Goal: Task Accomplishment & Management: Manage account settings

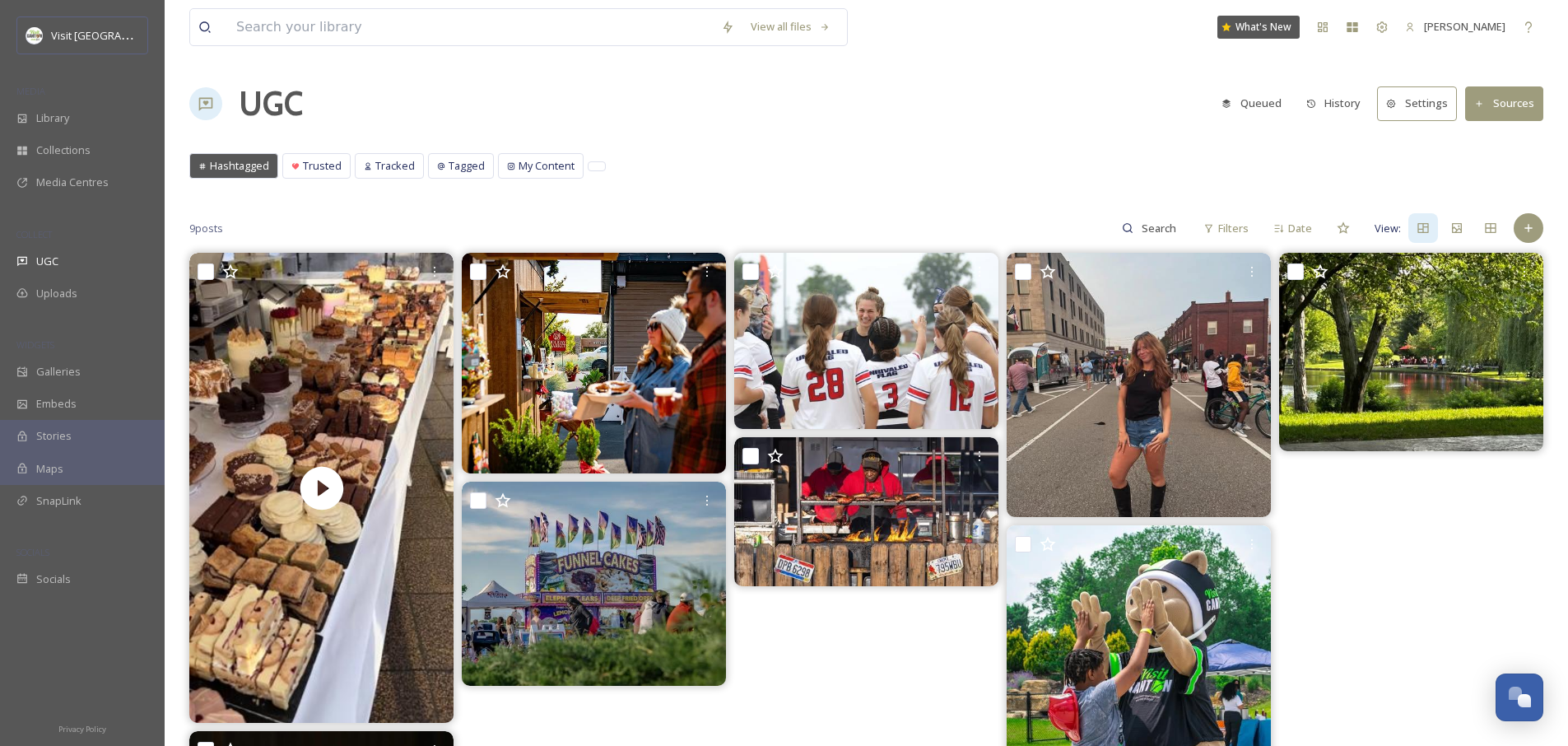
click at [1516, 107] on button "Sources" at bounding box center [1503, 103] width 78 height 34
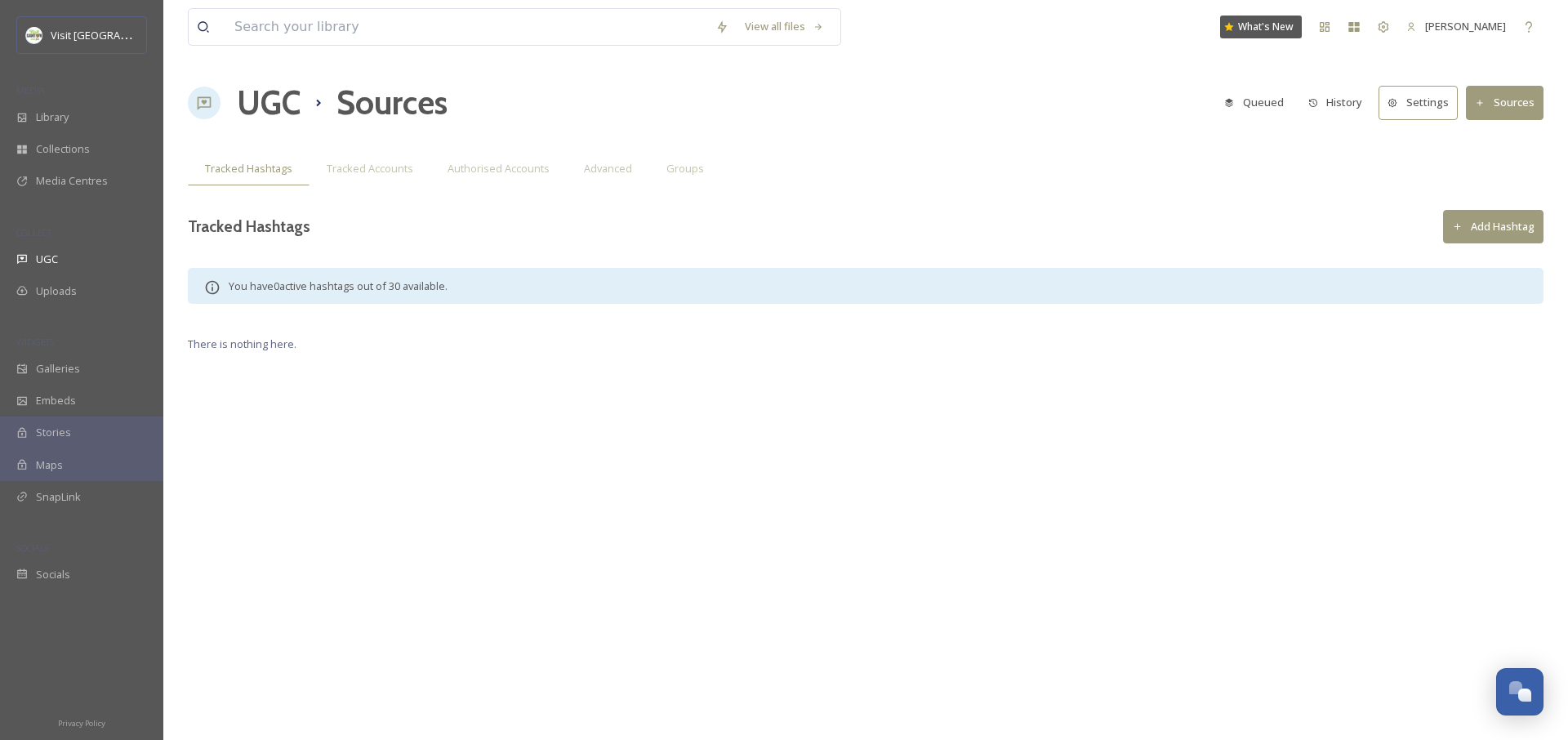
click at [378, 290] on span "You have 0 active hashtags out of 30 available." at bounding box center [338, 286] width 219 height 15
click at [365, 175] on span "Tracked Accounts" at bounding box center [369, 168] width 86 height 16
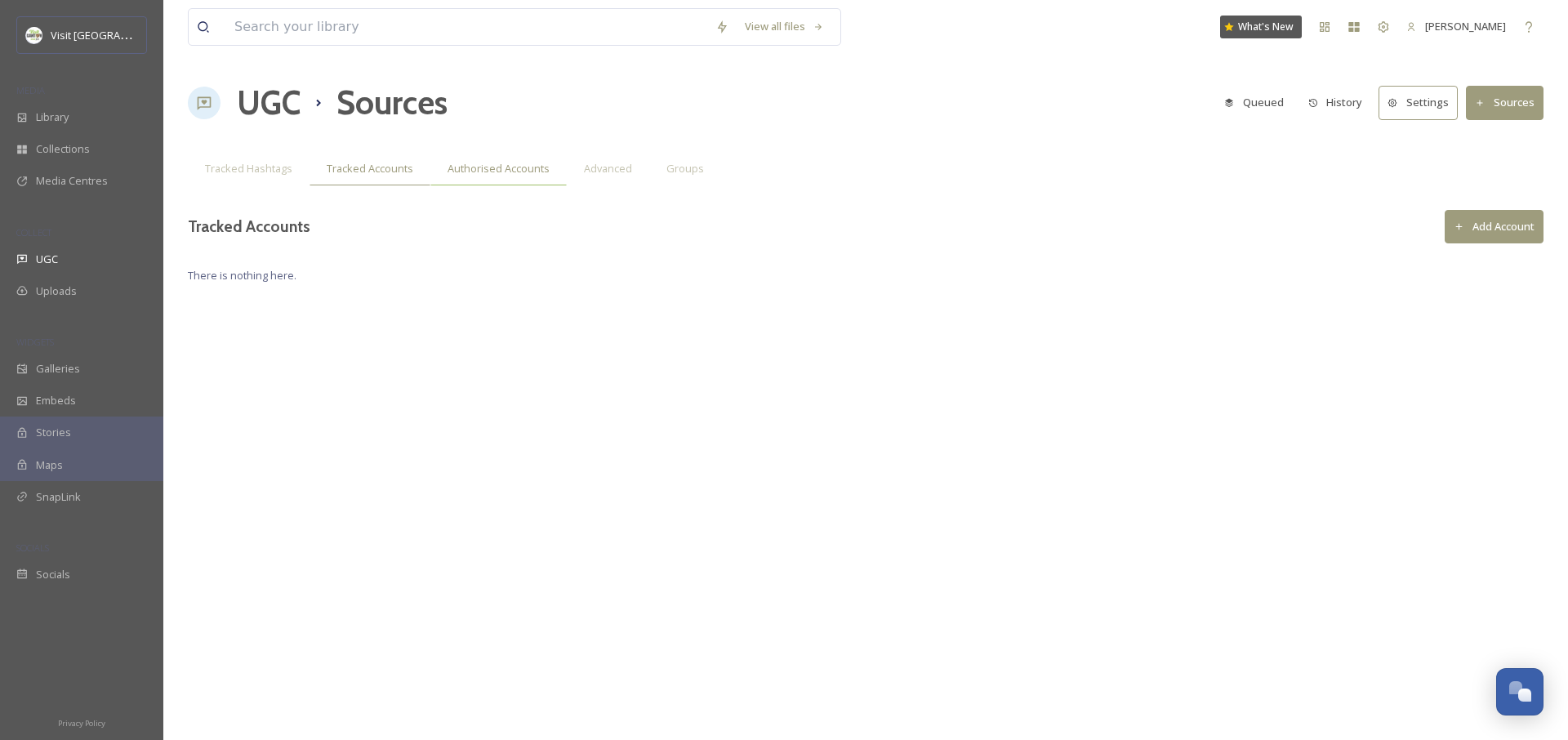
click at [497, 171] on span "Authorised Accounts" at bounding box center [498, 168] width 102 height 16
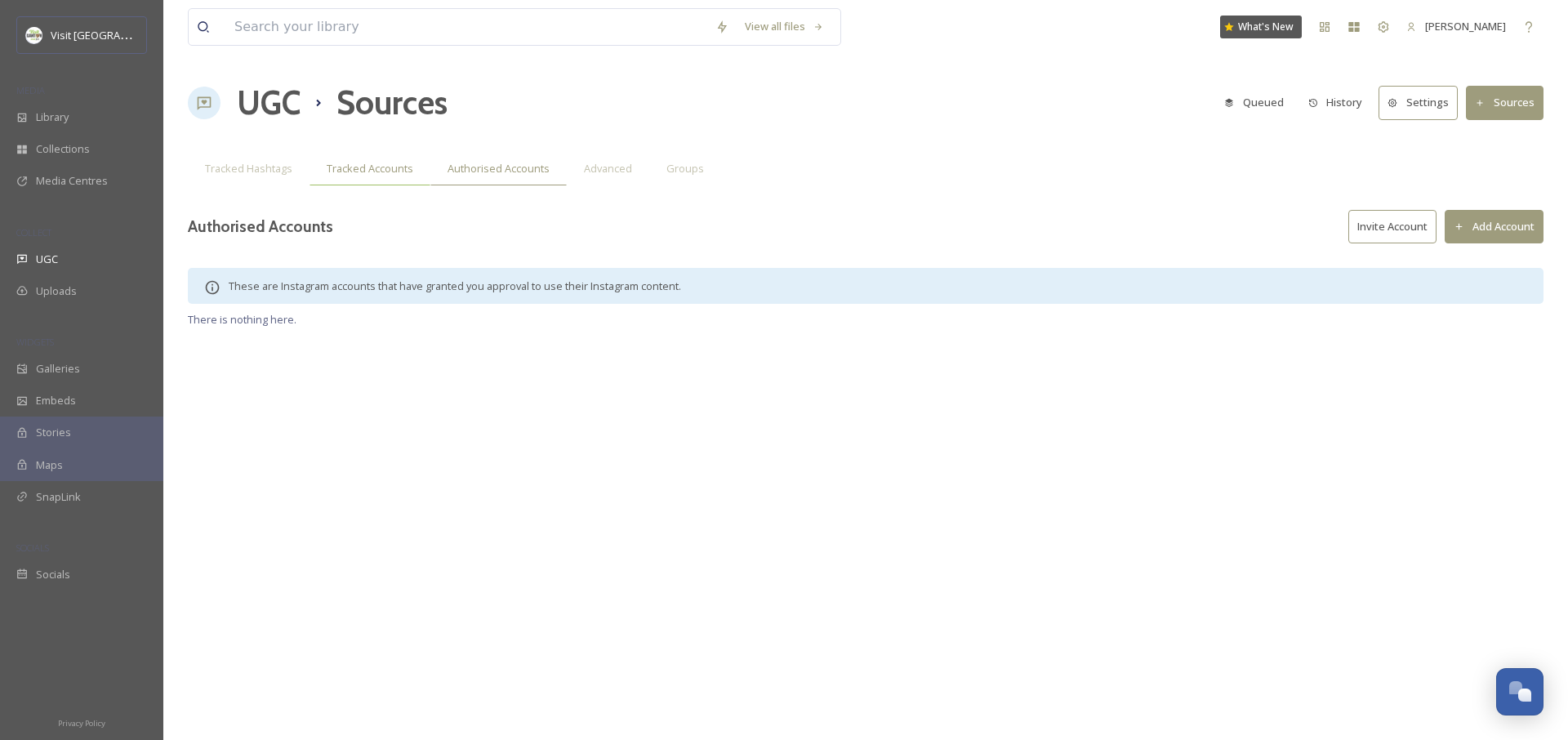
click at [379, 165] on span "Tracked Accounts" at bounding box center [369, 168] width 86 height 16
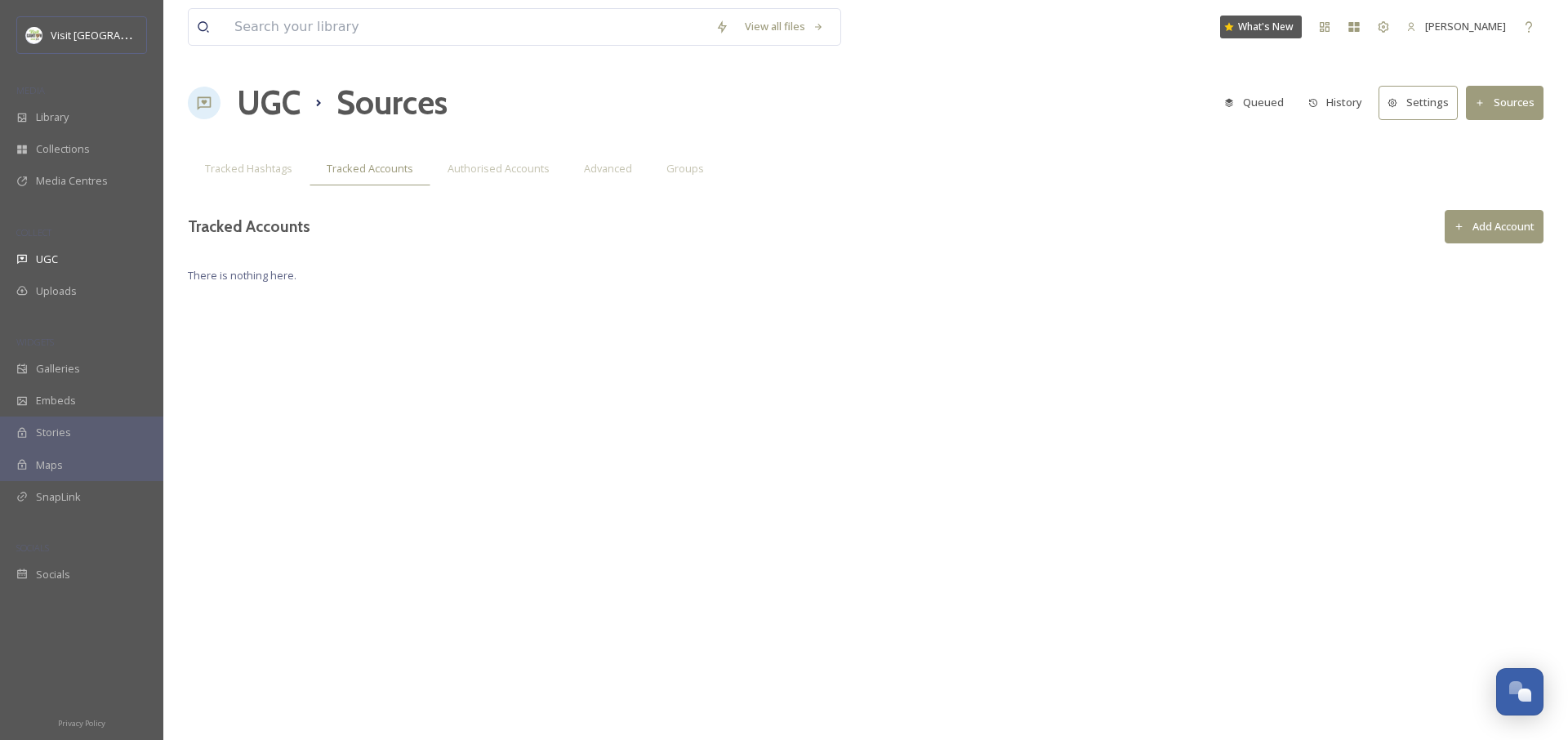
click at [1496, 225] on button "Add Account" at bounding box center [1495, 227] width 99 height 33
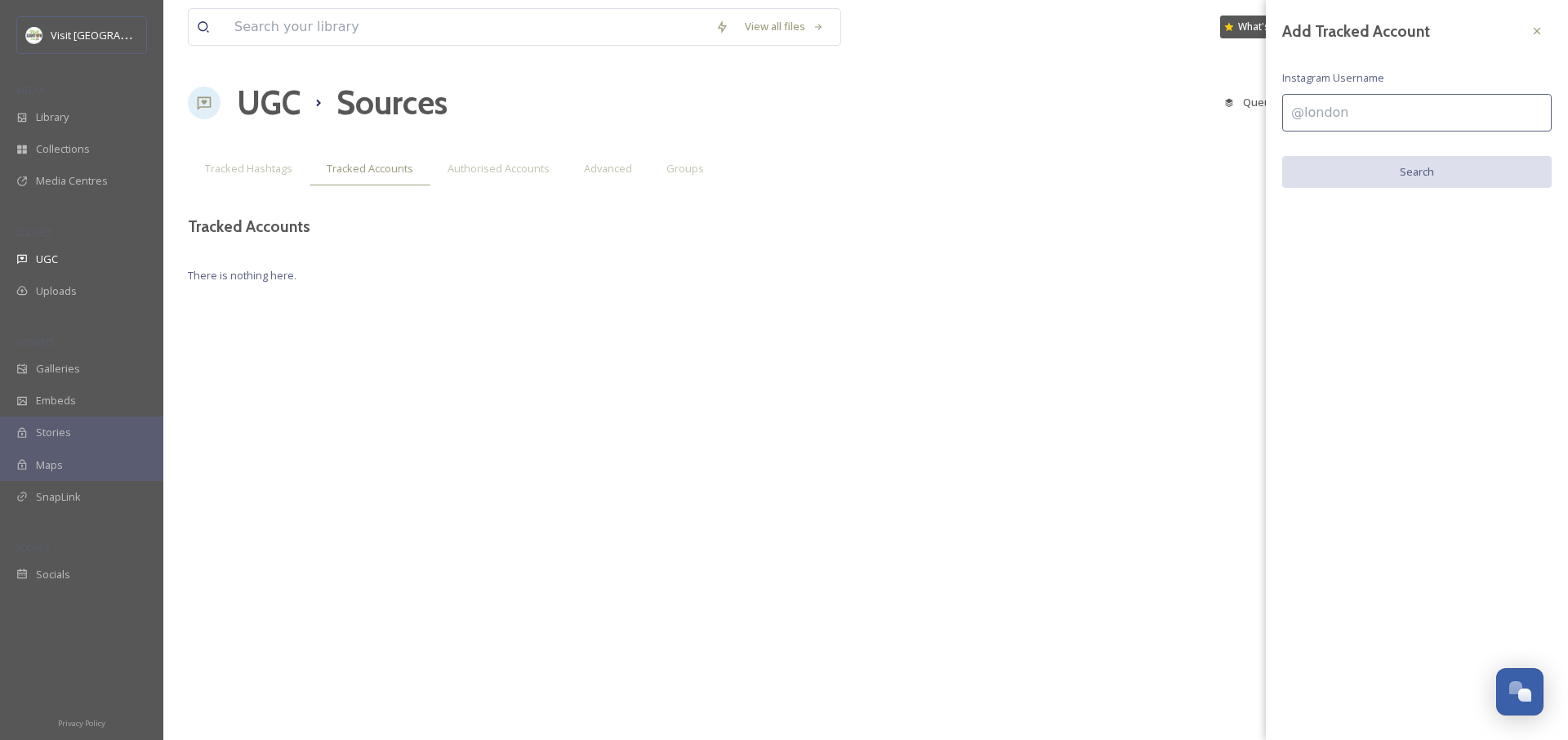
click at [1375, 111] on input at bounding box center [1417, 112] width 270 height 37
type input "@hof_village"
click at [1401, 99] on input "@hof_village" at bounding box center [1417, 112] width 270 height 37
click at [1402, 127] on input "@hof_village" at bounding box center [1417, 112] width 270 height 37
click at [1406, 192] on div "Add Tracked Account Instagram Username @hof_village Search" at bounding box center [1416, 102] width 302 height 205
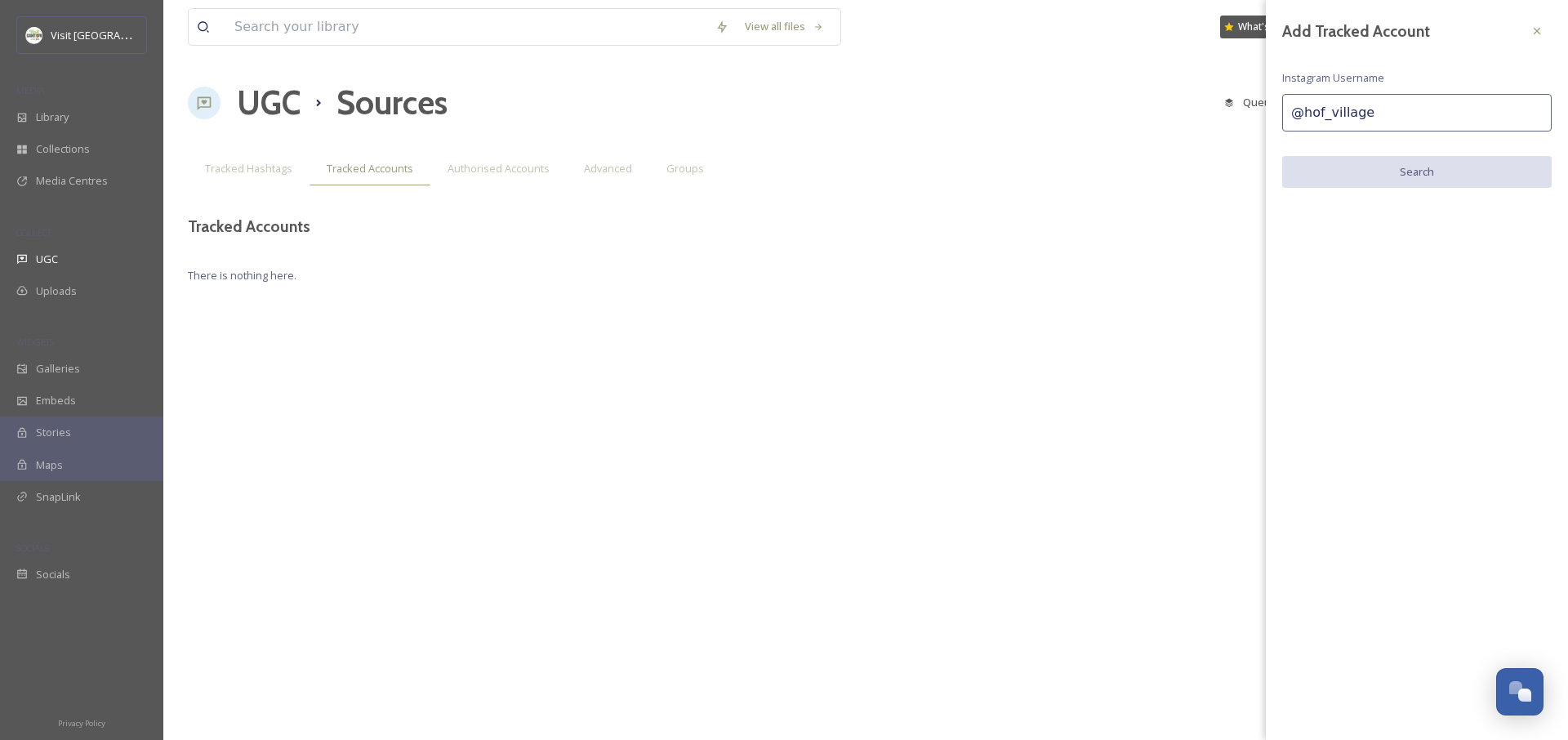
click at [1427, 111] on input "@hof_village" at bounding box center [1417, 112] width 270 height 37
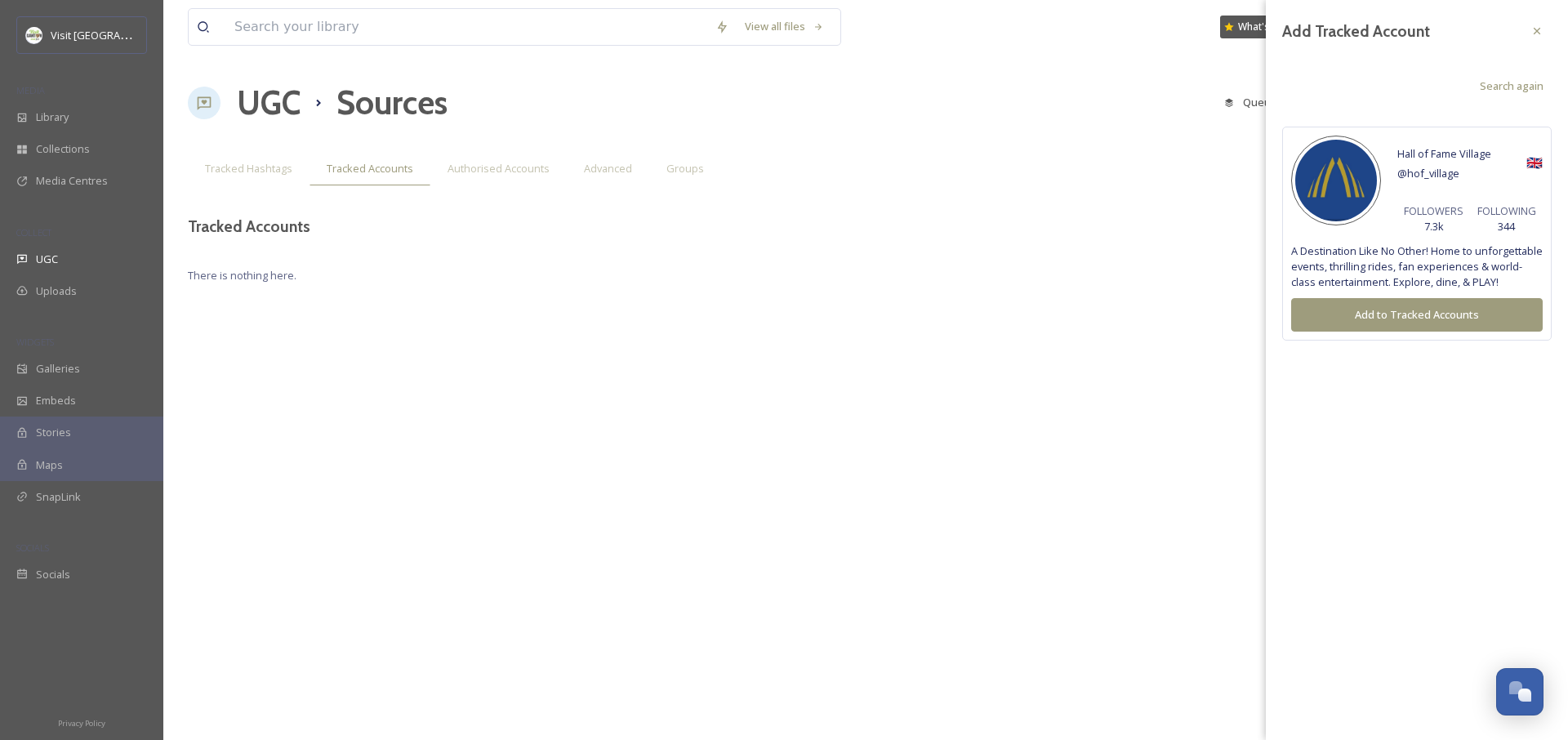
click at [1412, 332] on button "Add to Tracked Accounts" at bounding box center [1417, 315] width 252 height 33
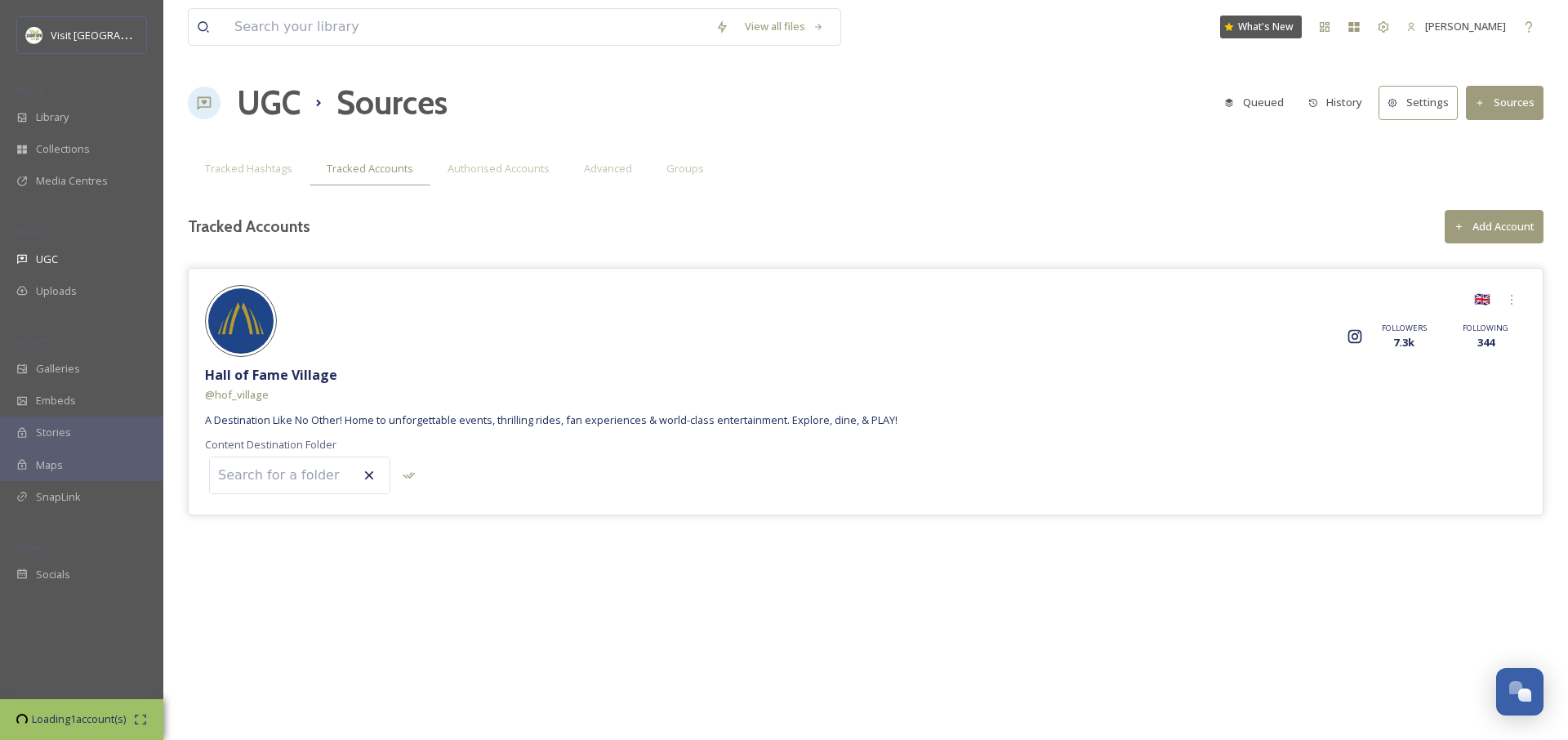
click at [275, 480] on input at bounding box center [299, 475] width 179 height 36
click at [1477, 221] on button "Add Account" at bounding box center [1495, 227] width 99 height 33
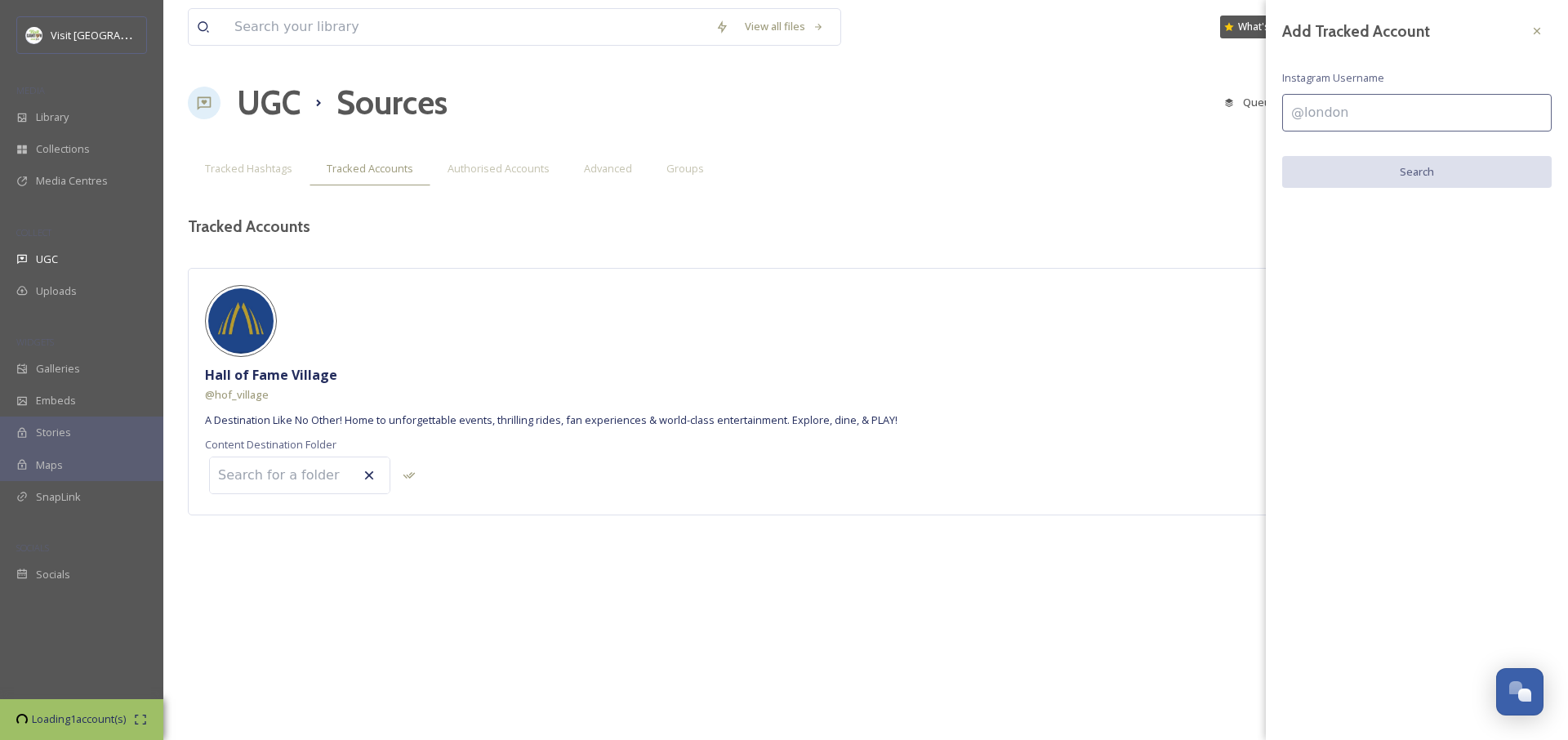
click at [1349, 122] on input at bounding box center [1417, 112] width 270 height 37
type input "pfhof"
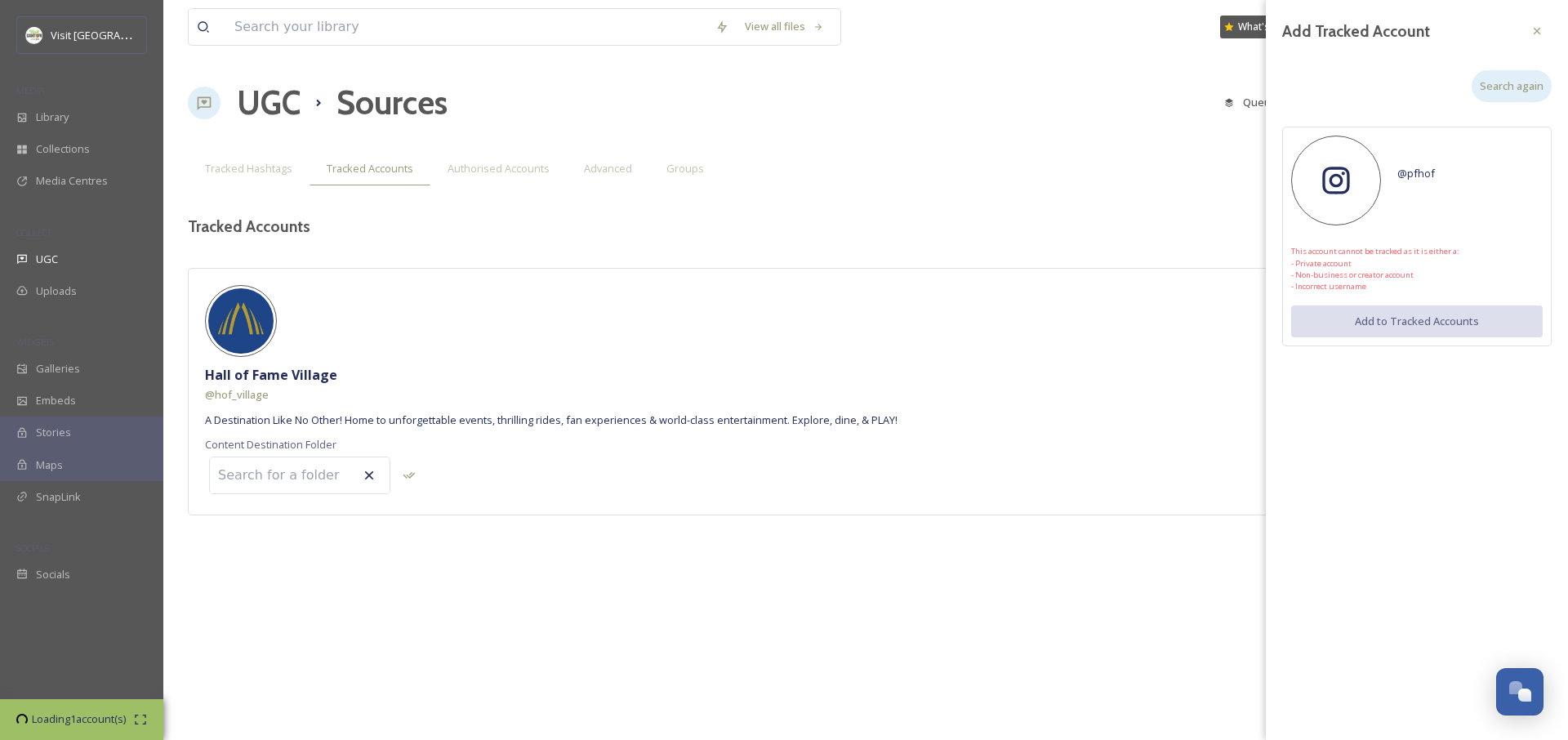
click at [1537, 85] on span "Search again" at bounding box center [1512, 86] width 64 height 16
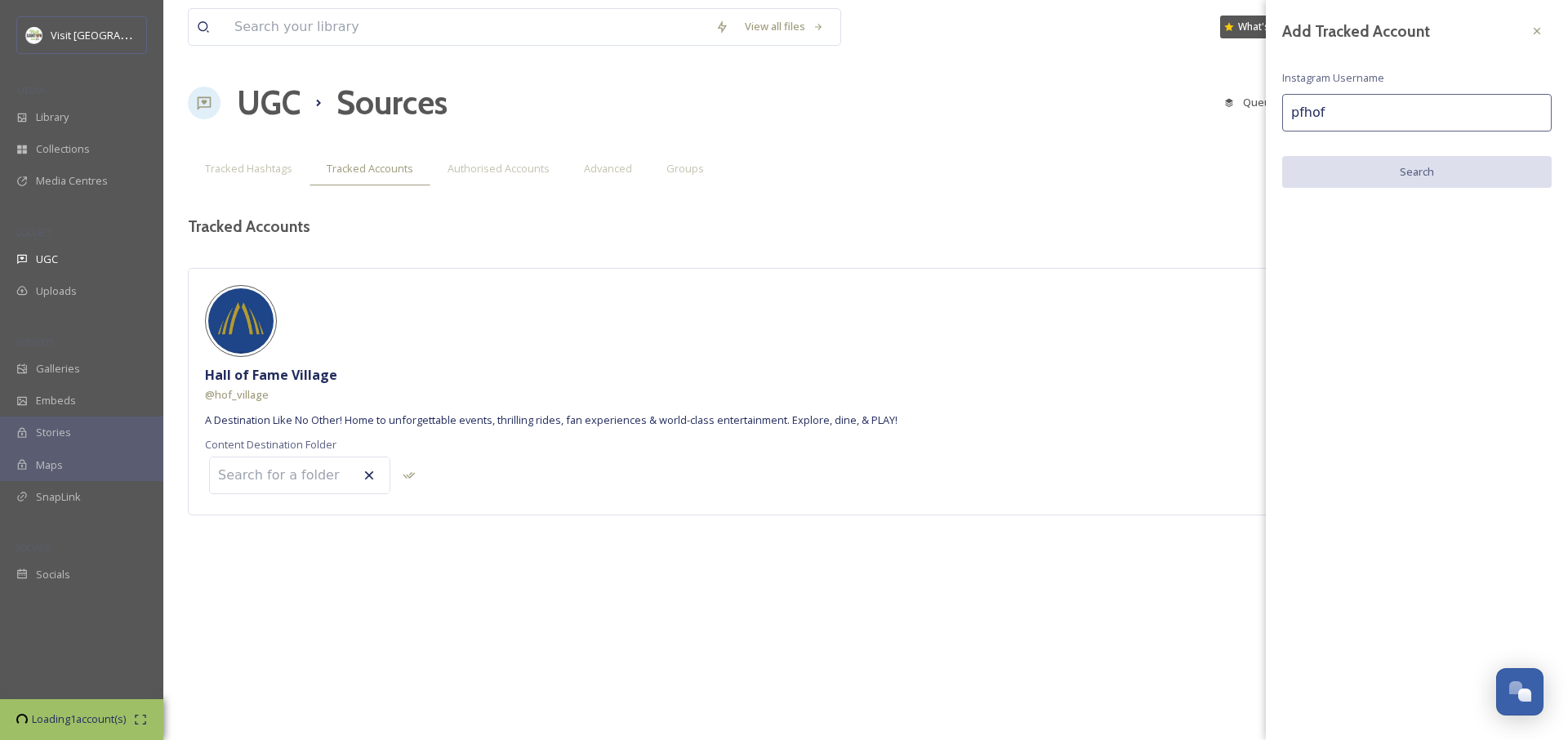
click at [1340, 122] on input "pfhof" at bounding box center [1417, 112] width 270 height 37
type input "pro football hall of fame"
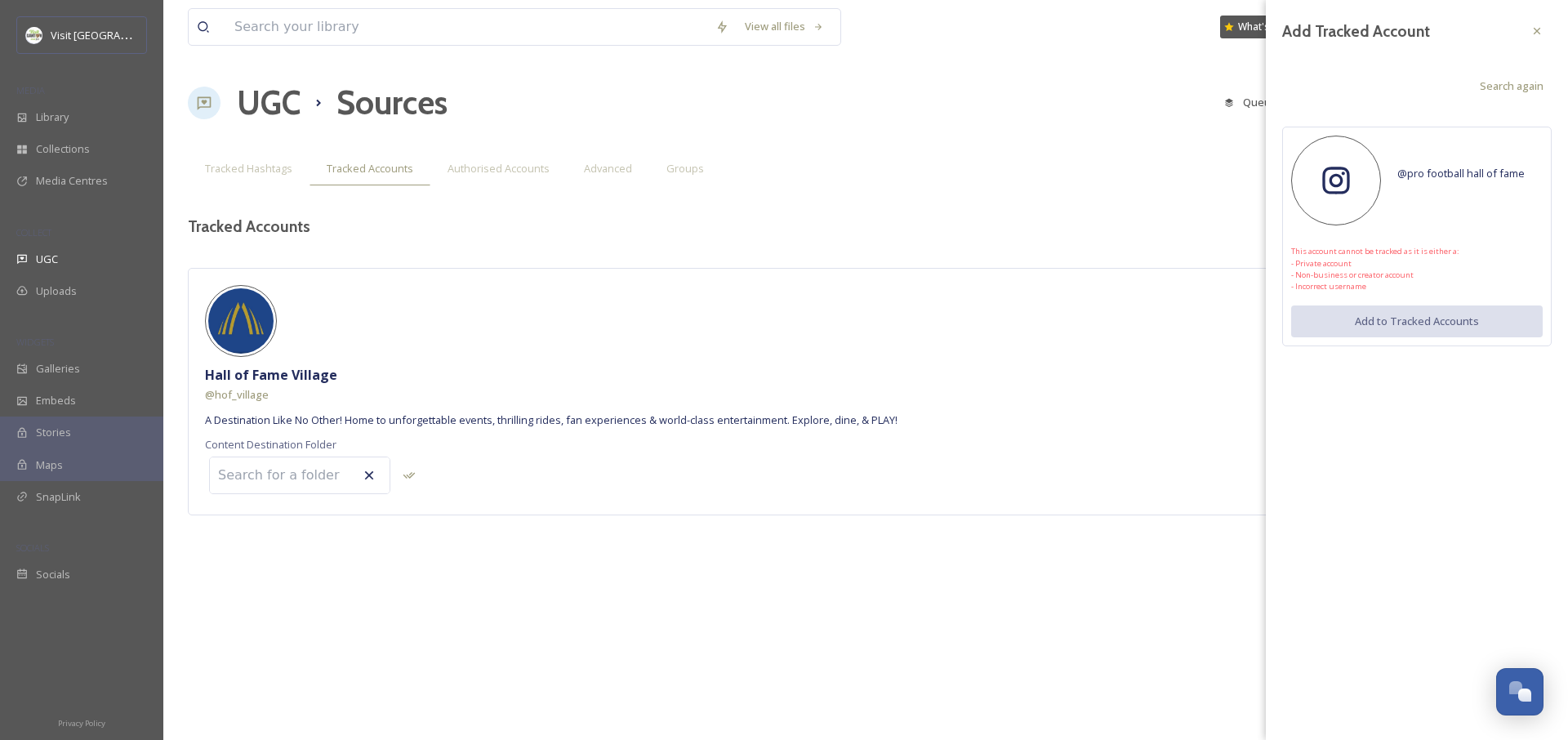
click at [1496, 90] on span "Search again" at bounding box center [1512, 86] width 64 height 16
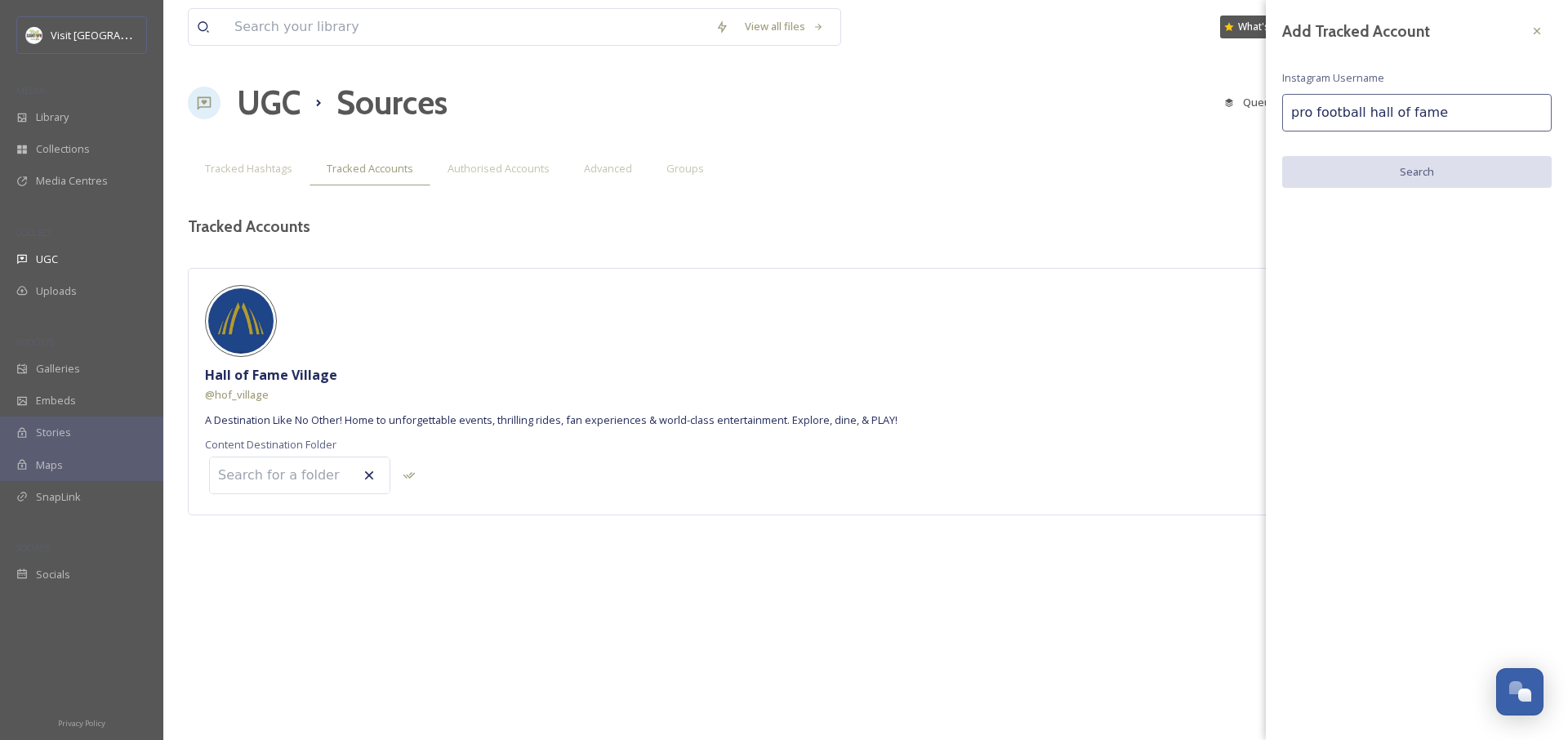
click at [1404, 115] on input "pro football hall of fame" at bounding box center [1417, 112] width 270 height 37
type input "profootballhof"
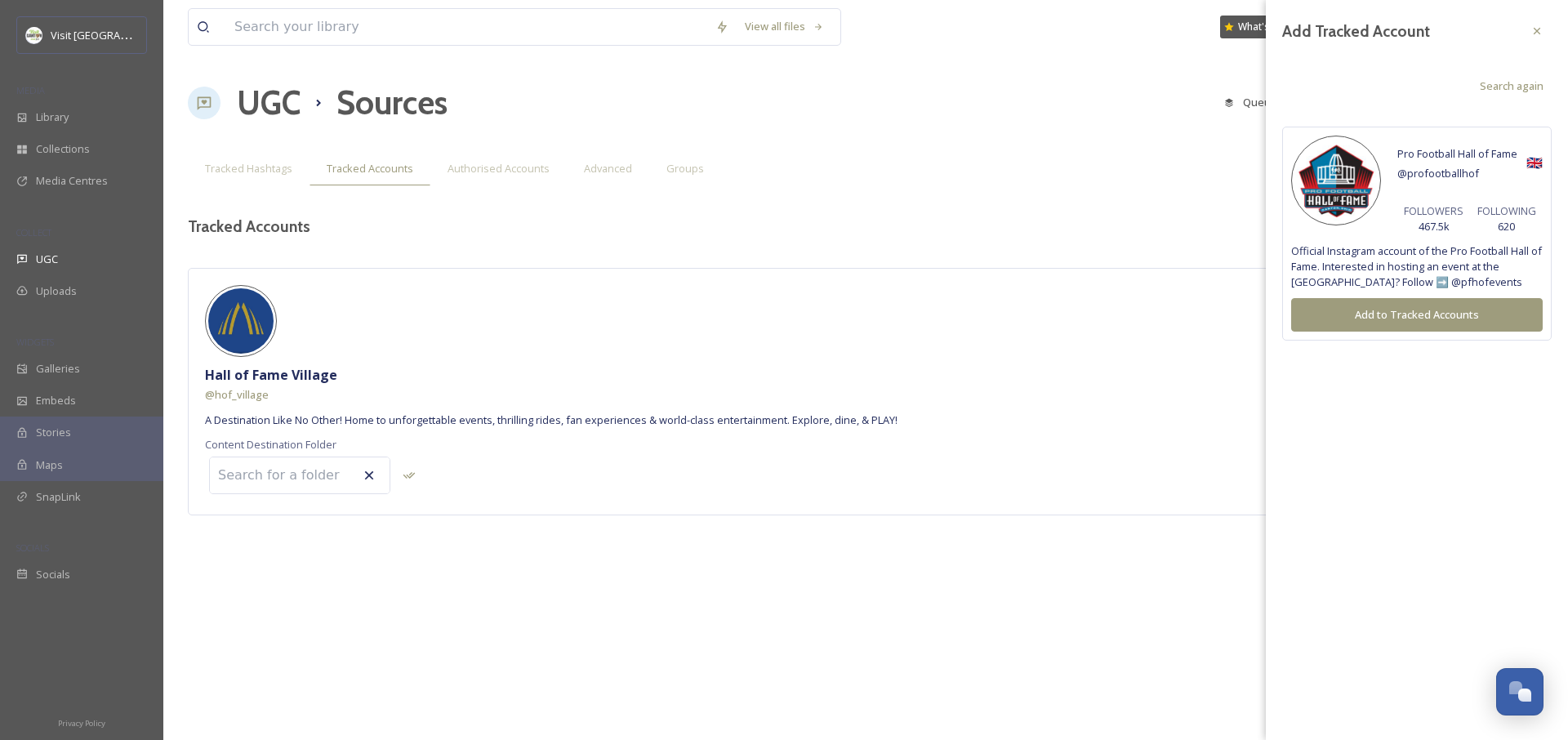
click at [1473, 318] on button "Add to Tracked Accounts" at bounding box center [1417, 315] width 252 height 33
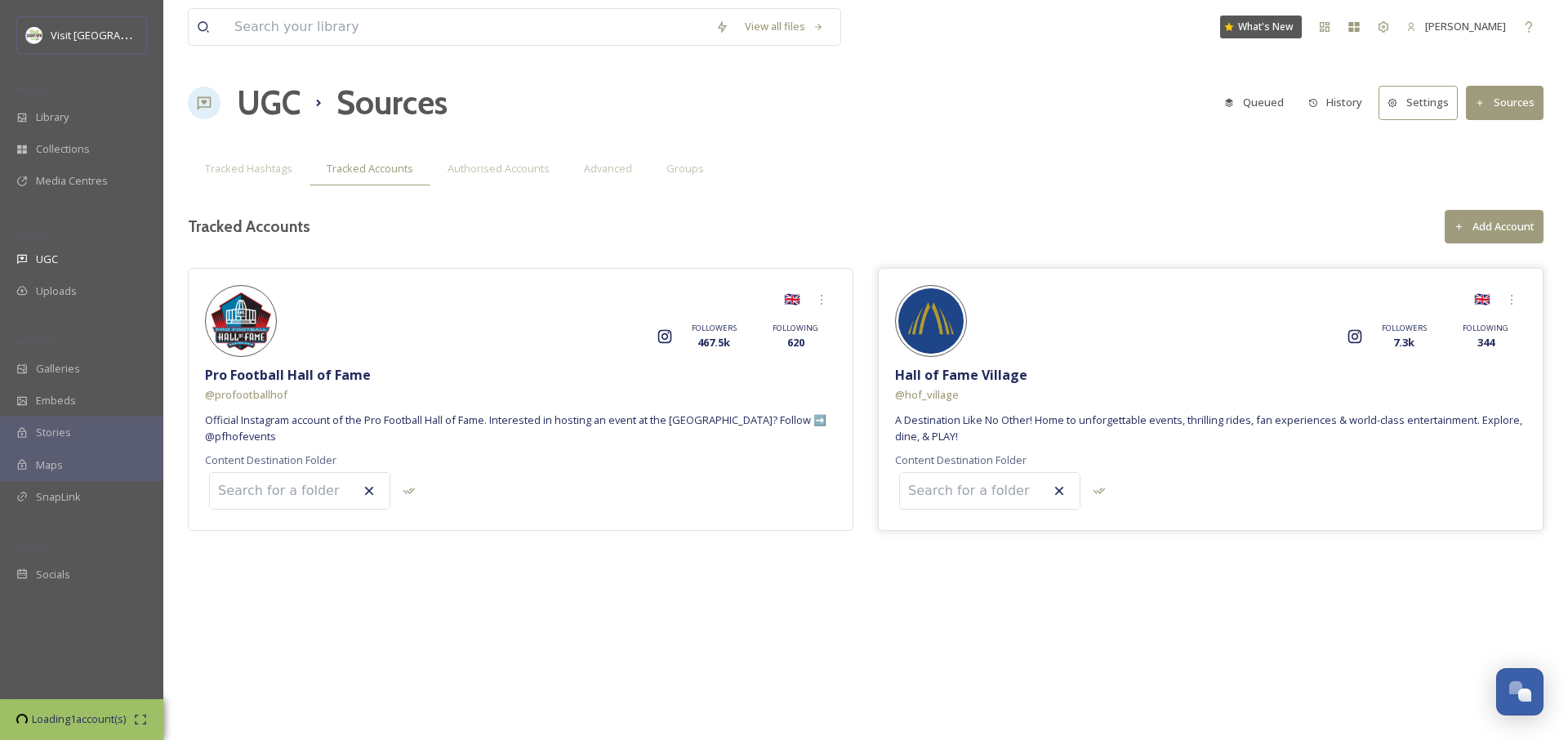
click at [1482, 301] on div "🇬🇧" at bounding box center [1482, 300] width 30 height 30
click at [1502, 241] on button "Add Account" at bounding box center [1495, 227] width 99 height 33
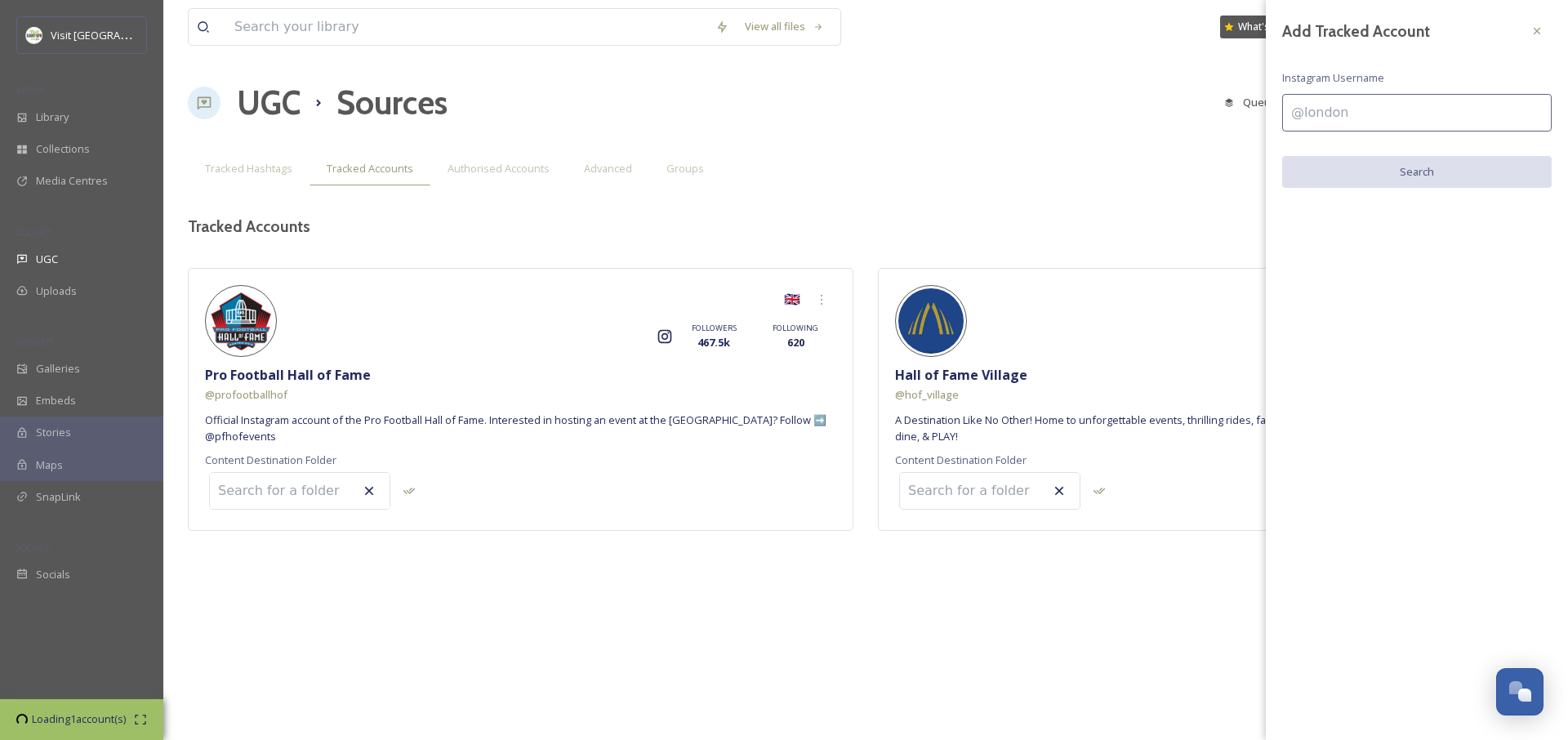
drag, startPoint x: 1323, startPoint y: 63, endPoint x: 1323, endPoint y: 99, distance: 36.0
click at [1323, 63] on div "Add Tracked Account Instagram Username Search" at bounding box center [1416, 102] width 302 height 205
click at [1324, 101] on input at bounding box center [1417, 112] width 270 height 37
type input "gervasivineyard"
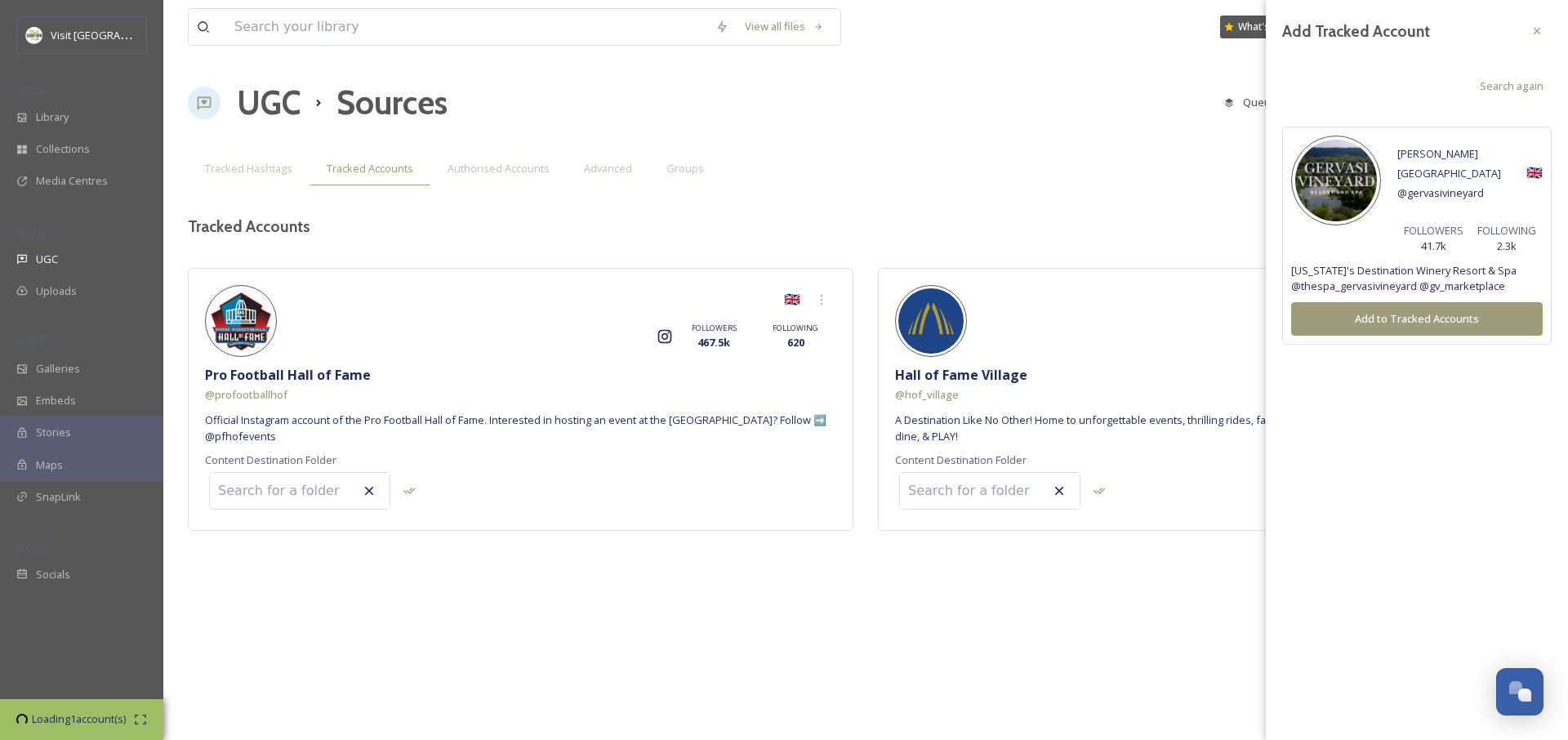
click at [1400, 322] on button "Add to Tracked Accounts" at bounding box center [1417, 319] width 252 height 33
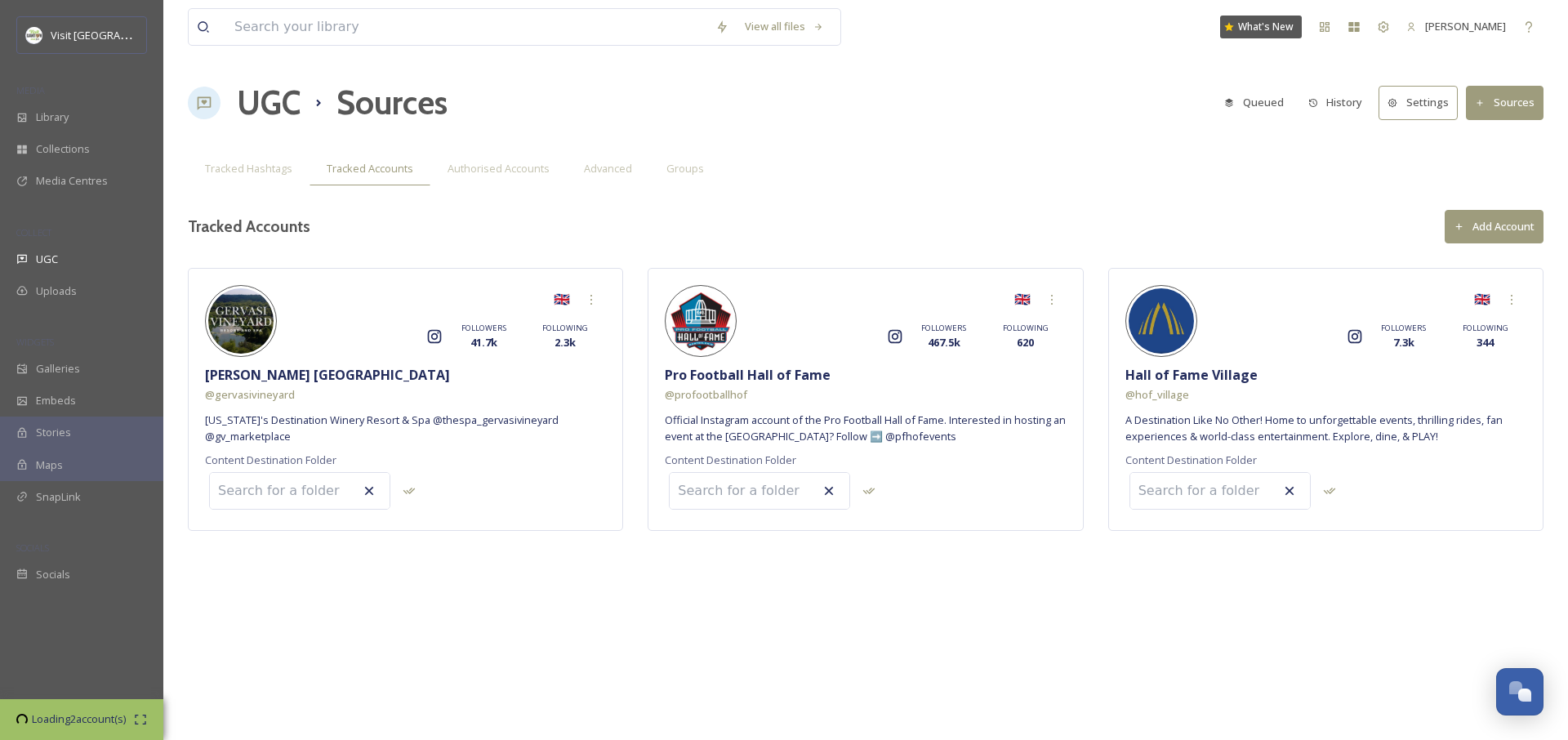
click at [1505, 222] on button "Add Account" at bounding box center [1495, 227] width 99 height 33
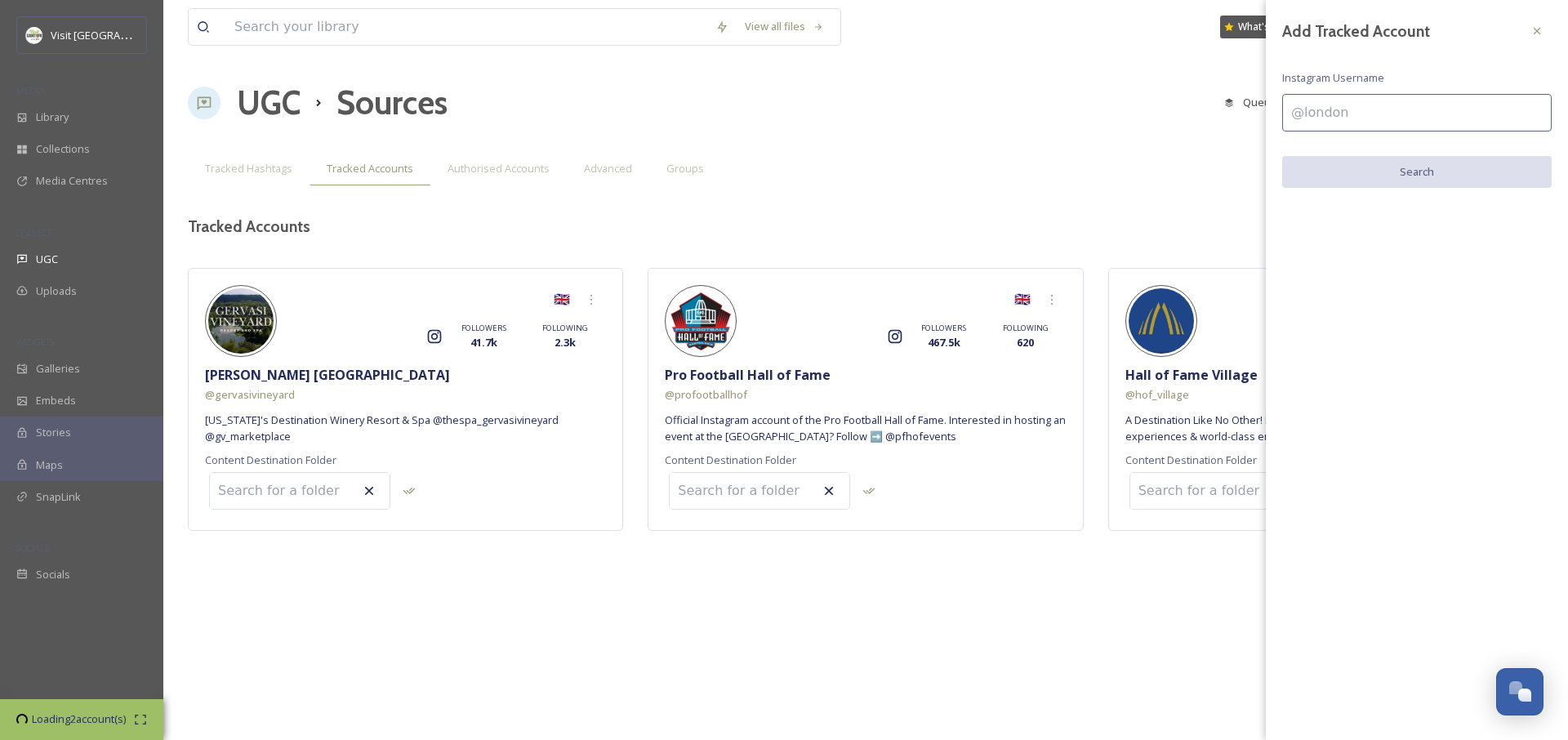
click at [1371, 111] on input at bounding box center [1417, 112] width 270 height 37
type input "hartvillehardware"
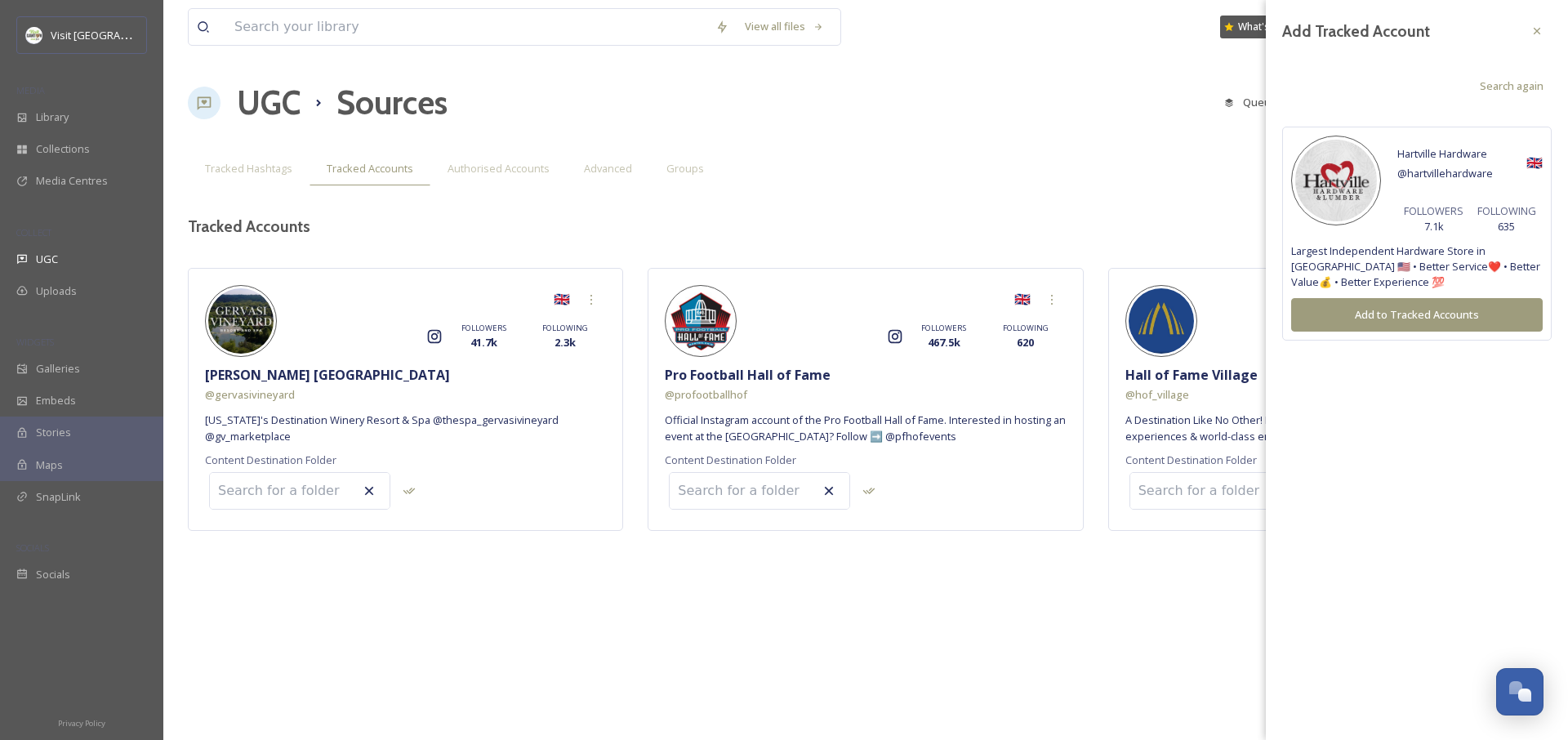
click at [1399, 321] on button "Add to Tracked Accounts" at bounding box center [1417, 315] width 252 height 33
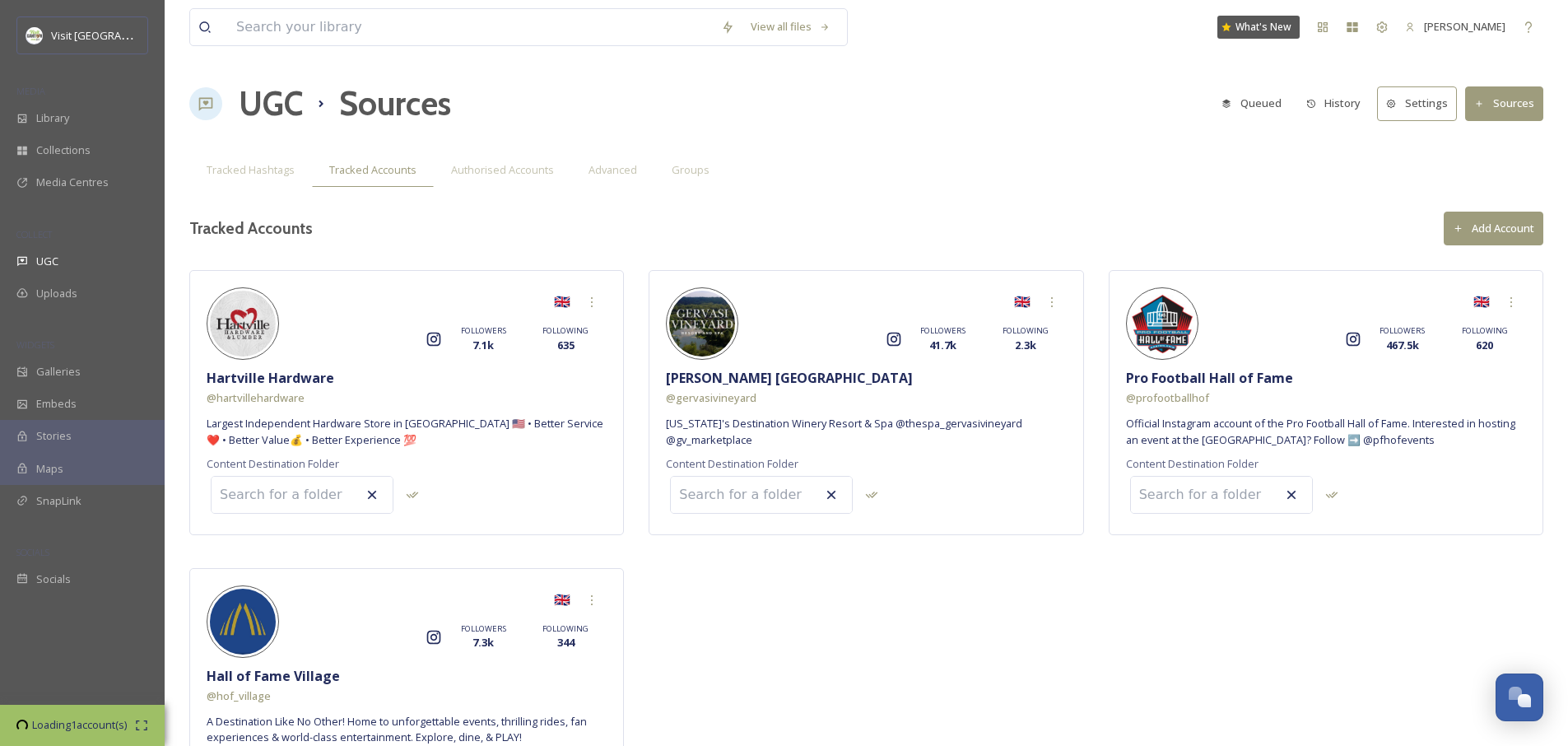
click at [1498, 244] on button "Add Account" at bounding box center [1494, 229] width 99 height 34
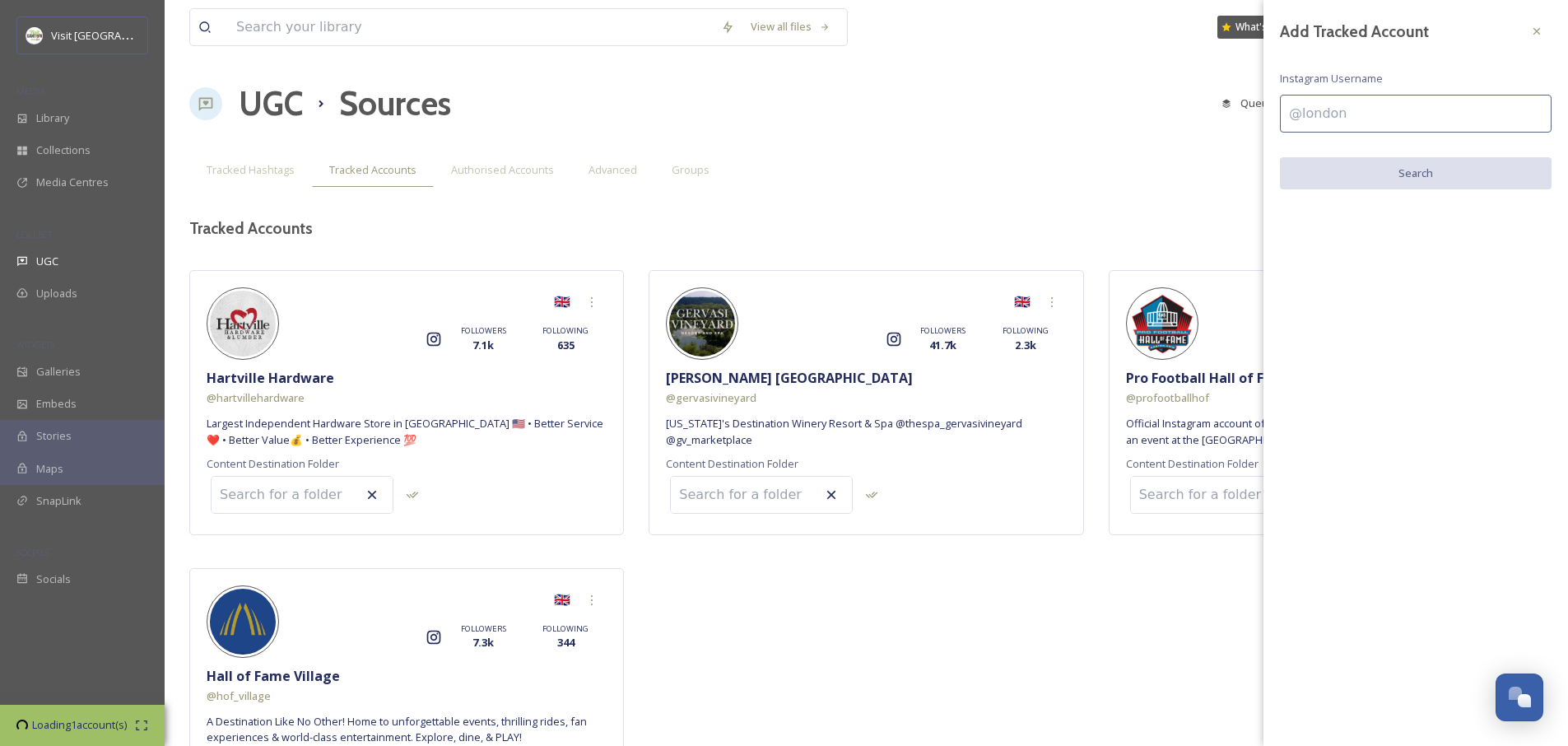
click at [1404, 123] on input at bounding box center [1416, 113] width 272 height 37
type input "ohio250"
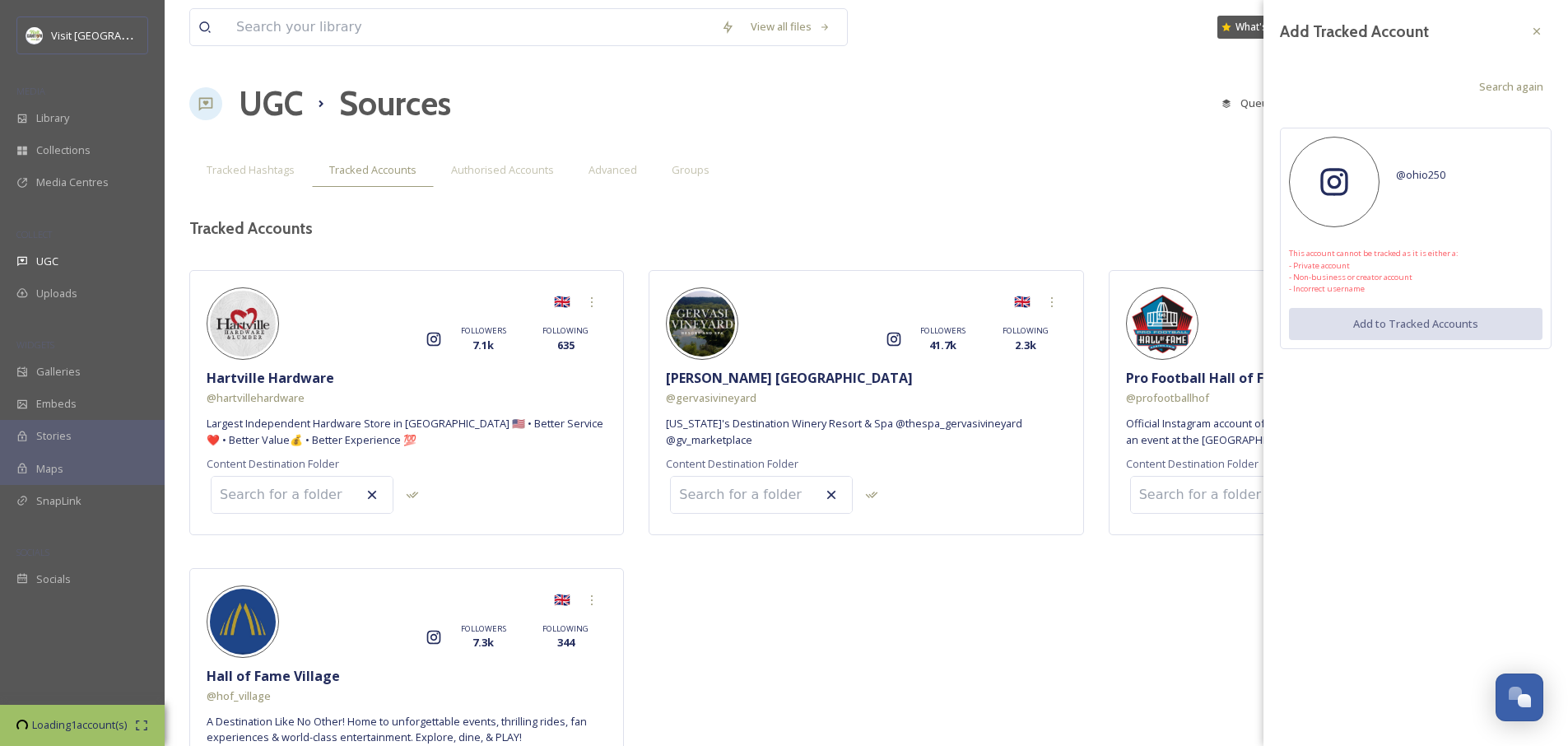
click at [1513, 89] on span "Search again" at bounding box center [1511, 86] width 65 height 16
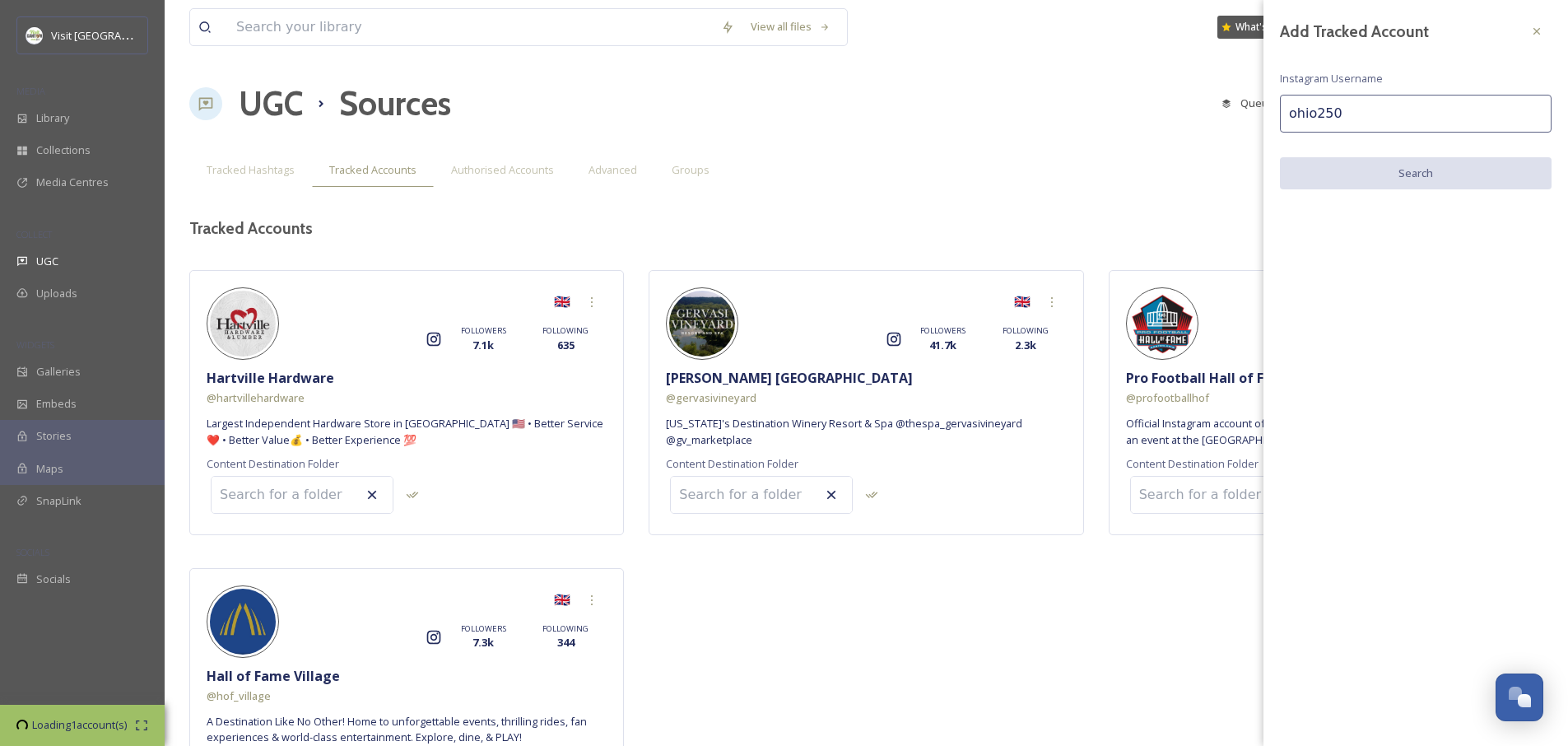
click at [1425, 107] on input "ohio250" at bounding box center [1416, 113] width 272 height 37
type input "hartvillekitchen"
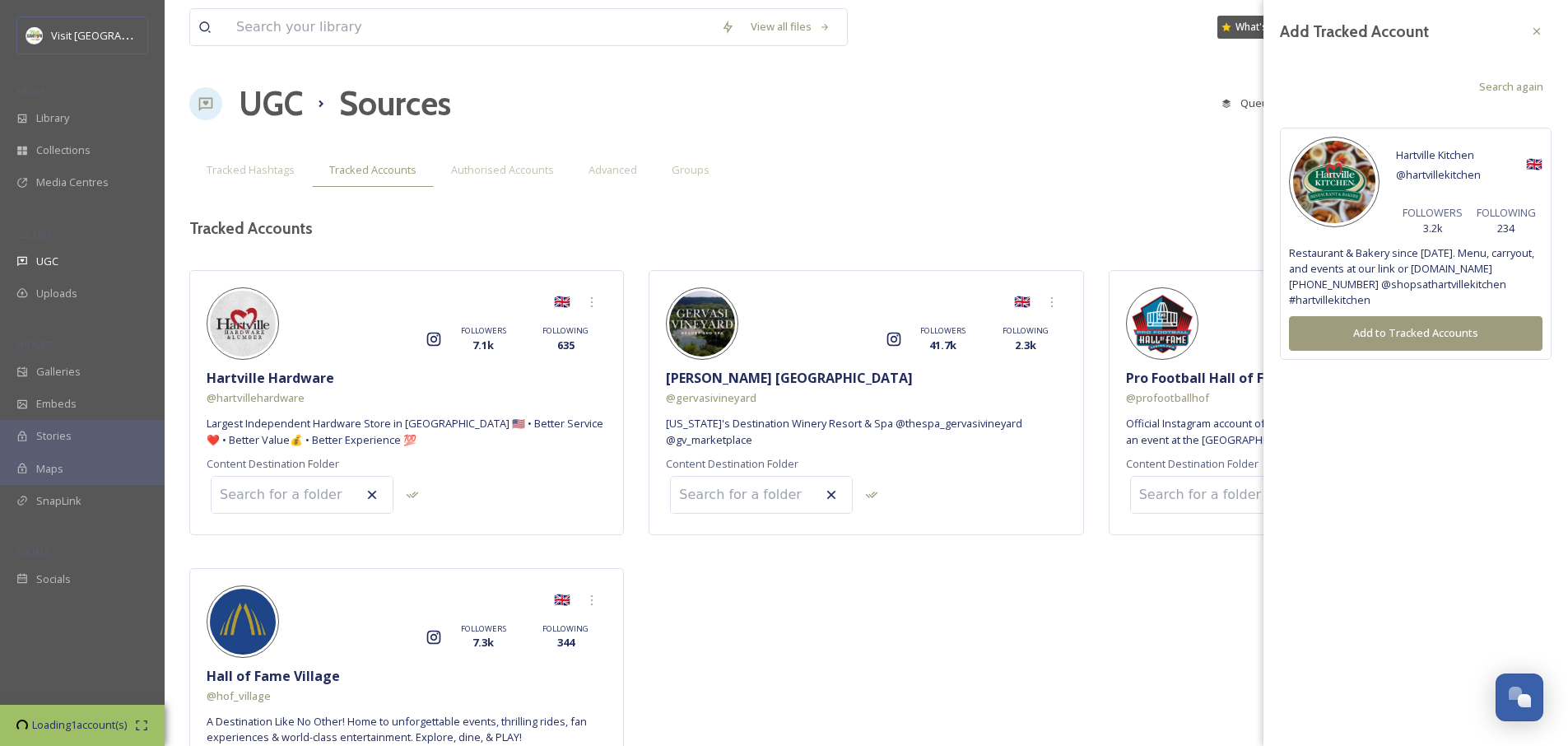
click at [1411, 321] on button "Add to Tracked Accounts" at bounding box center [1415, 333] width 254 height 34
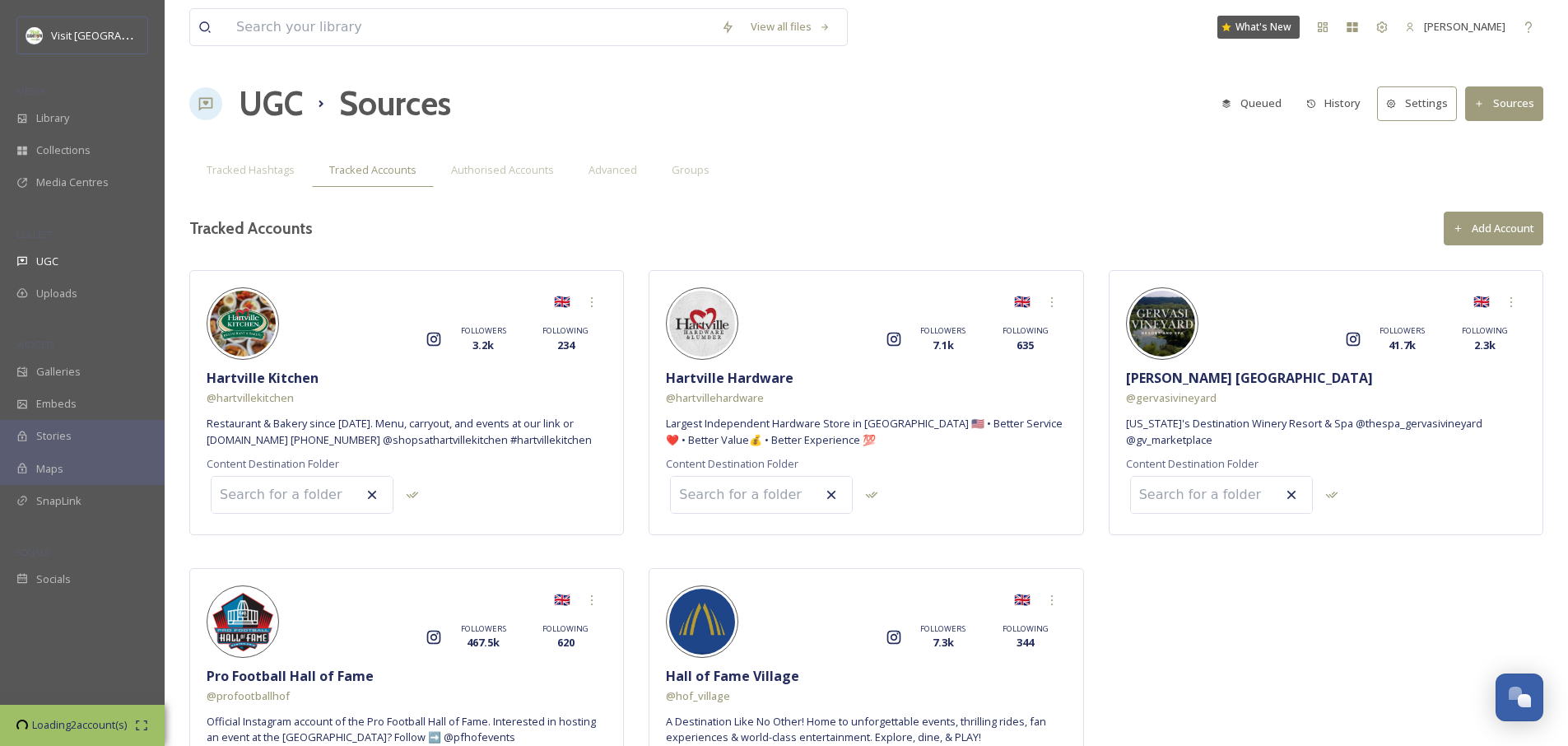
click at [1507, 75] on div "View all files What's New [PERSON_NAME] UGC Sources Queued History Settings Sou…" at bounding box center [867, 441] width 1404 height 883
click at [1506, 94] on button "Sources" at bounding box center [1503, 103] width 78 height 34
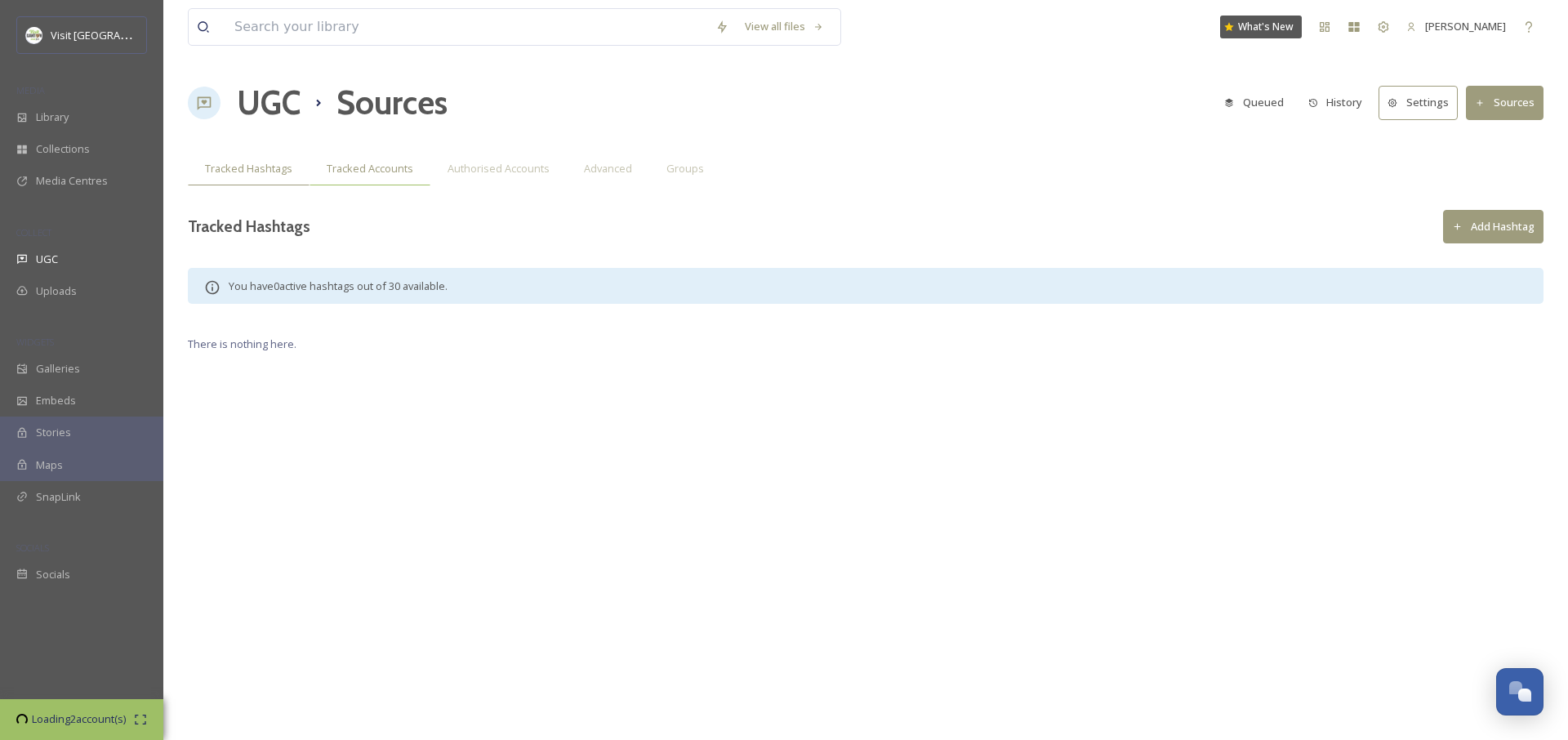
click at [383, 165] on span "Tracked Accounts" at bounding box center [369, 168] width 86 height 16
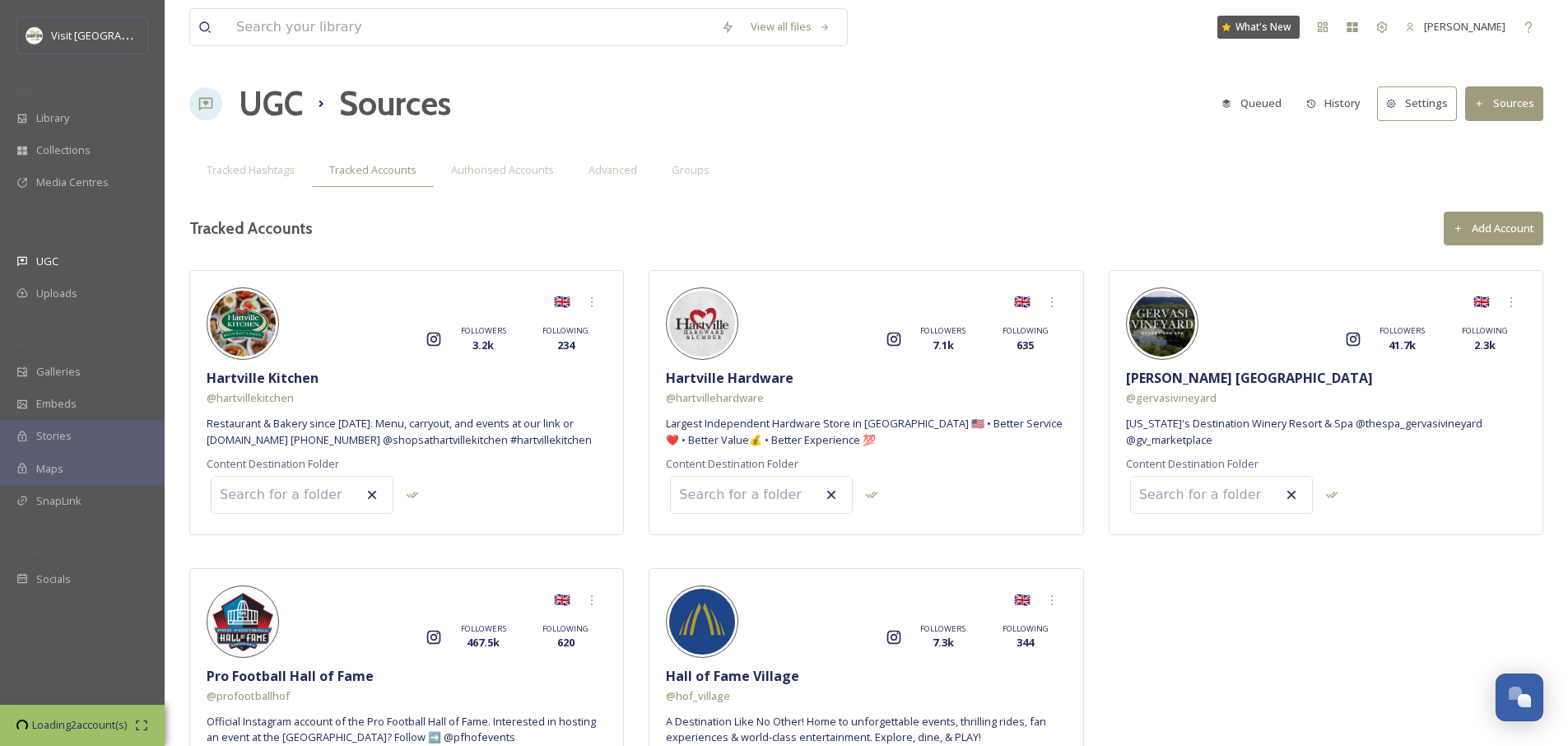
click at [1521, 234] on button "Add Account" at bounding box center [1494, 229] width 99 height 34
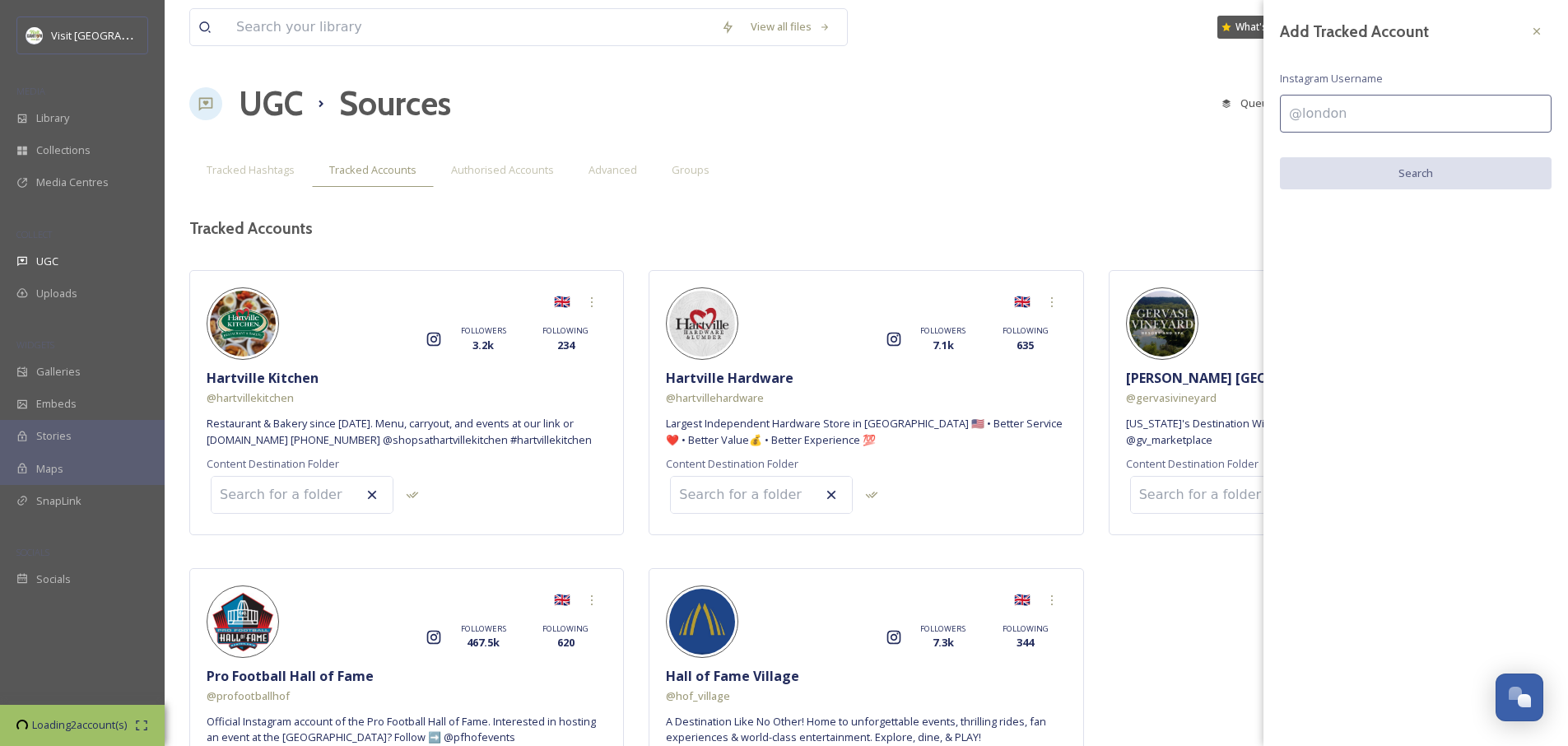
click at [1343, 112] on input at bounding box center [1416, 113] width 272 height 37
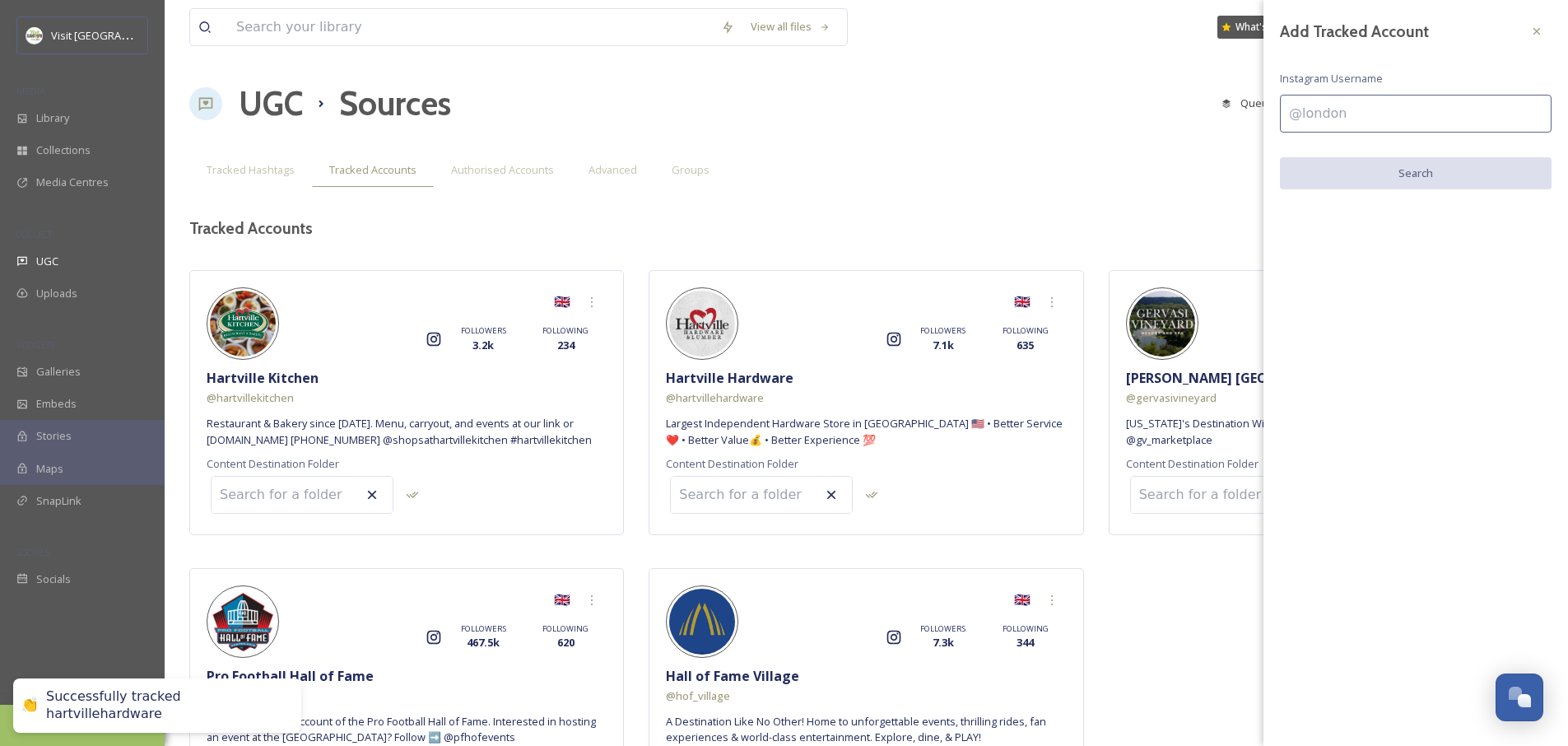
type input "m"
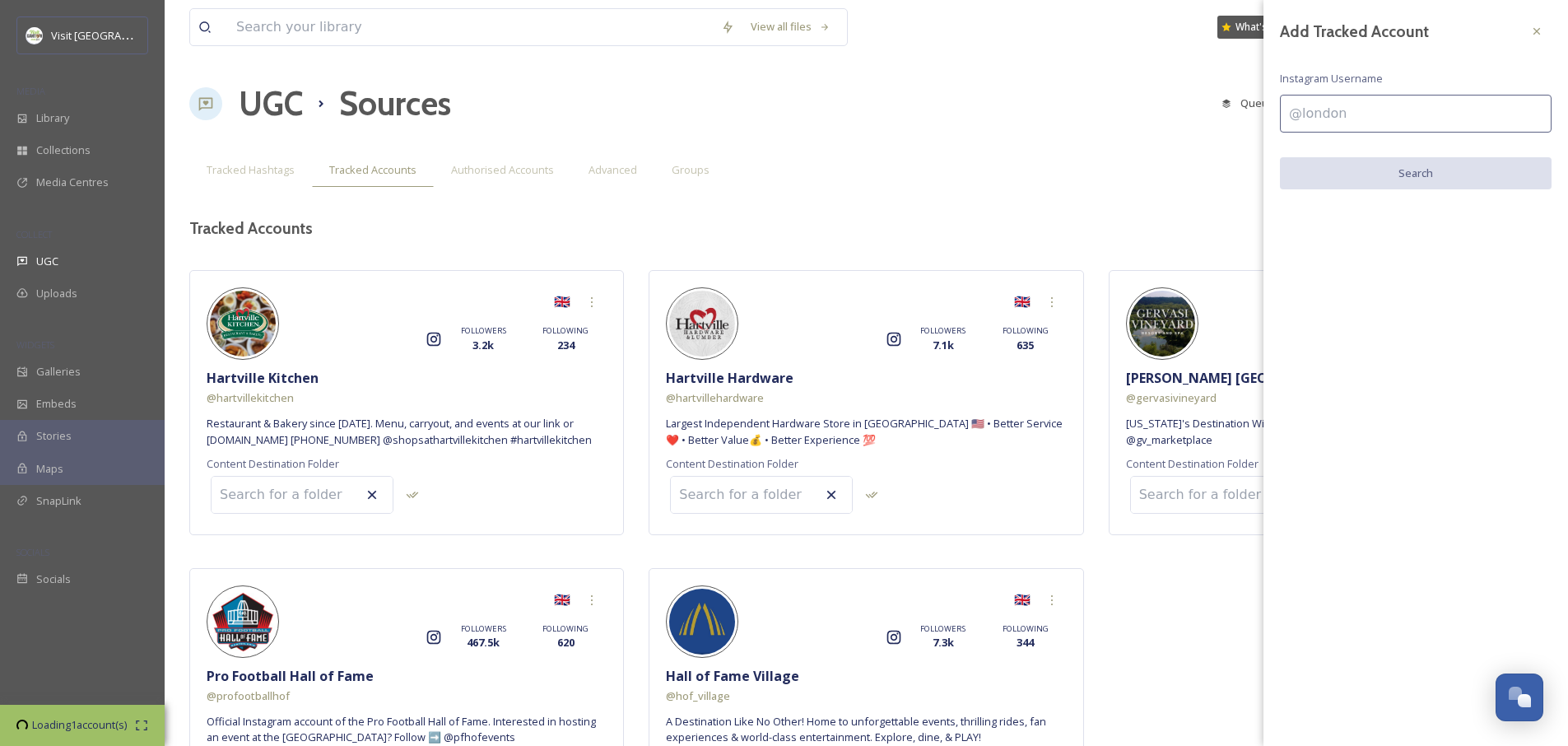
type input "k"
type input "[PERSON_NAME]"
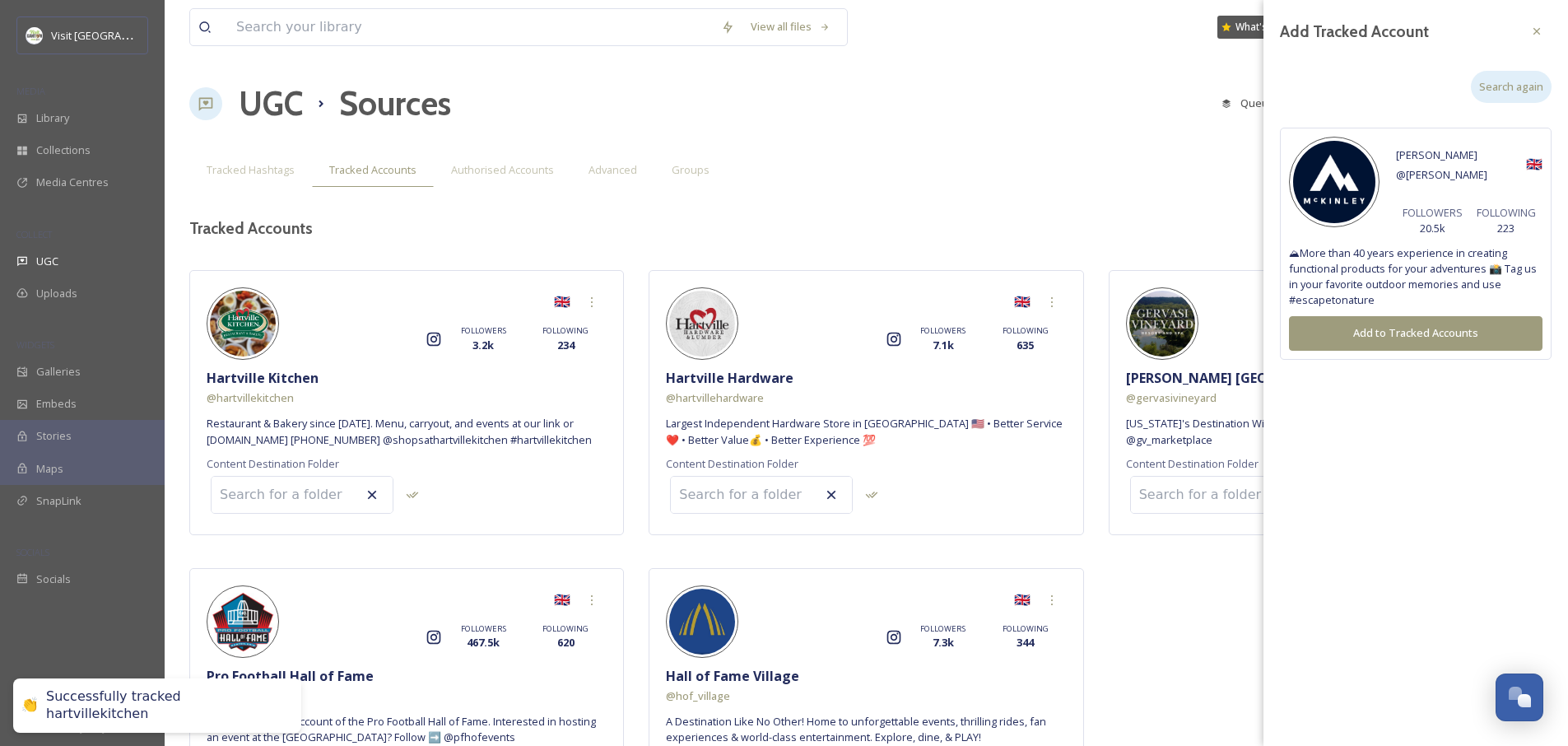
click at [1518, 95] on div "Search again" at bounding box center [1512, 87] width 81 height 32
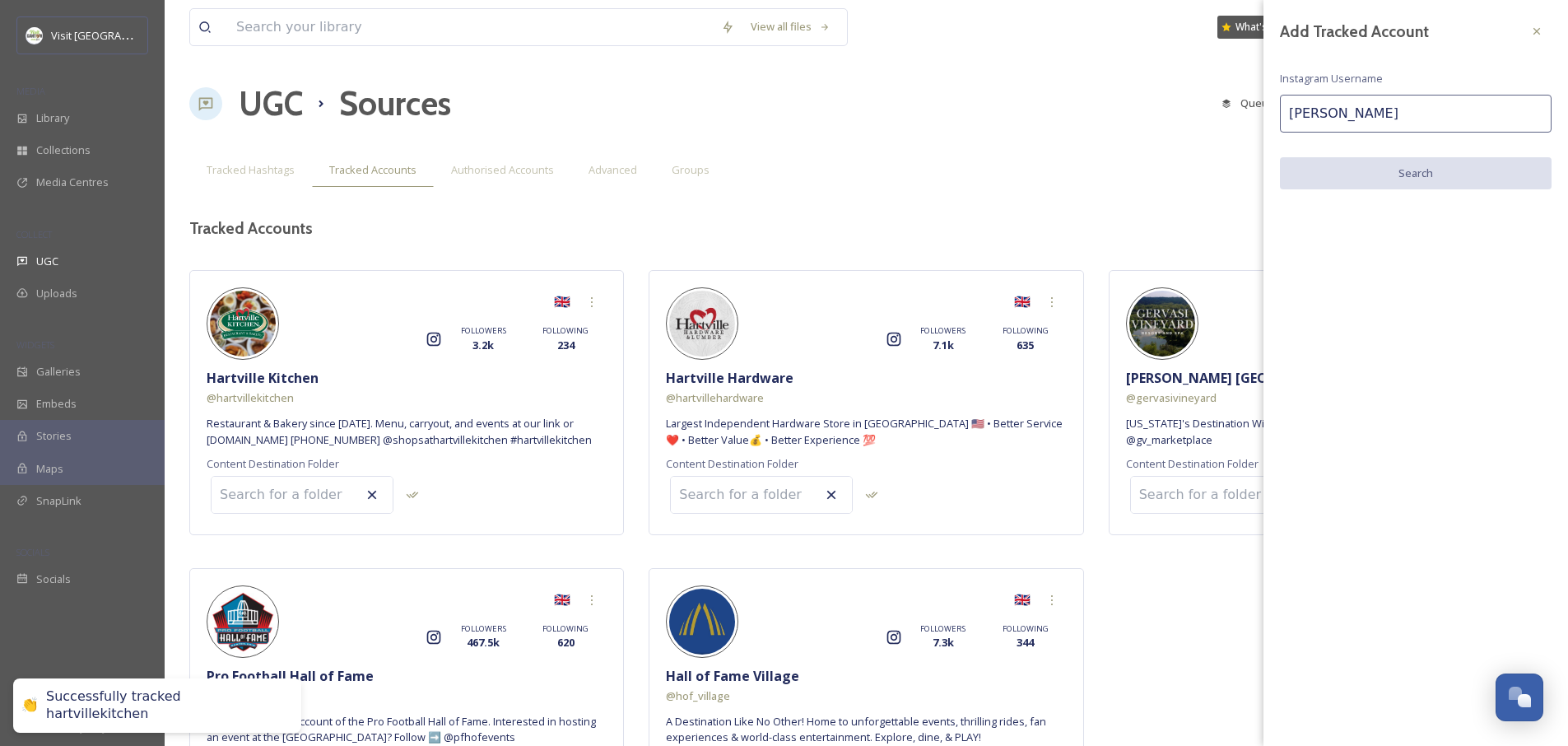
click at [1416, 118] on input "[PERSON_NAME]" at bounding box center [1416, 113] width 272 height 37
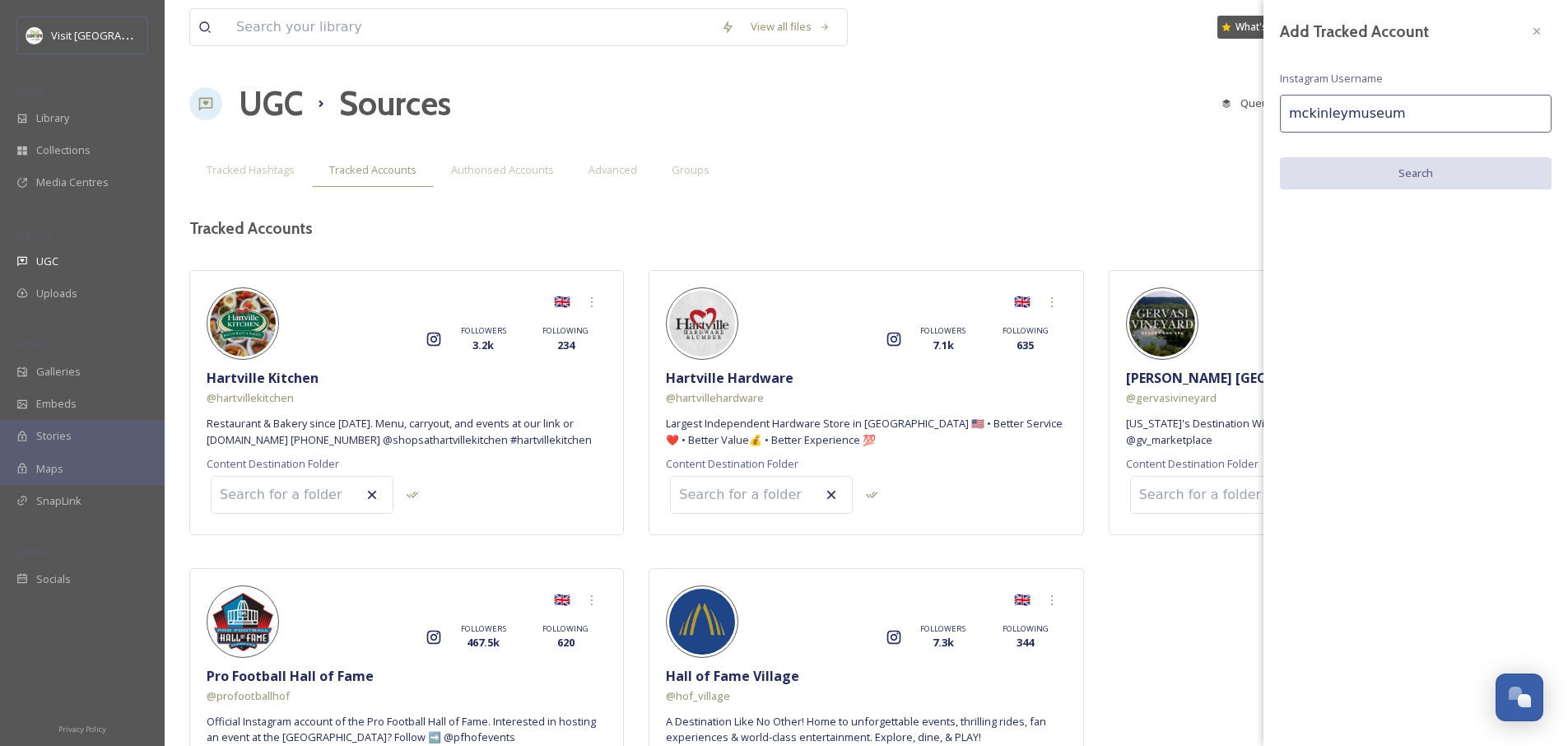
type input "mckinleymuseum"
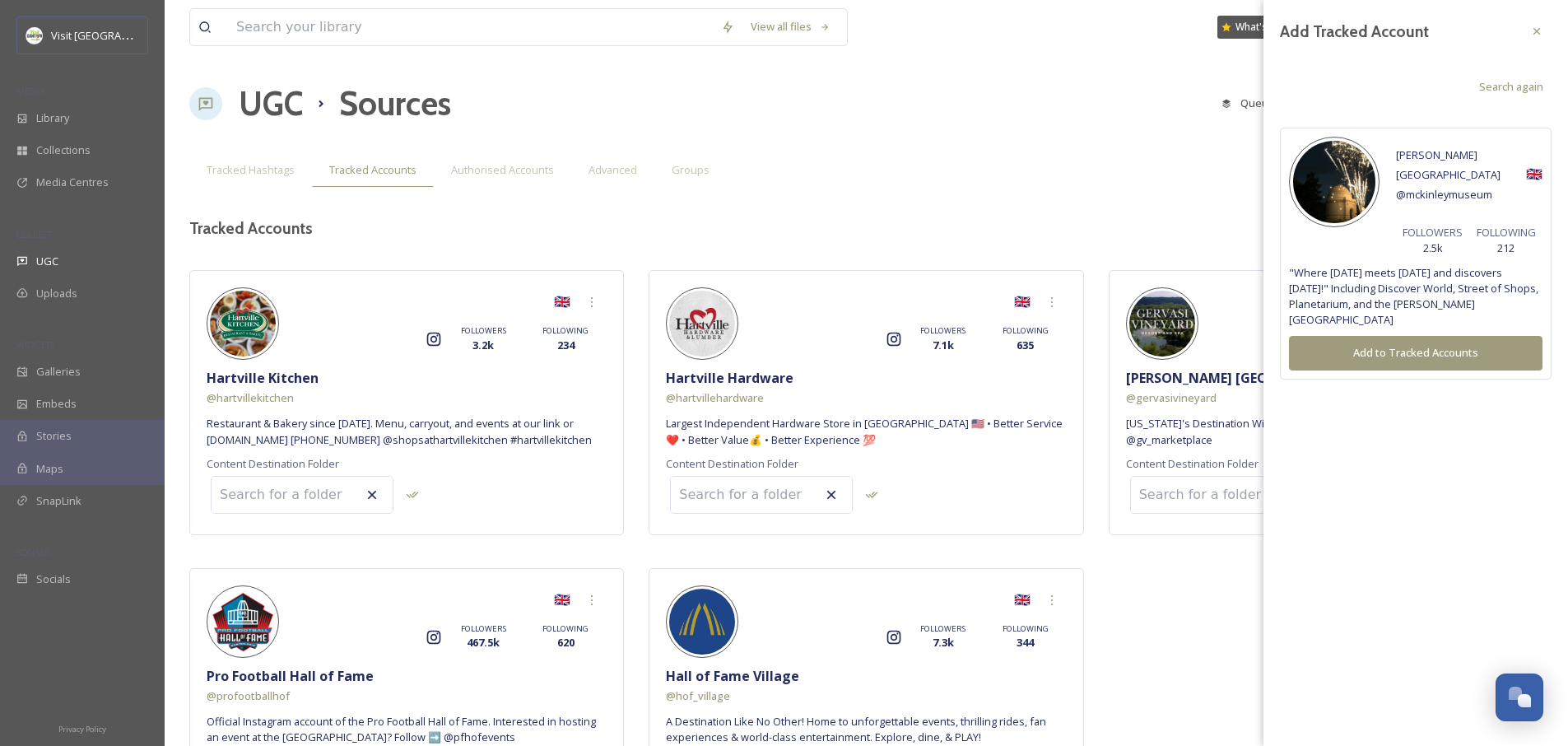
click at [1440, 360] on button "Add to Tracked Accounts" at bounding box center [1415, 352] width 254 height 34
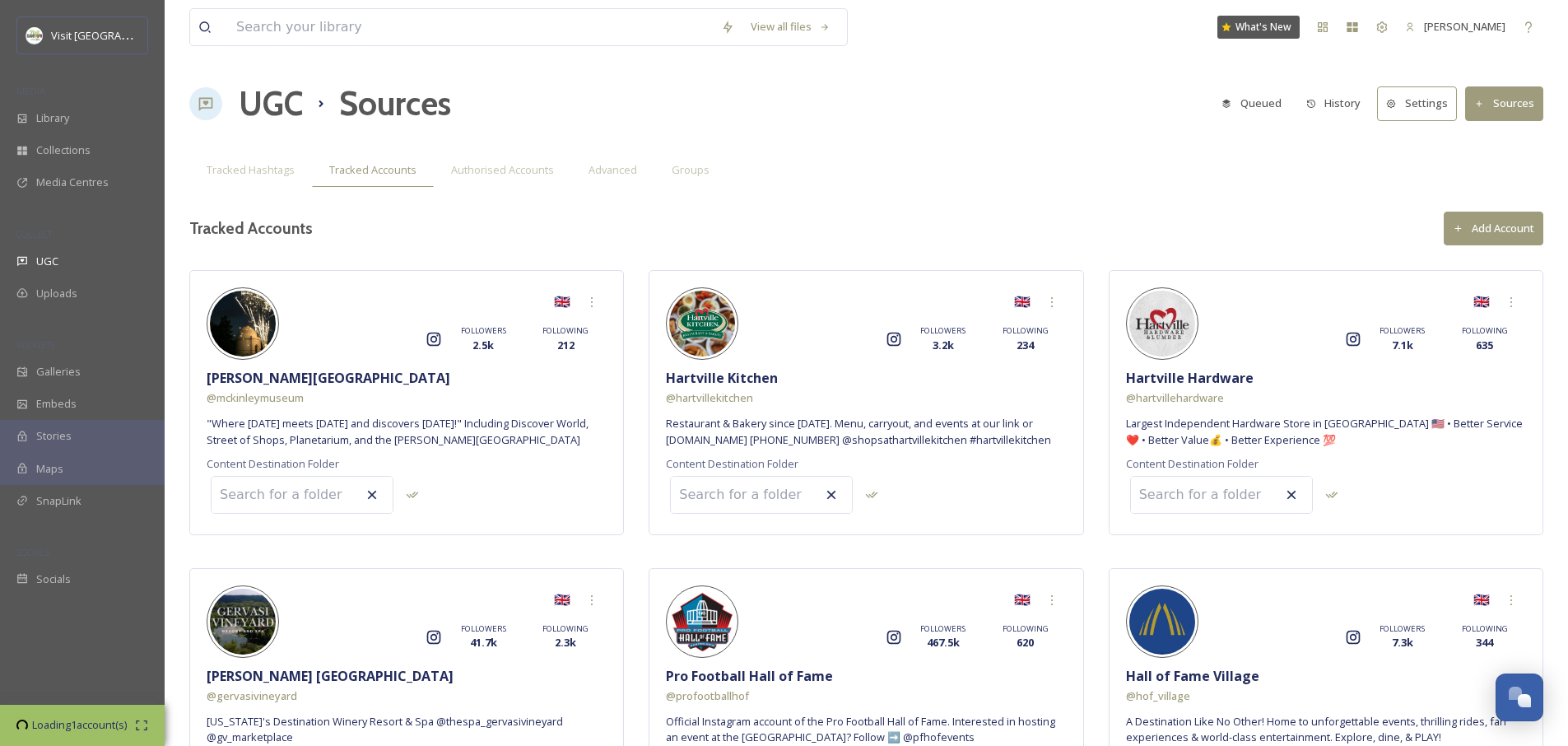
click at [1501, 238] on button "Add Account" at bounding box center [1494, 229] width 99 height 34
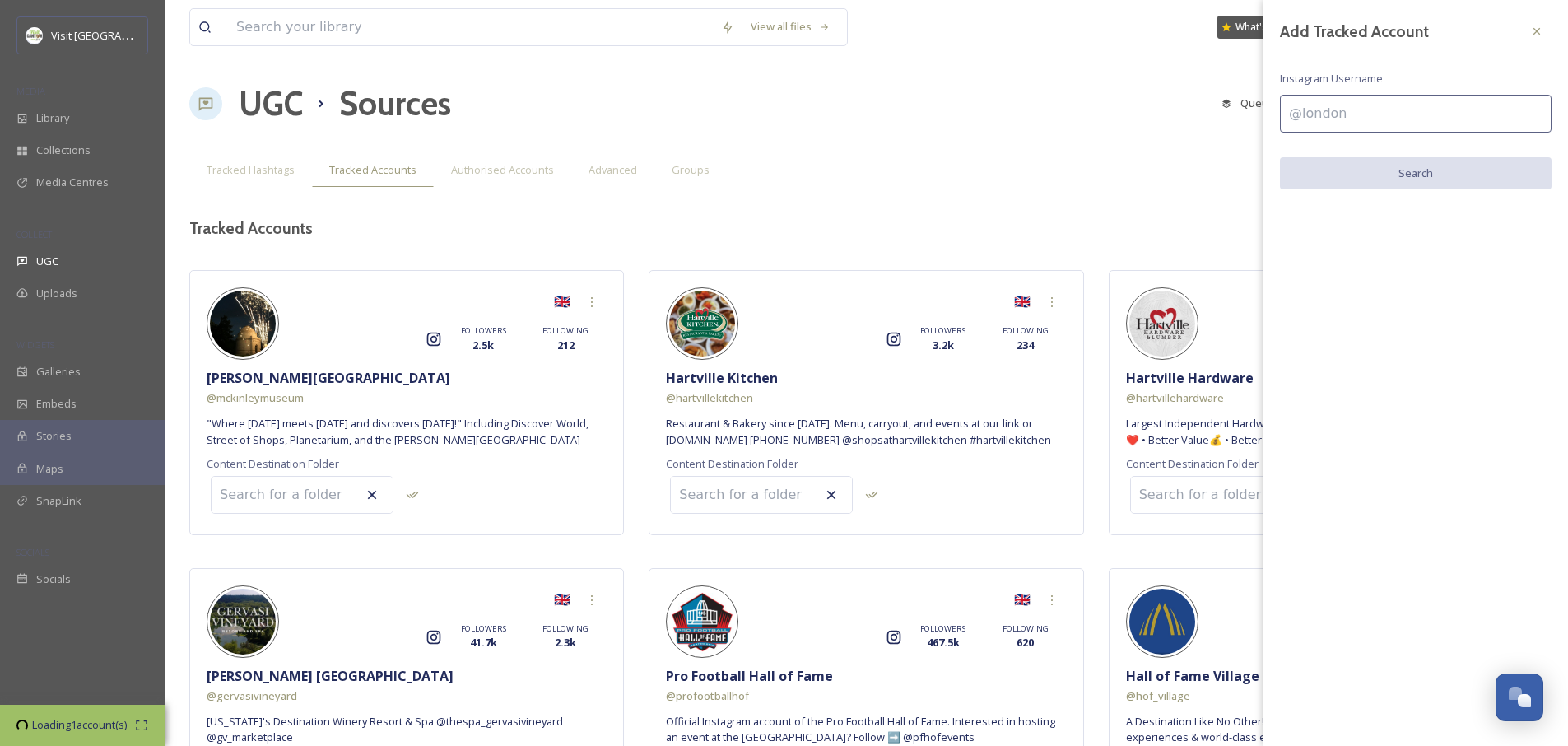
click at [1353, 122] on input at bounding box center [1416, 113] width 272 height 37
type input "cantonciviccenter"
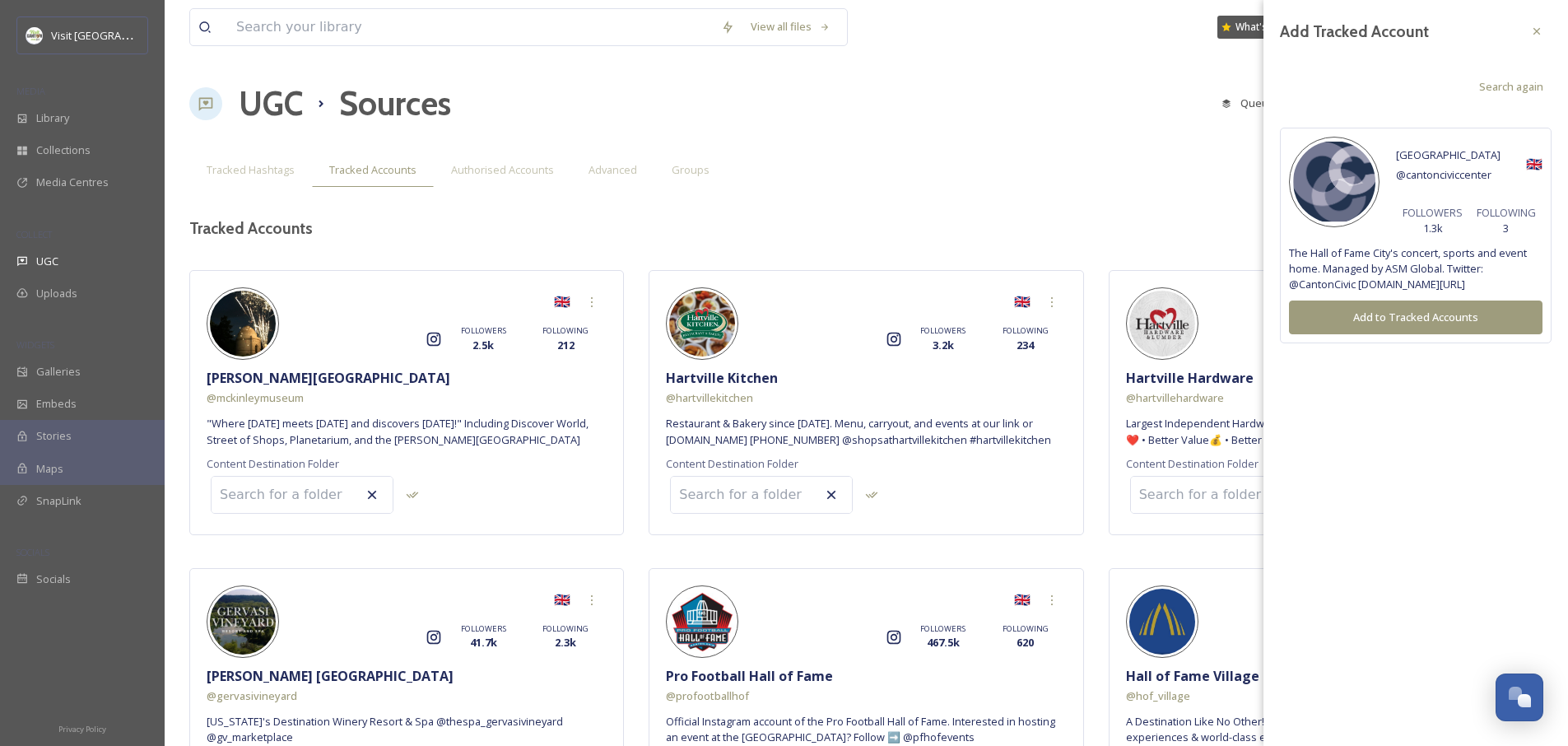
click at [1427, 319] on button "Add to Tracked Accounts" at bounding box center [1415, 318] width 254 height 34
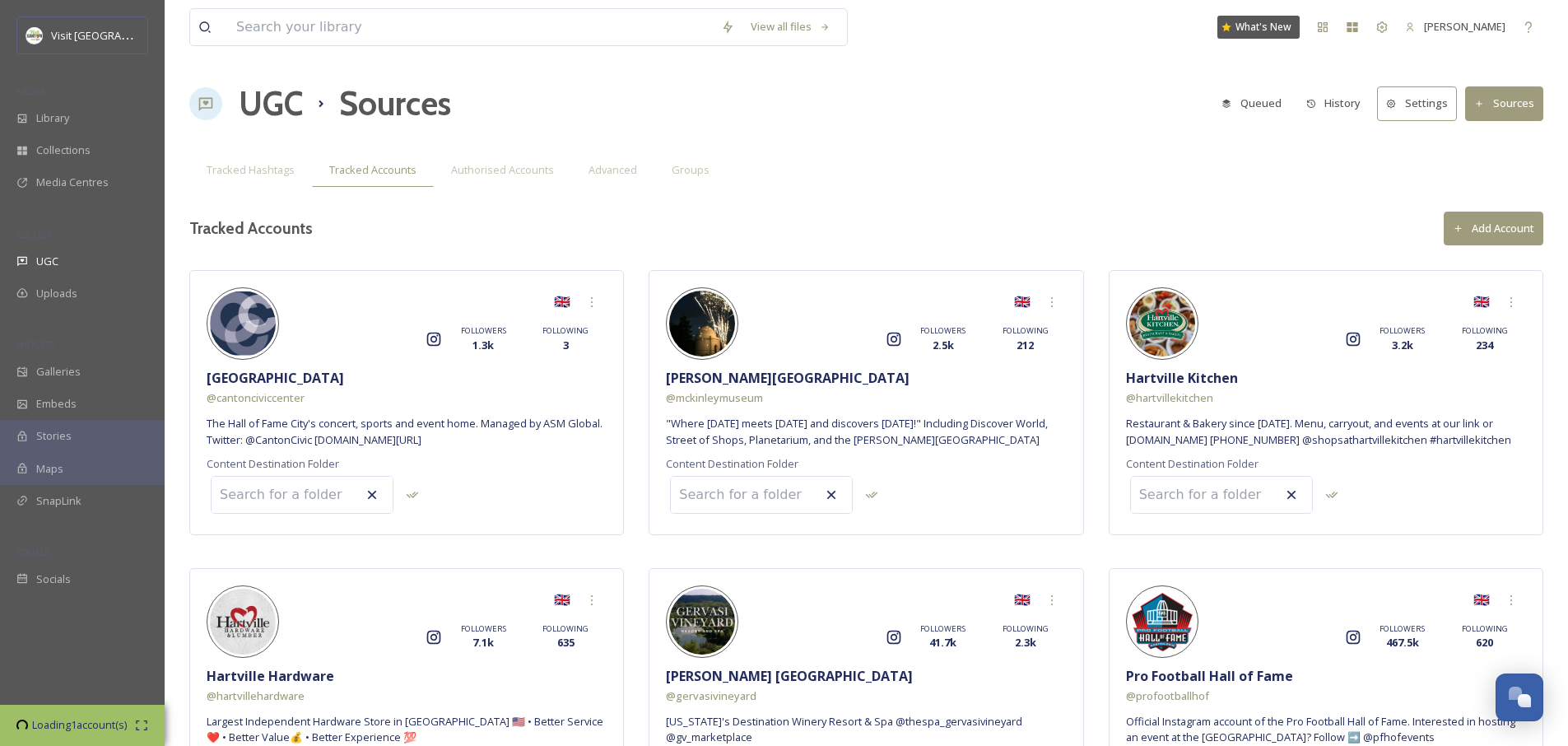
click at [1486, 226] on button "Add Account" at bounding box center [1494, 229] width 99 height 34
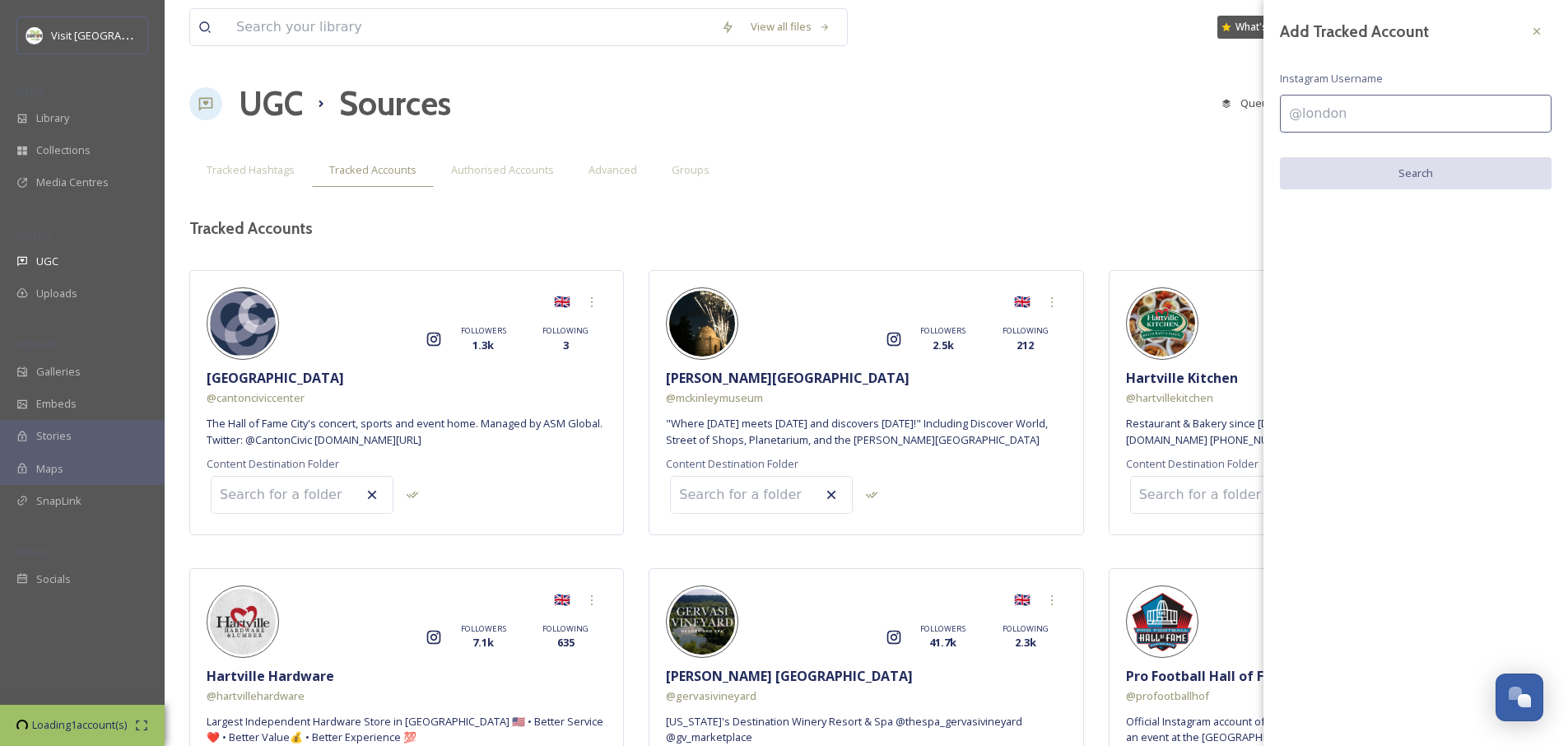
click at [1365, 110] on input at bounding box center [1416, 113] width 272 height 37
type input "canton100plaza"
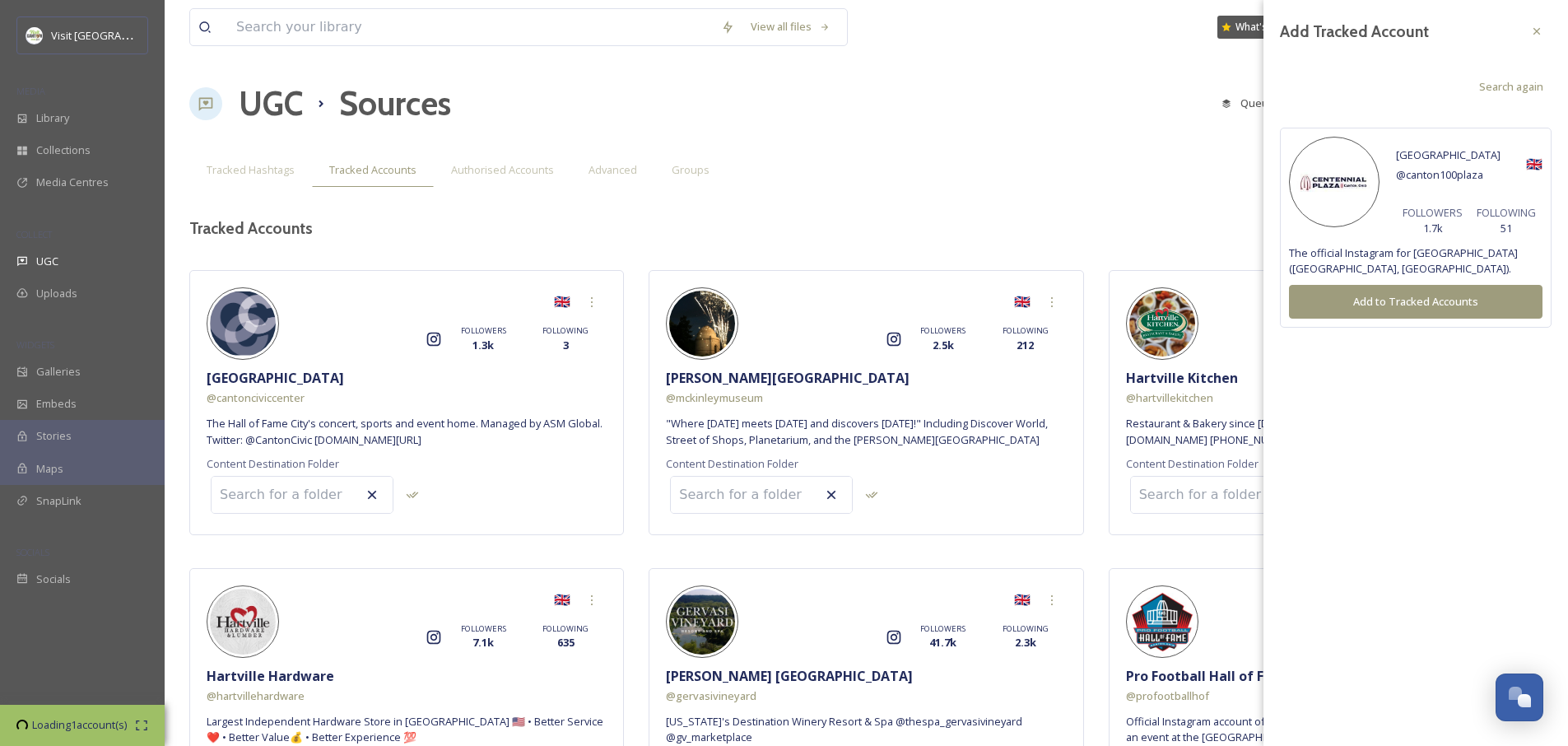
click at [1444, 305] on button "Add to Tracked Accounts" at bounding box center [1415, 302] width 254 height 34
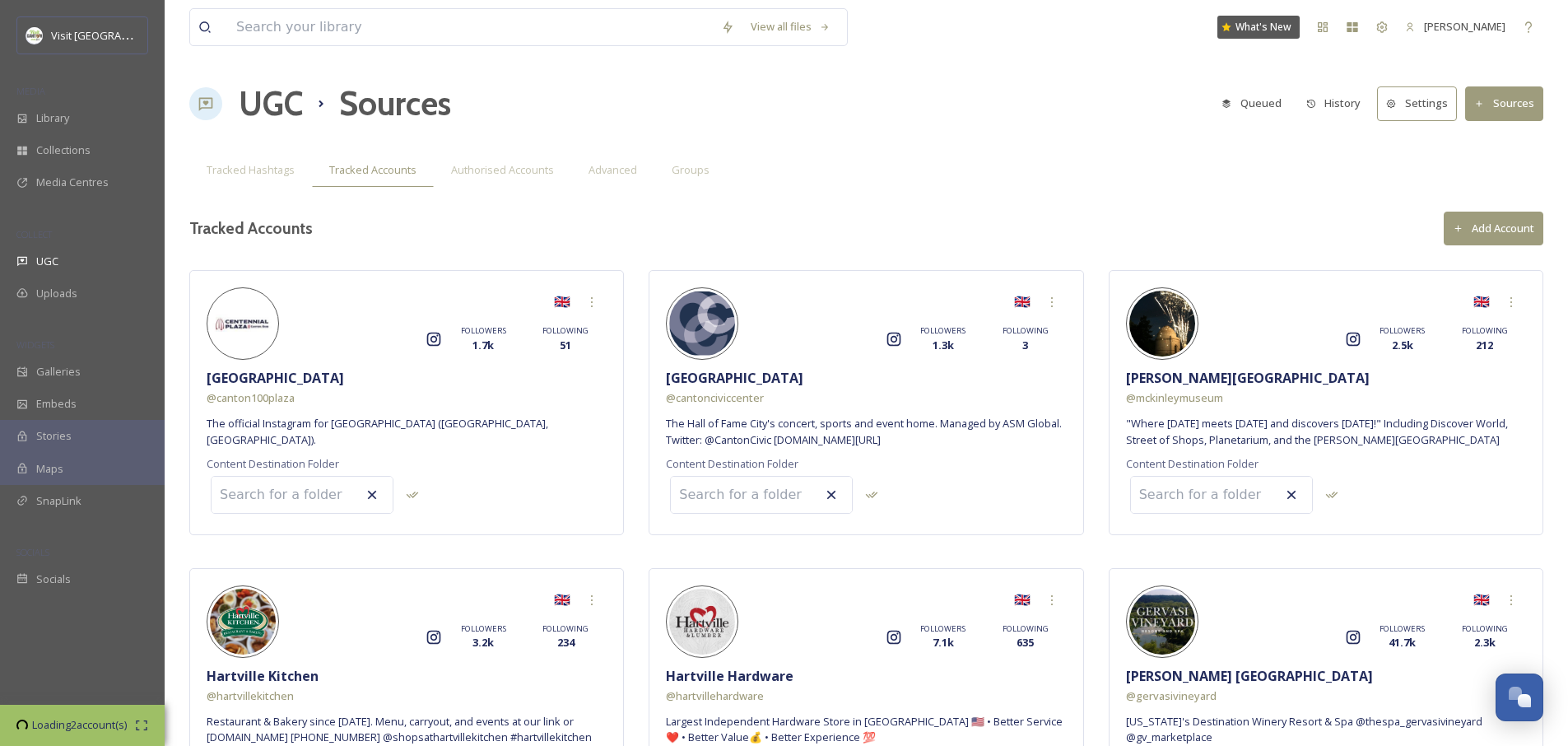
click at [1488, 246] on div "View all files What's New [PERSON_NAME] UGC Sources Queued History Settings Sou…" at bounding box center [867, 589] width 1404 height 1180
click at [1487, 240] on button "Add Account" at bounding box center [1494, 229] width 99 height 34
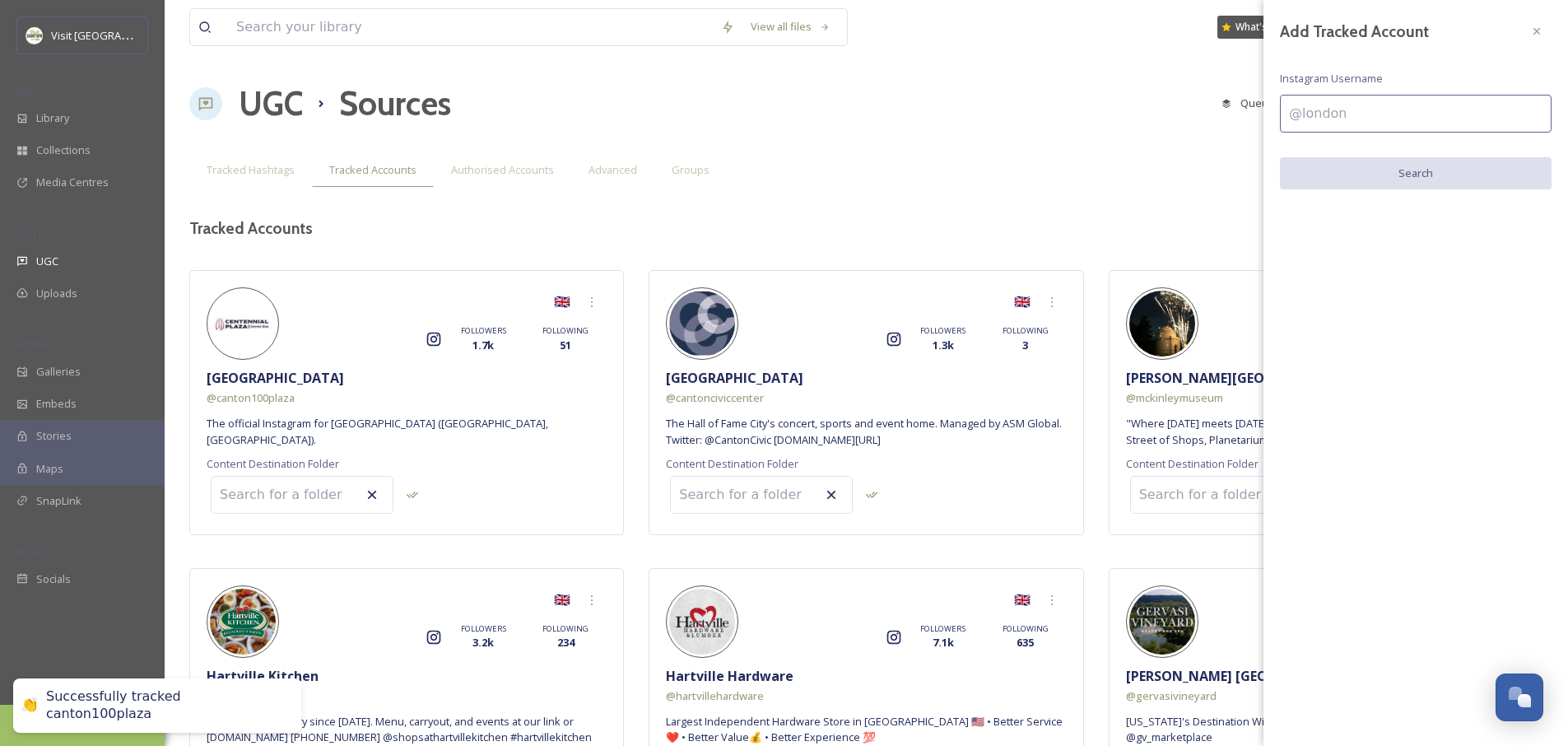
click at [1366, 127] on input at bounding box center [1416, 113] width 272 height 37
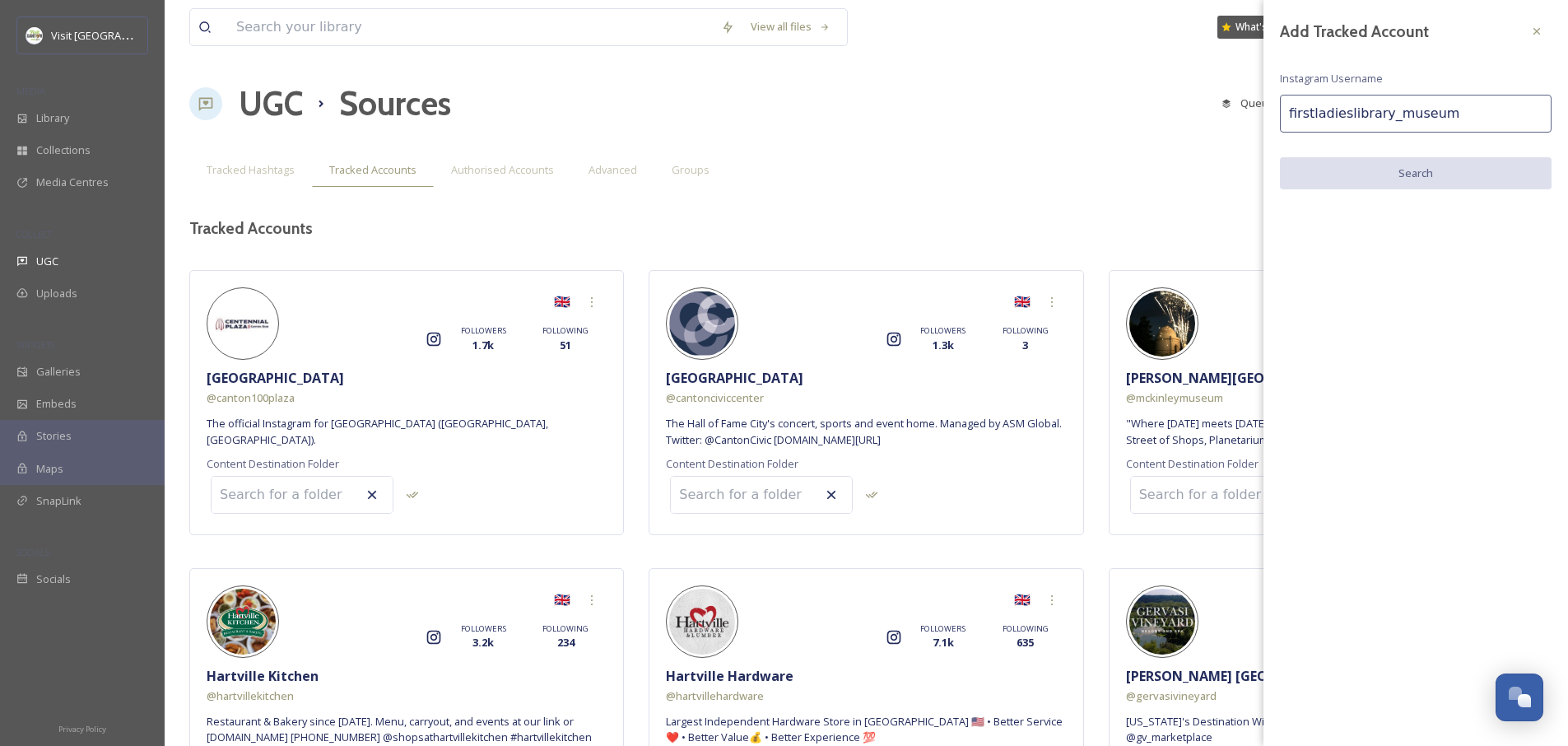
type input "firstladieslibrary_museum"
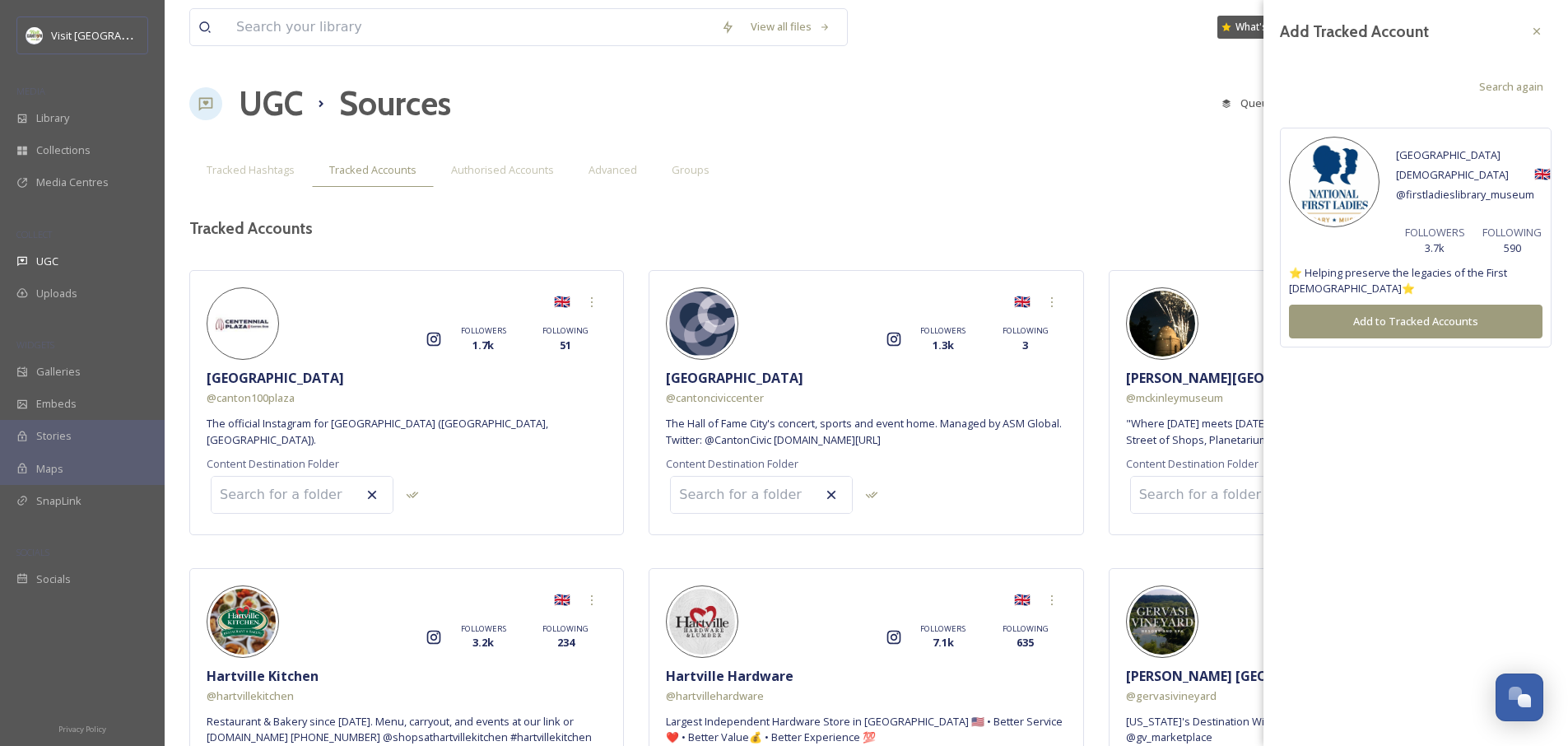
click at [1368, 322] on button "Add to Tracked Accounts" at bounding box center [1415, 321] width 254 height 34
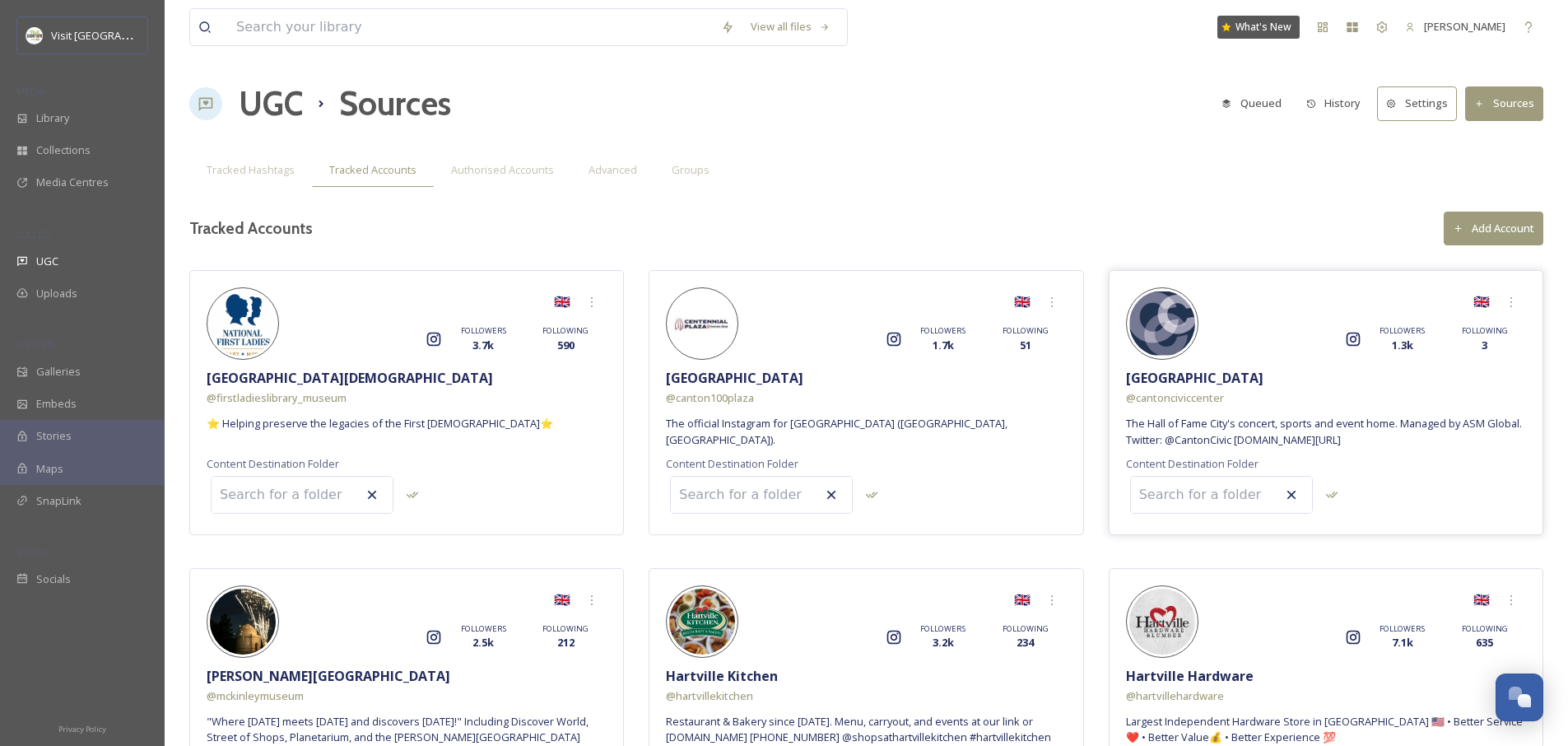
scroll to position [434, 0]
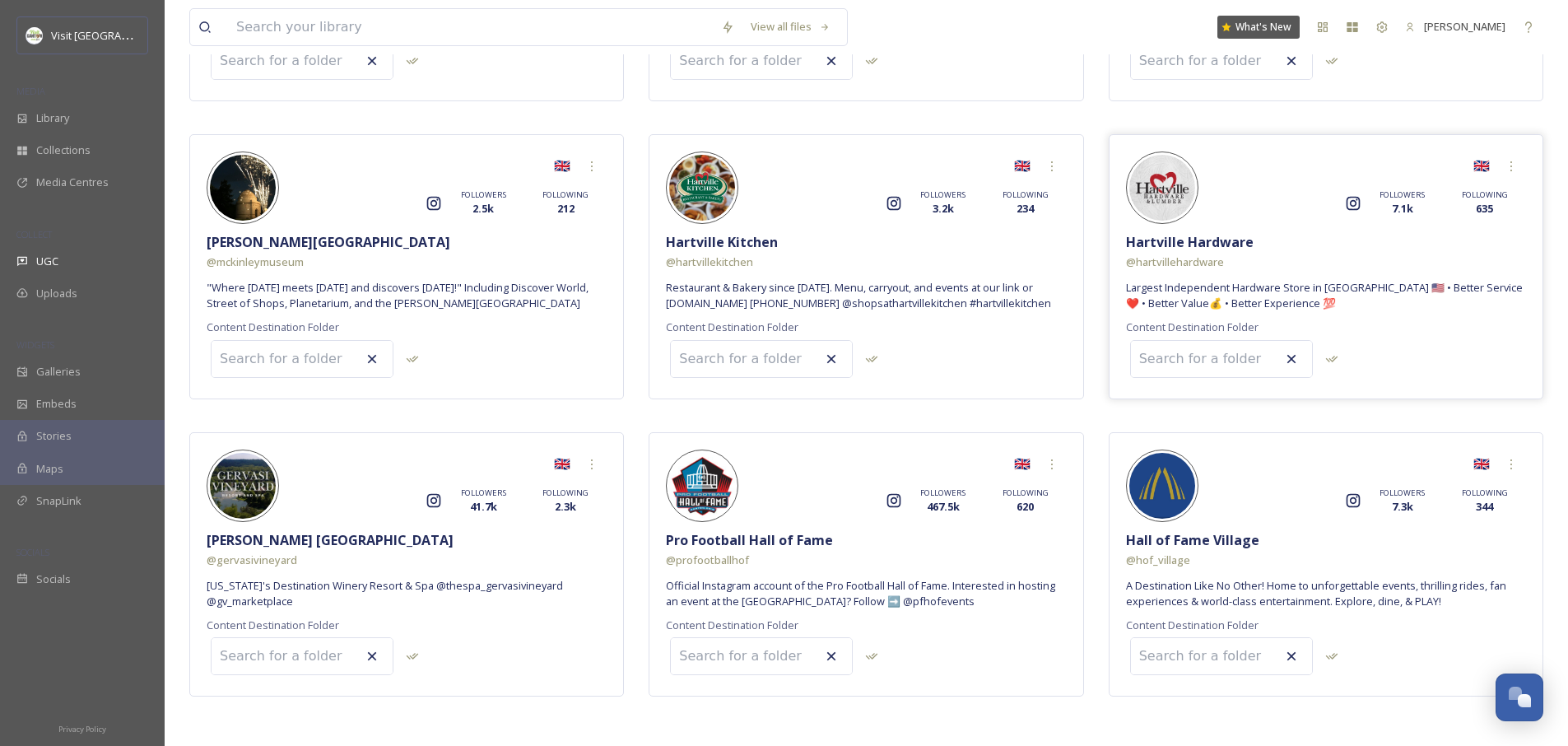
click at [1175, 362] on input at bounding box center [1221, 359] width 181 height 37
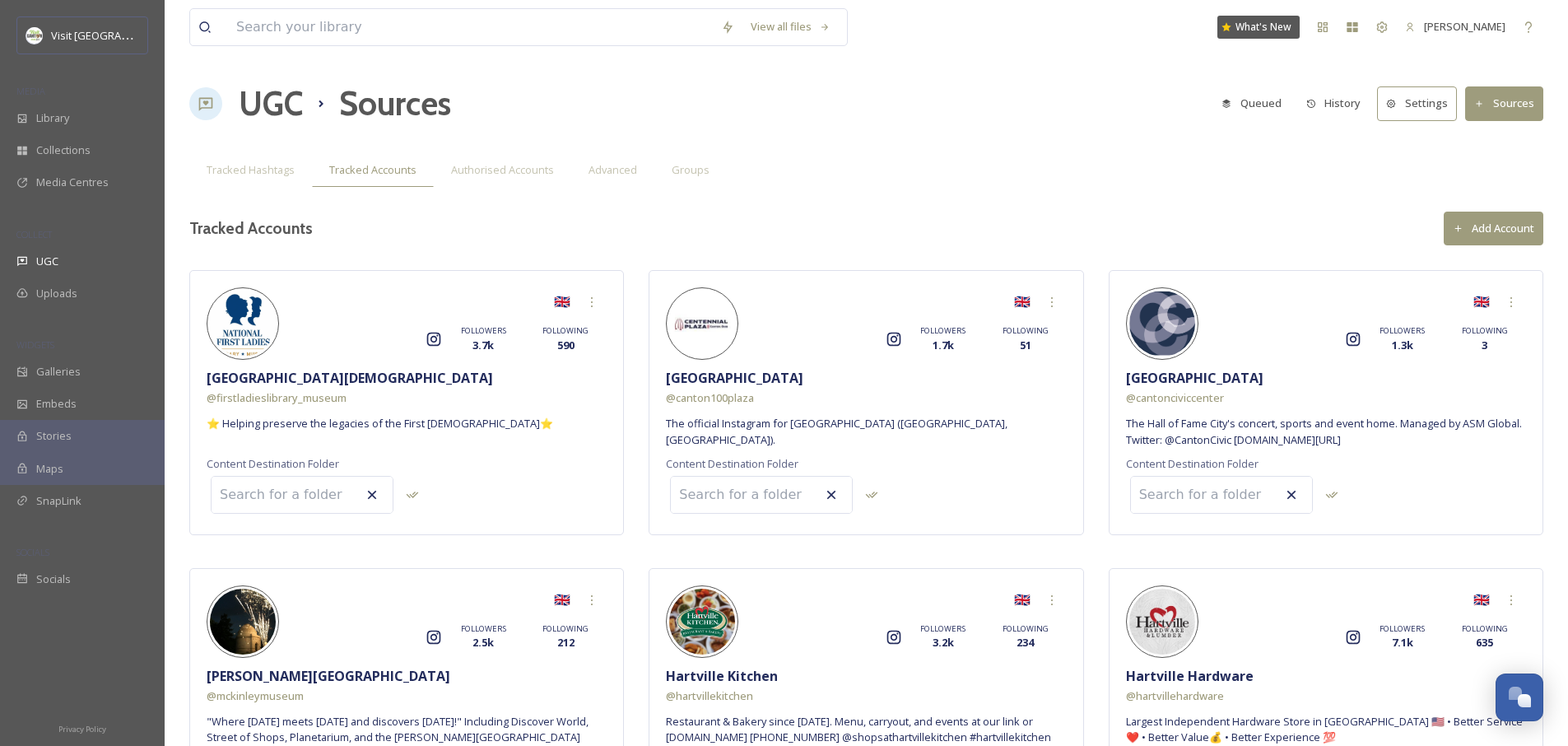
click at [517, 189] on div "View all files What's New [PERSON_NAME] UGC Sources Queued History Settings Sou…" at bounding box center [867, 589] width 1404 height 1180
click at [519, 183] on div "Authorised Accounts" at bounding box center [502, 170] width 138 height 34
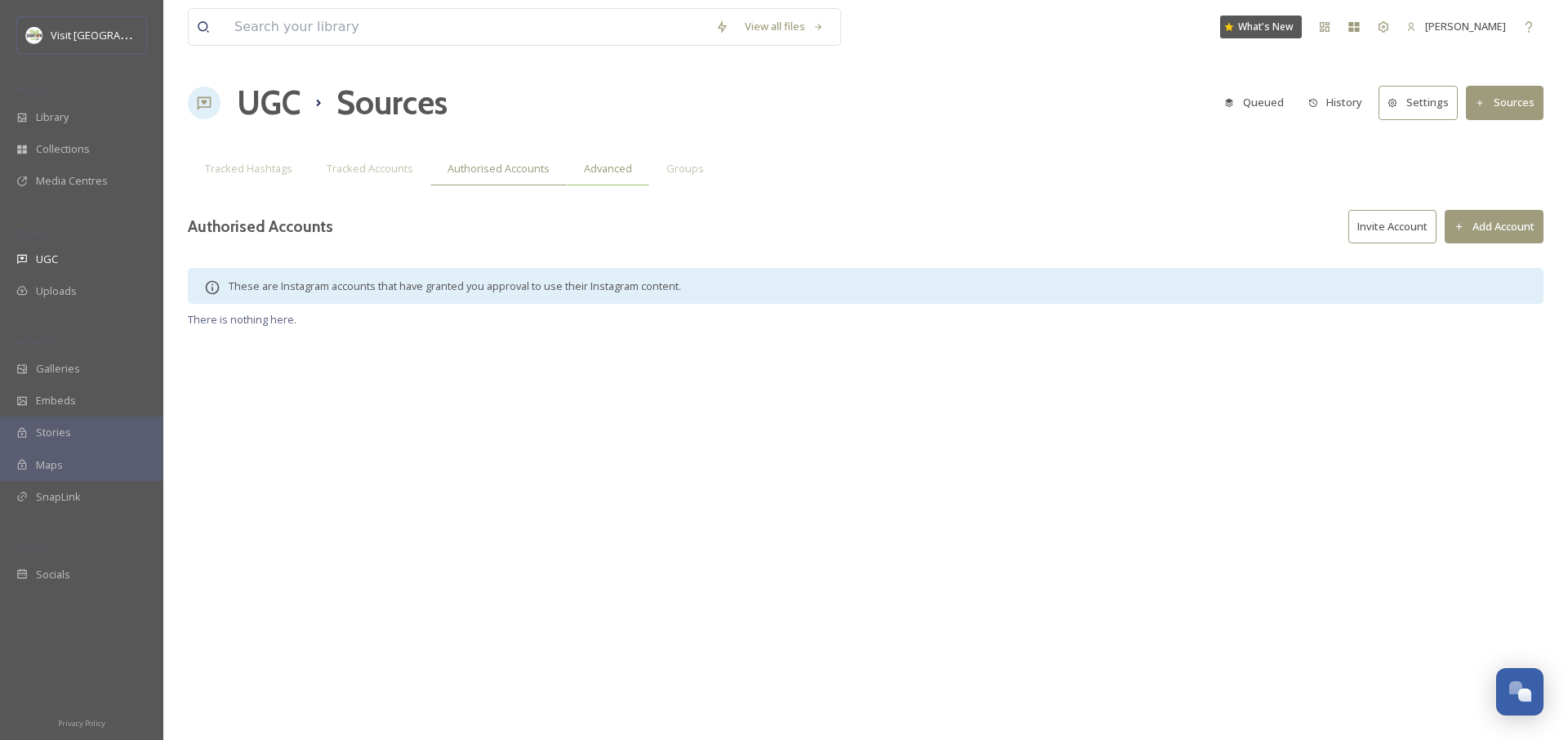
click at [600, 164] on span "Advanced" at bounding box center [608, 168] width 48 height 16
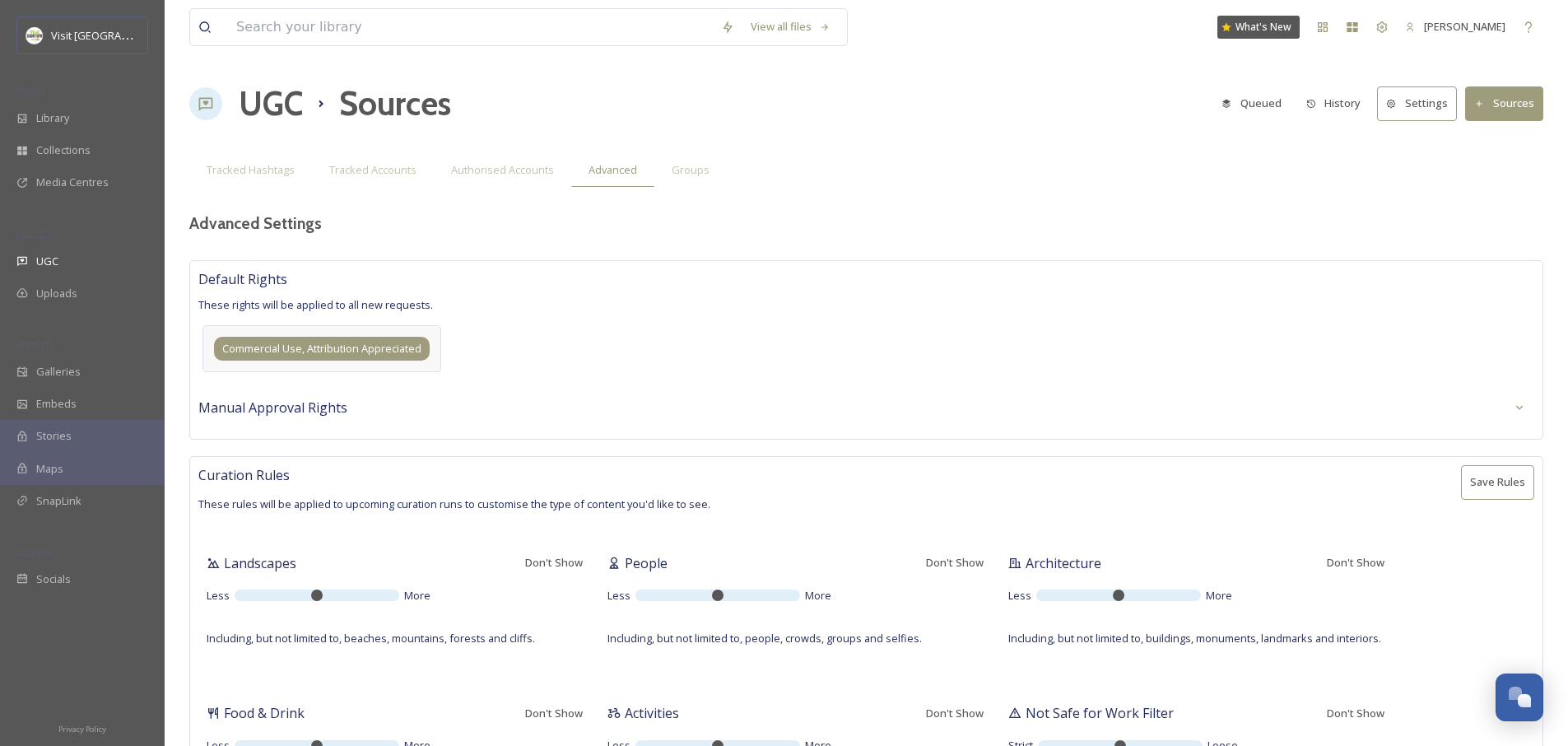
click at [261, 349] on span "Commercial Use, Attribution Appreciated" at bounding box center [321, 349] width 200 height 16
click at [341, 353] on span "Commercial Use, Attribution Appreciated" at bounding box center [318, 349] width 200 height 16
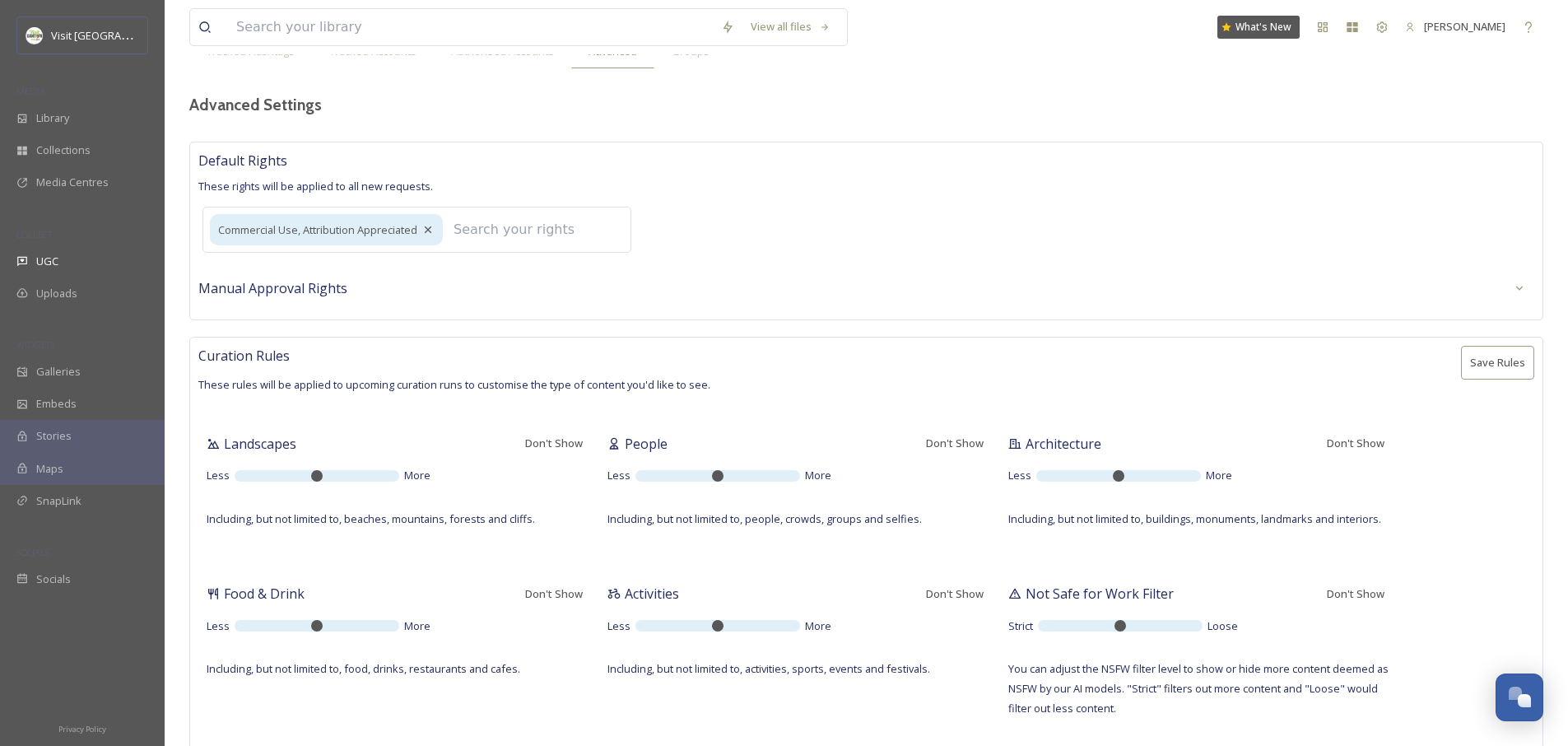
scroll to position [138, 0]
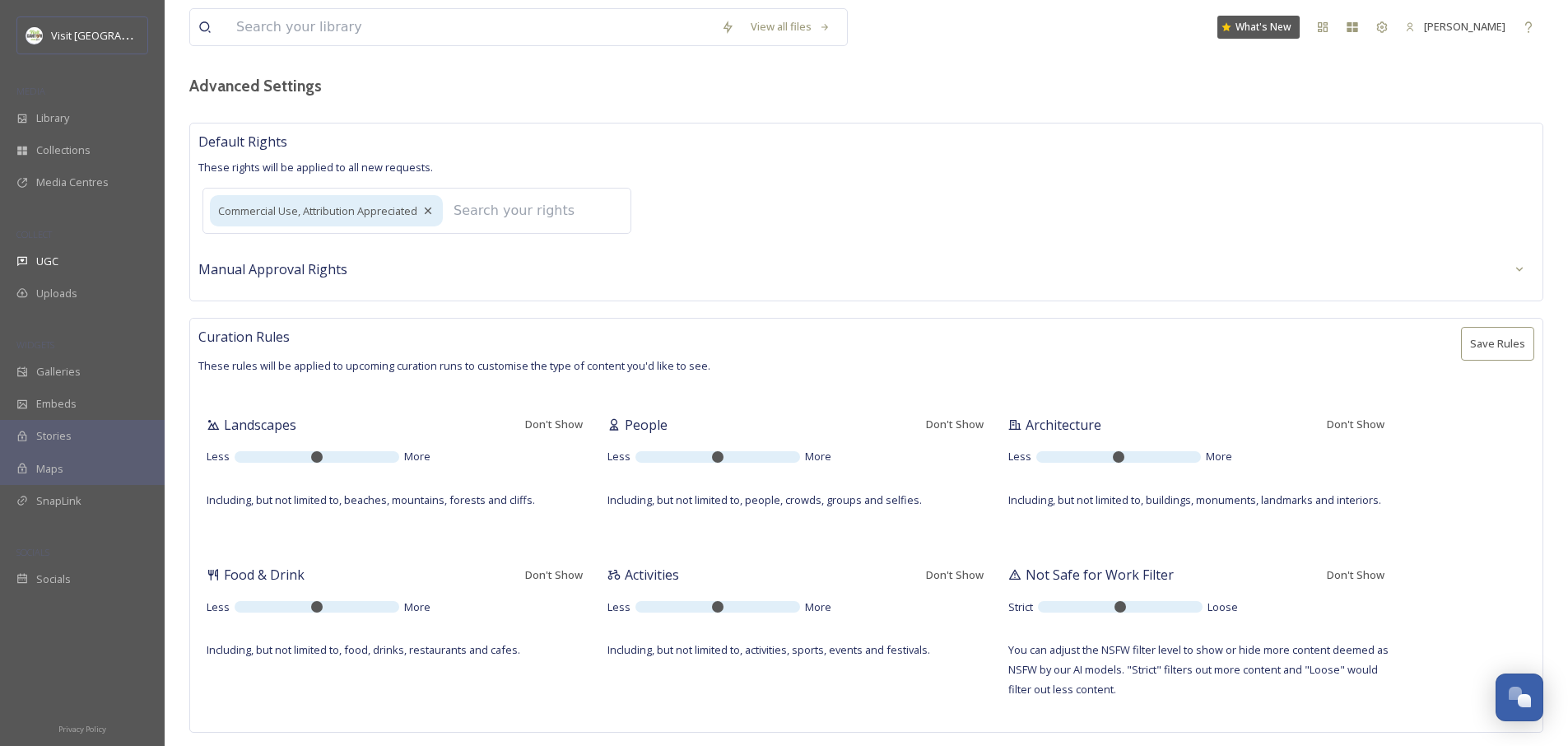
click at [337, 263] on span "Manual Approval Rights" at bounding box center [273, 269] width 149 height 20
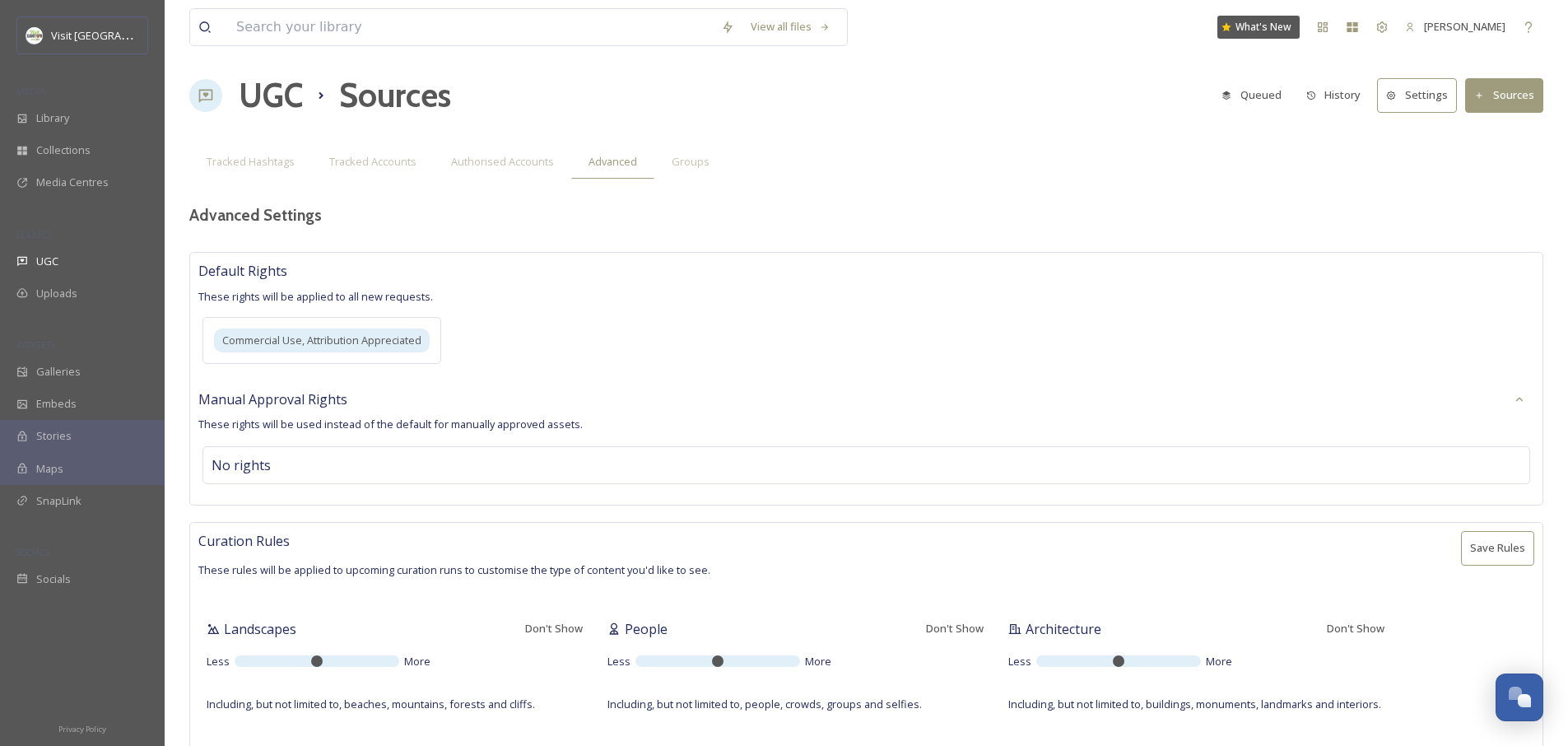
scroll to position [0, 0]
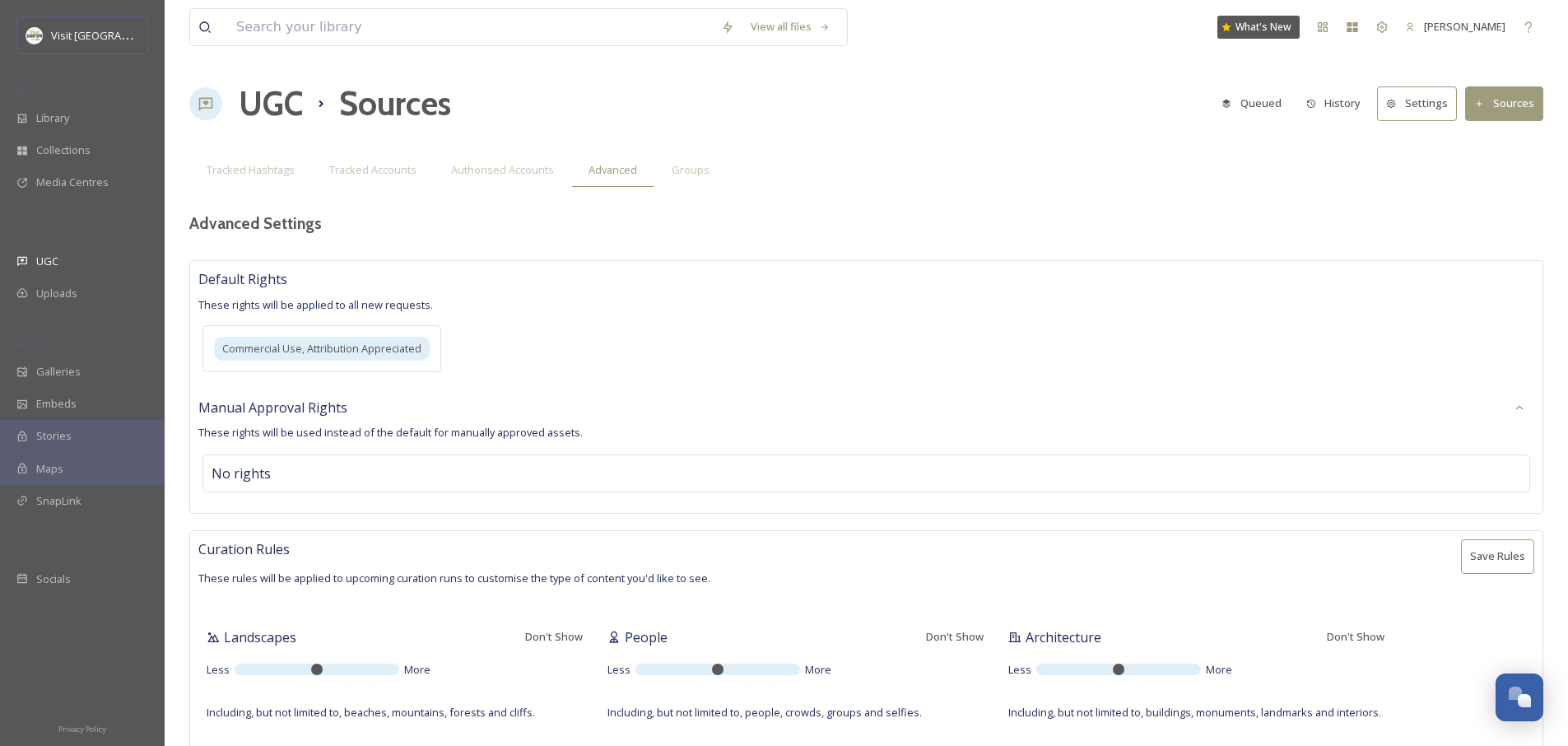
click at [1438, 96] on button "Settings" at bounding box center [1416, 103] width 80 height 34
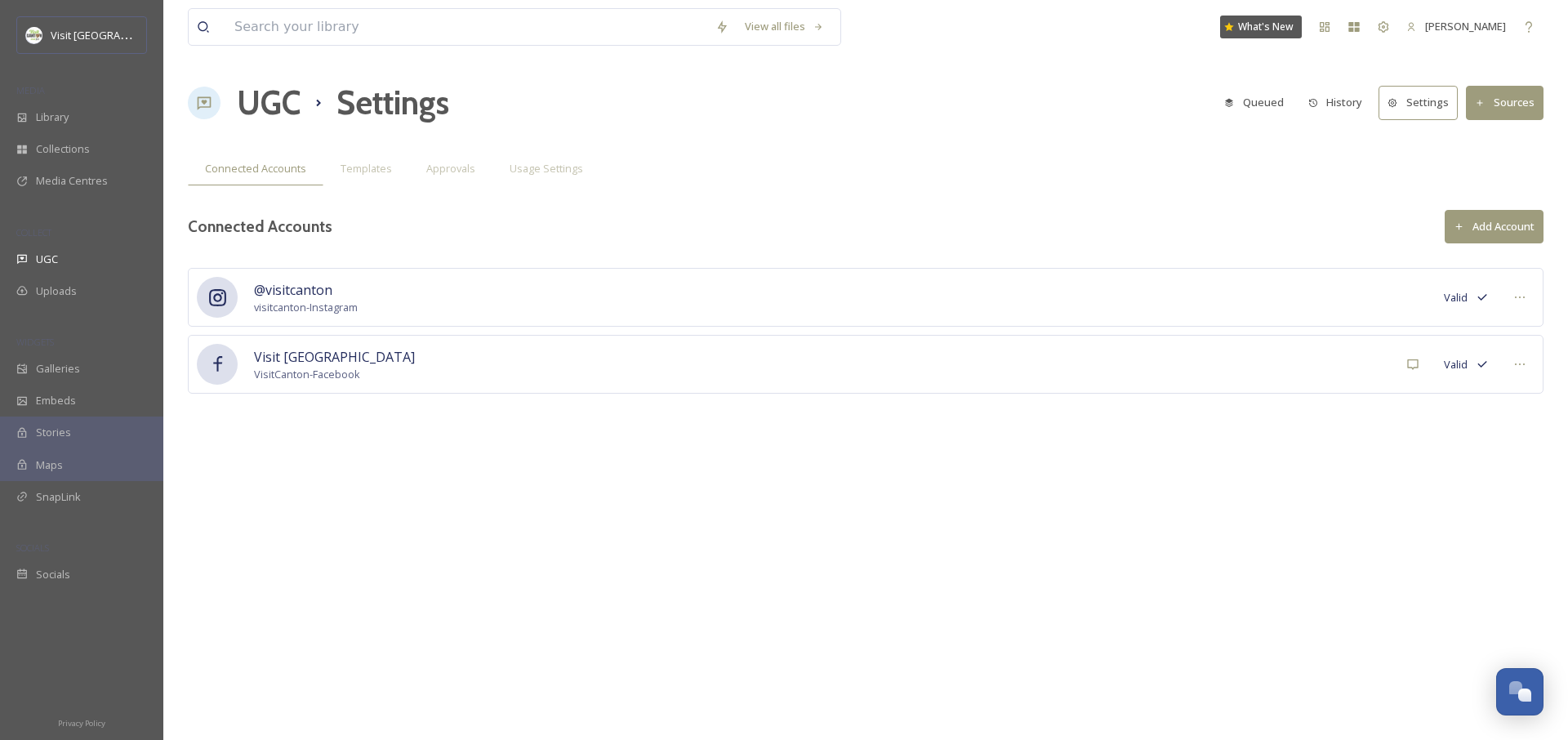
click at [363, 385] on div "Visit [GEOGRAPHIC_DATA] VisitCanton - Facebook Valid" at bounding box center [866, 363] width 1356 height 59
click at [1520, 297] on icon at bounding box center [1520, 297] width 10 height 2
click at [1507, 403] on div "@visitcanton visitcanton - Instagram Valid Visit [GEOGRAPHIC_DATA] VisitCanton …" at bounding box center [866, 355] width 1356 height 175
click at [1520, 367] on icon at bounding box center [1521, 364] width 13 height 13
click at [1298, 469] on div "View all files What's New [PERSON_NAME] UGC Settings Queued History Settings So…" at bounding box center [866, 370] width 1405 height 740
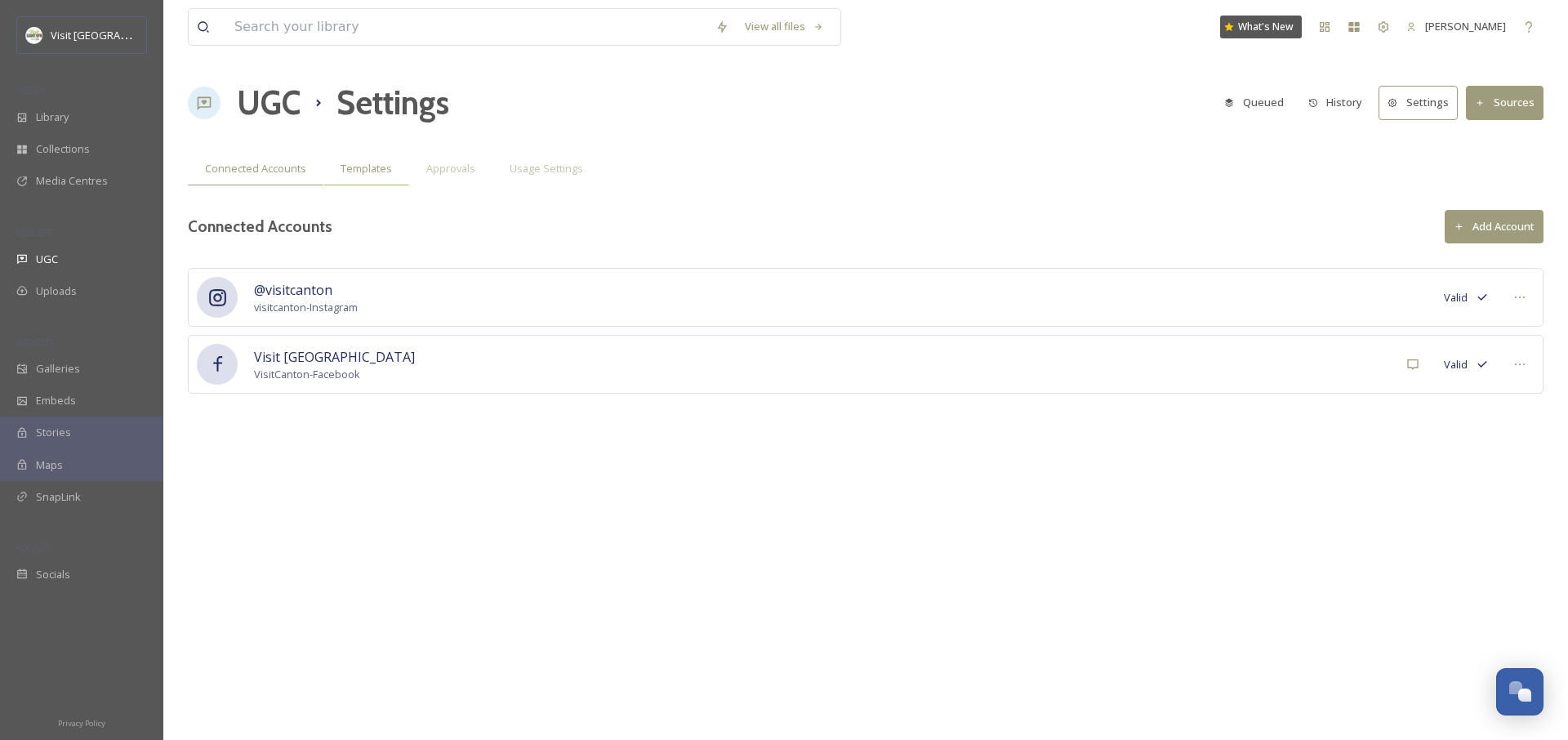
click at [371, 167] on span "Templates" at bounding box center [365, 168] width 51 height 16
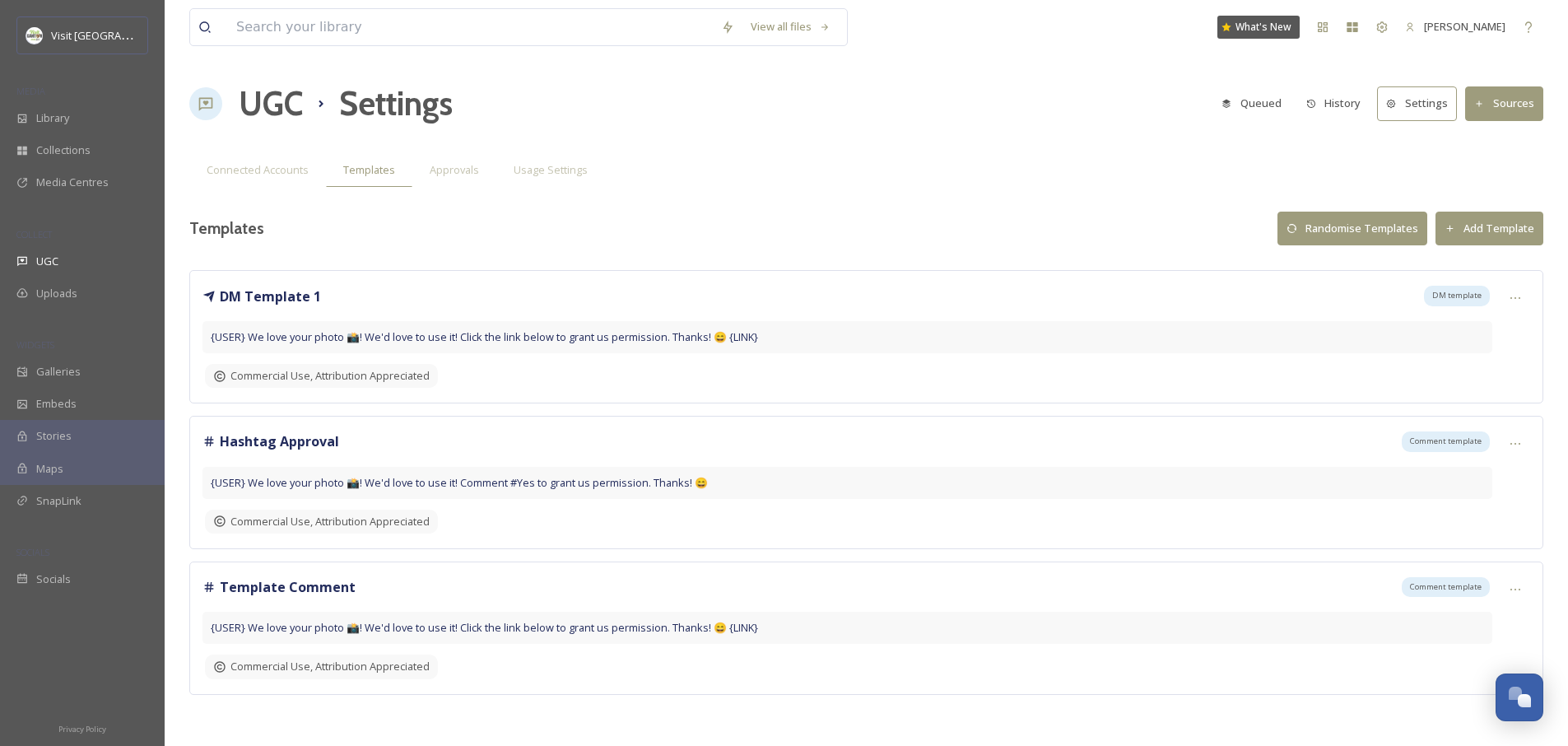
click at [514, 346] on div "{USER} We love your photo 📸! We'd love to use it! Click the link below to grant…" at bounding box center [847, 337] width 1290 height 32
click at [1522, 297] on div at bounding box center [1516, 298] width 30 height 30
click at [1473, 366] on div "Edit" at bounding box center [1486, 366] width 85 height 32
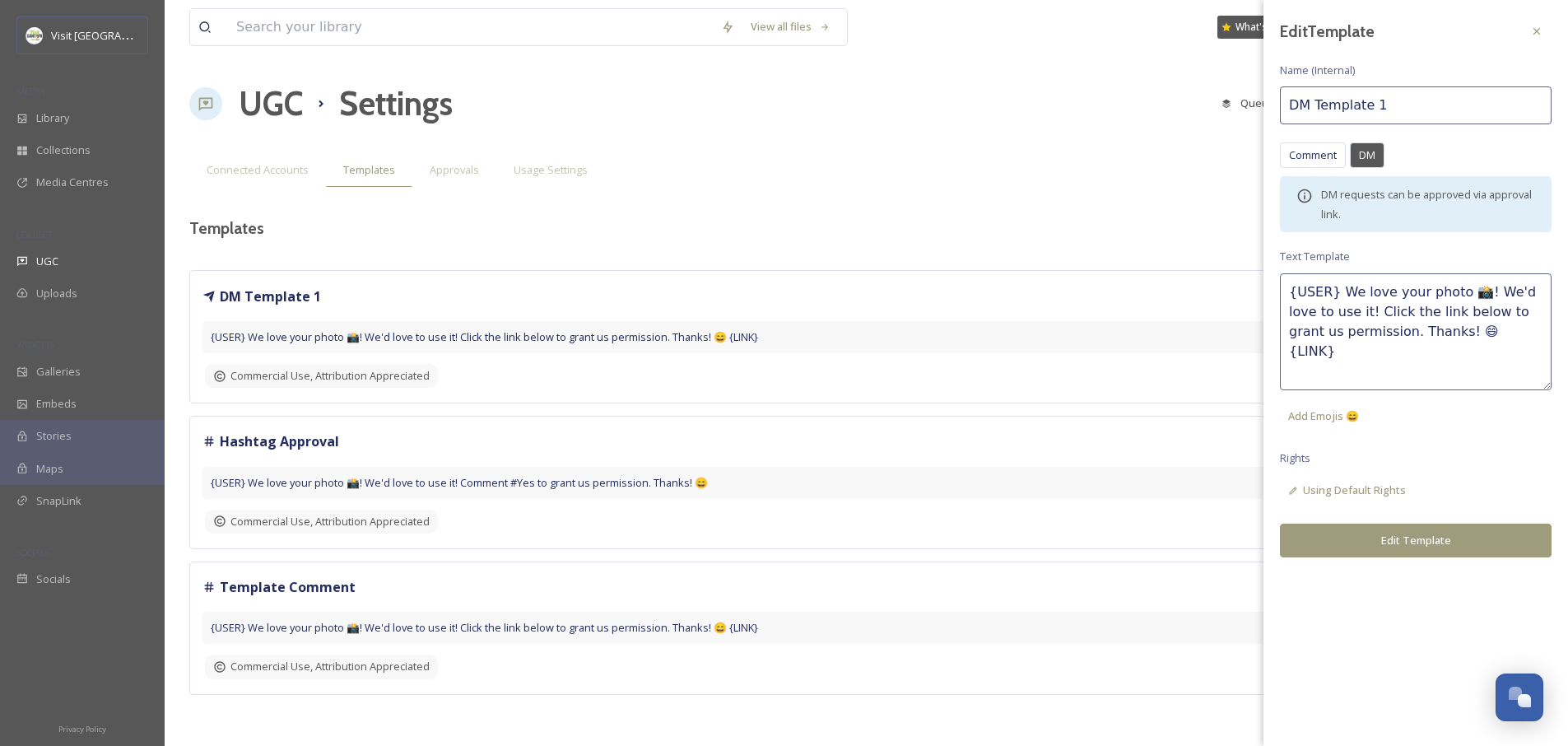
click at [1466, 330] on textarea "{USER} We love your photo 📸! We'd love to use it! Click the link below to grant…" at bounding box center [1416, 332] width 272 height 117
click at [1372, 289] on textarea "{USER} We love your photo 📸! We'd love to use it! Click the link below to grant…" at bounding box center [1416, 332] width 272 height 117
click at [1475, 291] on textarea "{USER} We love your photo 📸! We'd love to use it! Click the link below to grant…" at bounding box center [1416, 332] width 272 height 117
drag, startPoint x: 1479, startPoint y: 291, endPoint x: 1341, endPoint y: 311, distance: 139.4
click at [1341, 311] on textarea "{USER} We love your photo 📸! We'd love to use it! Click the link below to grant…" at bounding box center [1416, 332] width 272 height 117
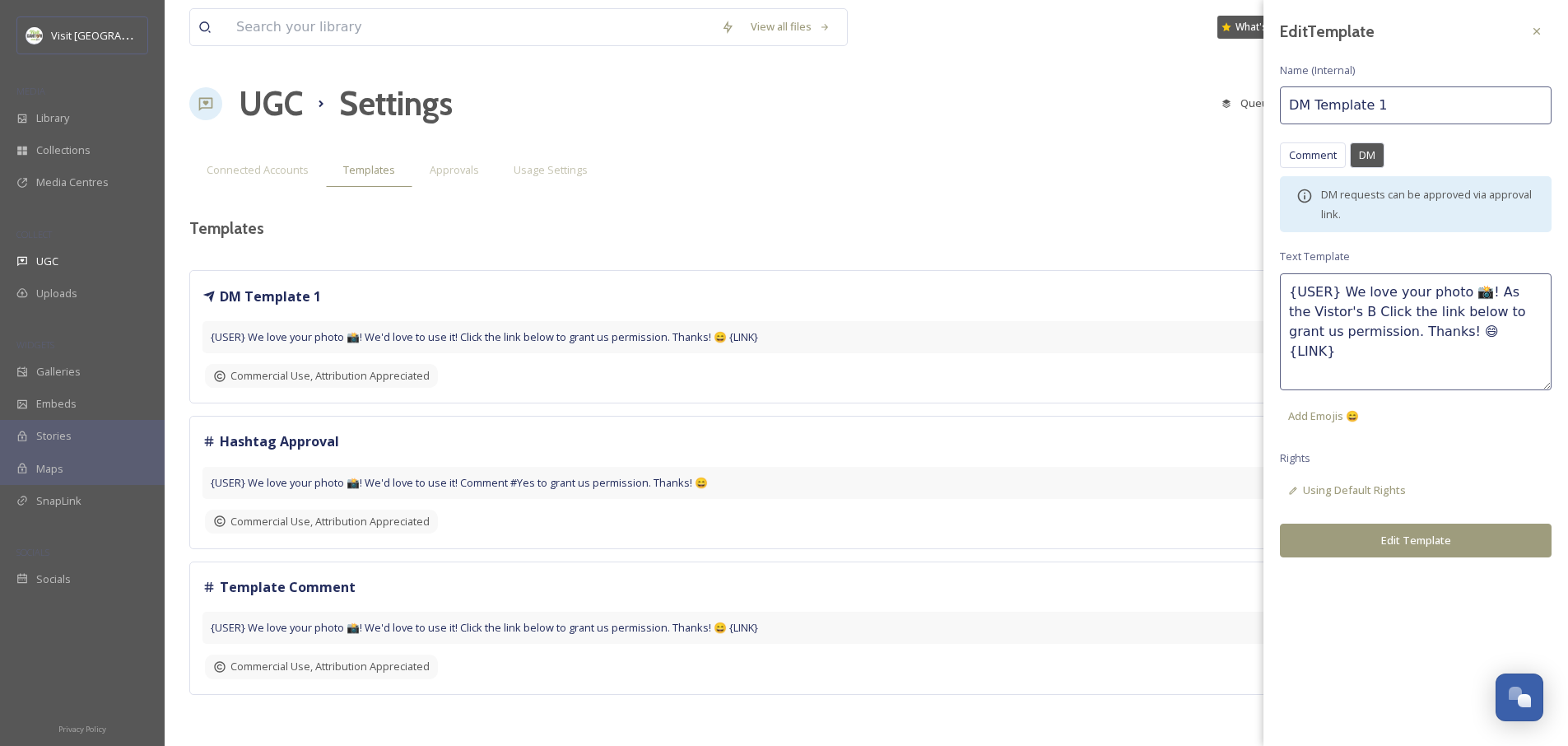
drag, startPoint x: 1345, startPoint y: 311, endPoint x: 1289, endPoint y: 312, distance: 56.0
click at [1289, 312] on textarea "{USER} We love your photo 📸! As the Vistor's B Click the link below to grant us…" at bounding box center [1416, 332] width 272 height 117
paste textarea "bureau"
click at [1292, 313] on textarea "{USER} We love your photo 📸! As the bureau Click the link below to grant us per…" at bounding box center [1416, 332] width 272 height 117
click at [1330, 310] on textarea "{USER} We love your photo 📸! As the Vistors Bureau Click the link below to gran…" at bounding box center [1416, 332] width 272 height 117
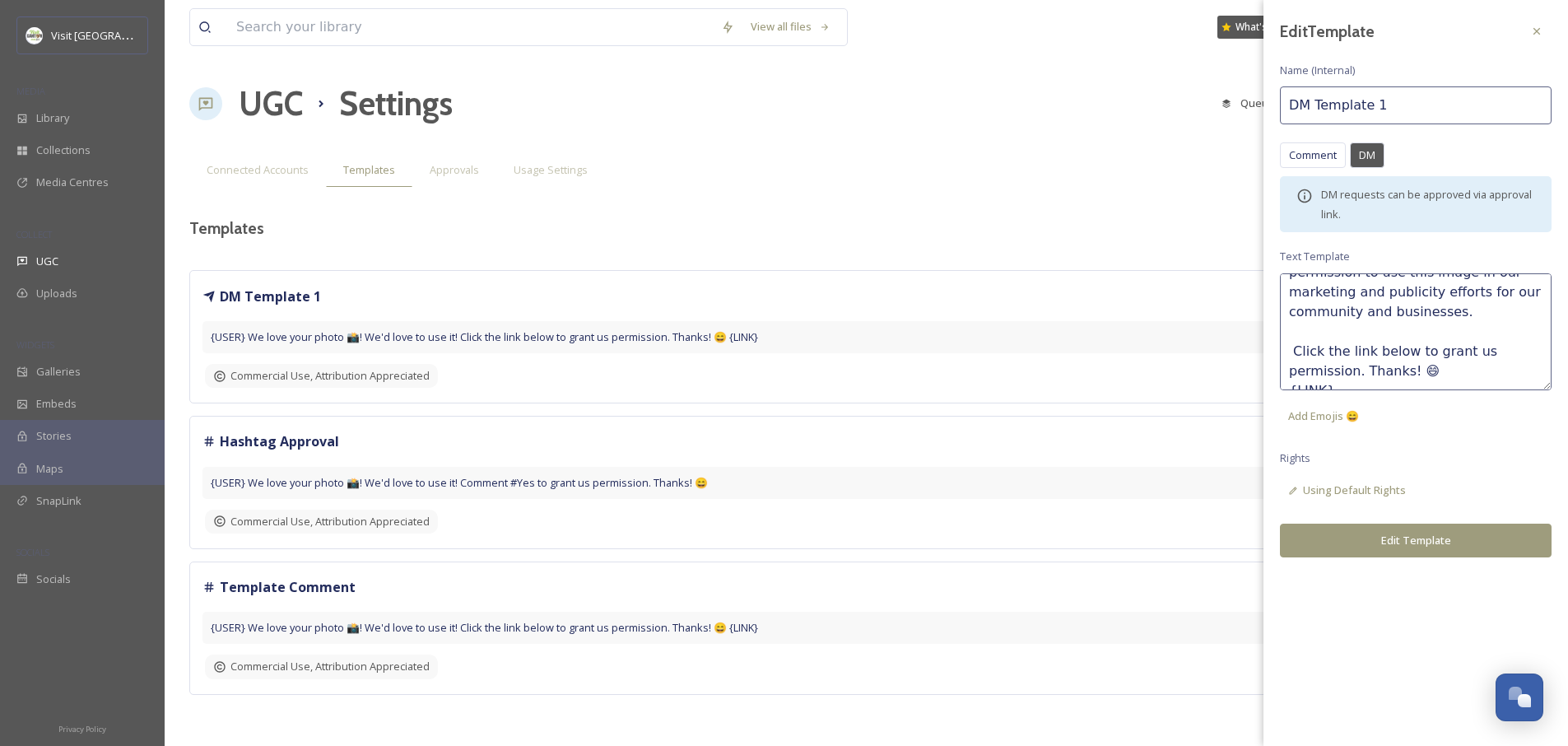
scroll to position [98, 0]
click at [1419, 344] on textarea "{USER} We love your photo 📸! As the Visitor's Bureau for Canton and [GEOGRAPHIC…" at bounding box center [1416, 332] width 272 height 117
drag, startPoint x: 1454, startPoint y: 354, endPoint x: 1443, endPoint y: 350, distance: 11.7
click at [1454, 354] on textarea "{USER} We love your photo 📸! As the Visitor's Bureau for Canton and [GEOGRAPHIC…" at bounding box center [1416, 332] width 272 height 117
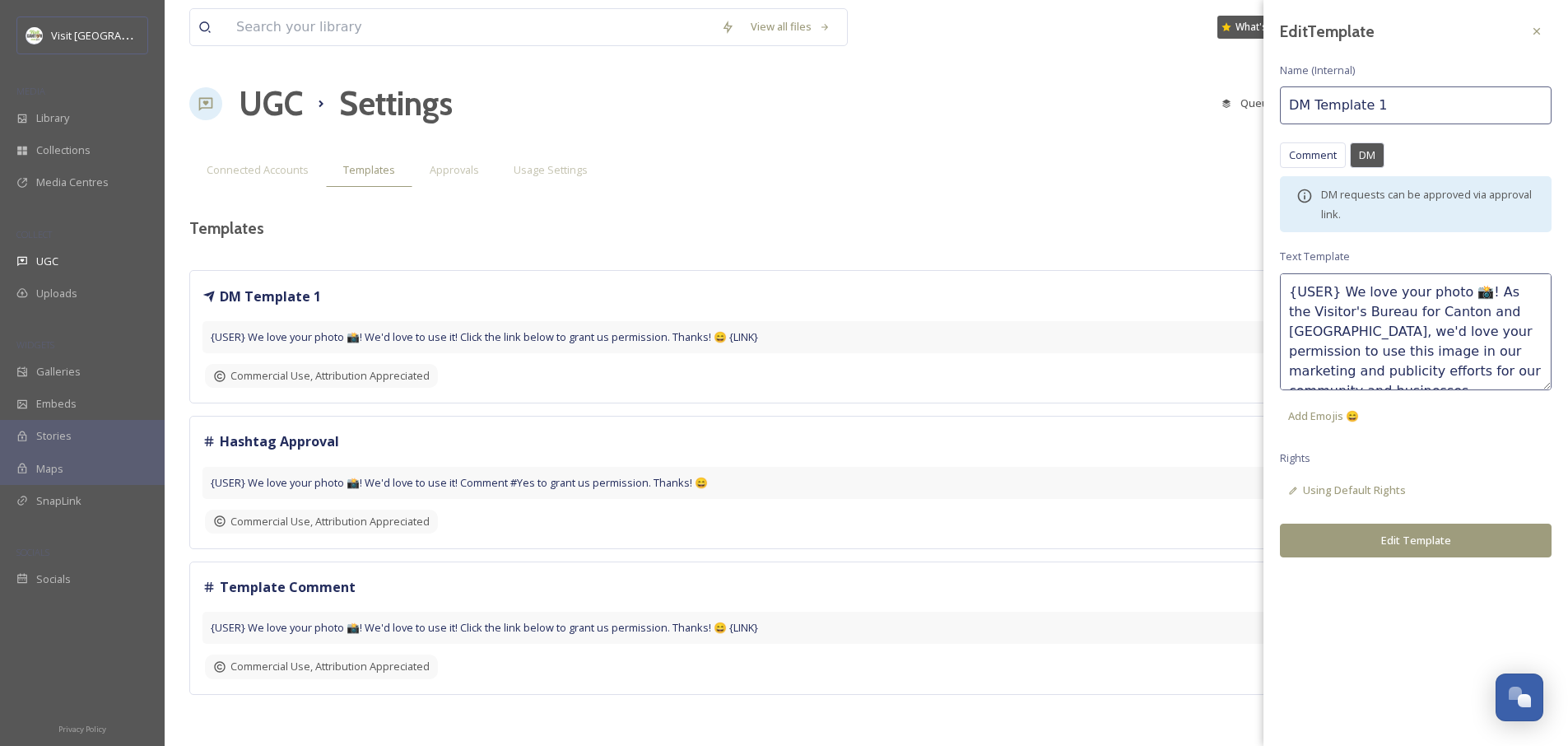
click at [1333, 288] on textarea "{USER} We love your photo 📸! As the Visitor's Bureau for Canton and [GEOGRAPHIC…" at bounding box center [1416, 332] width 272 height 117
click at [1288, 290] on textarea "{USER} We love your photo 📸! As the Visitor's Bureau for Canton and [GEOGRAPHIC…" at bounding box center [1416, 332] width 272 height 117
click at [1367, 288] on textarea "Hello {USER} We love your photo 📸! As the Visitor's Bureau for Canton and [GEOG…" at bounding box center [1416, 332] width 272 height 117
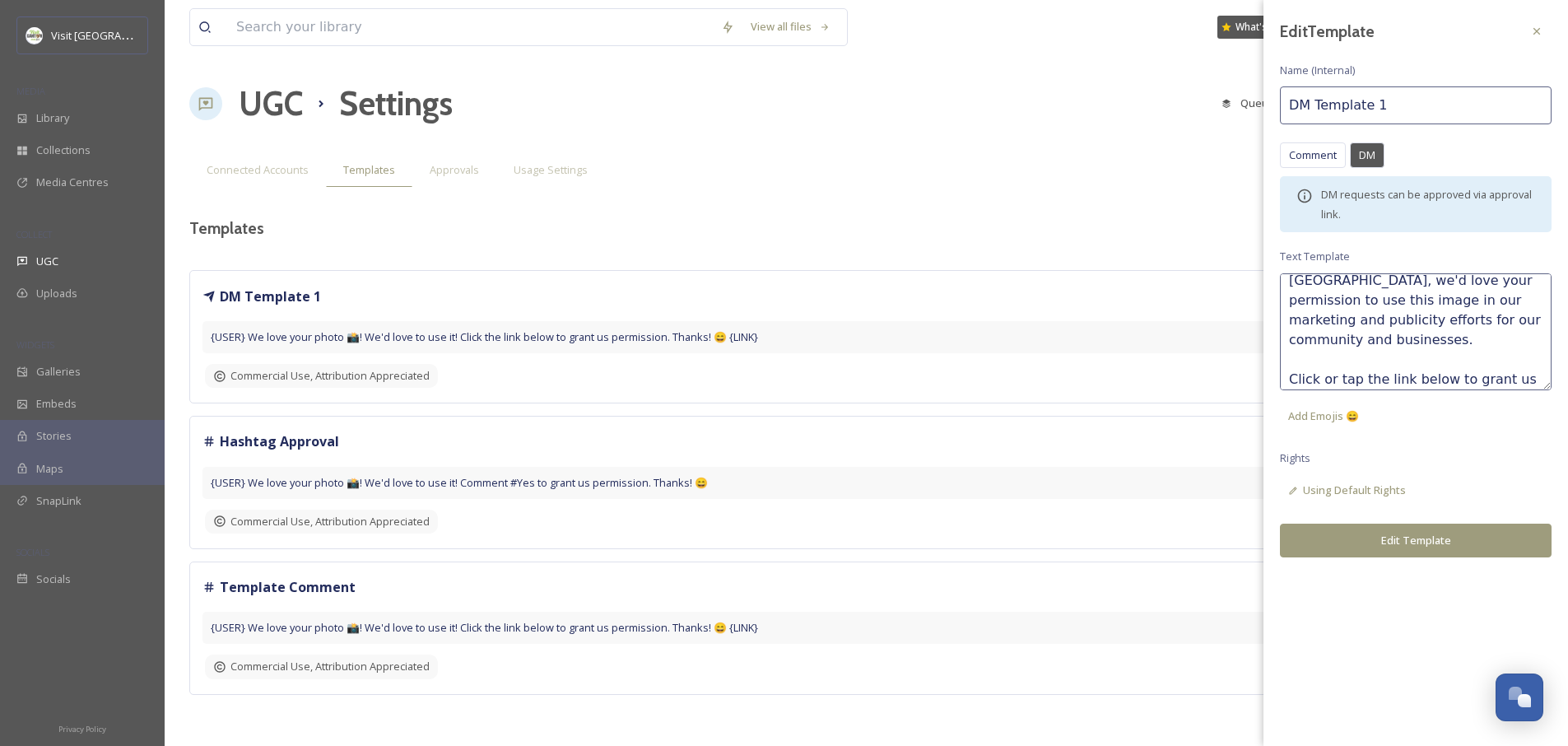
click at [1400, 336] on textarea "Hello {USER}, We love your photo 📸! As the Visitor's Bureau for Canton and [GEO…" at bounding box center [1416, 332] width 272 height 117
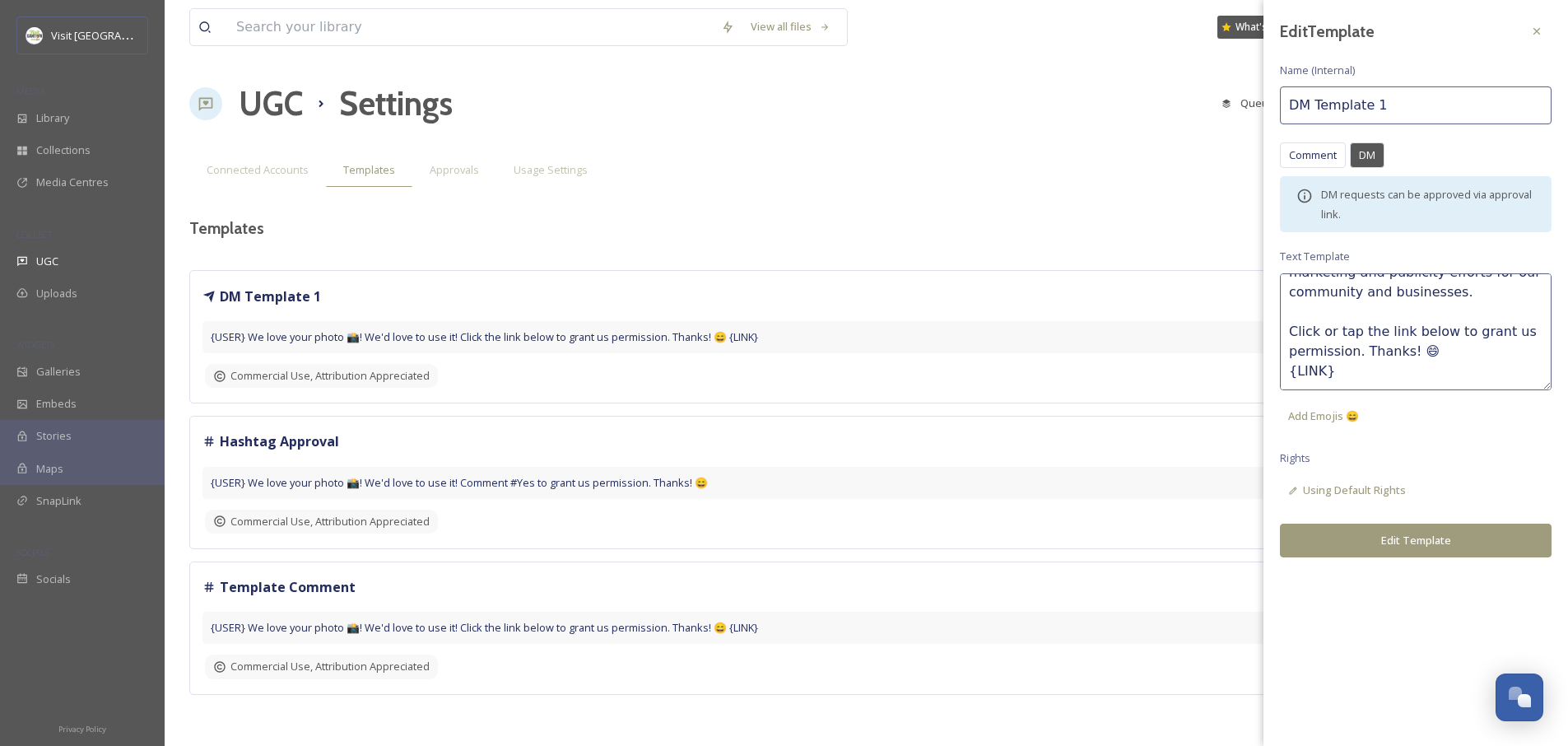
click at [1345, 350] on textarea "Hello {USER}, We love your photo 📸! As the Visitor's Bureau for Canton and [GEO…" at bounding box center [1416, 332] width 272 height 117
click at [1354, 349] on textarea "Hello {USER}, We love your photo 📸! As the Visitor's Bureau for Canton and [GEO…" at bounding box center [1416, 332] width 272 height 117
type textarea "Hello {USER}, We love your photo 📸! As the Visitor's Bureau for Canton and [GEO…"
click at [1336, 488] on span "Using Default Rights" at bounding box center [1354, 490] width 103 height 16
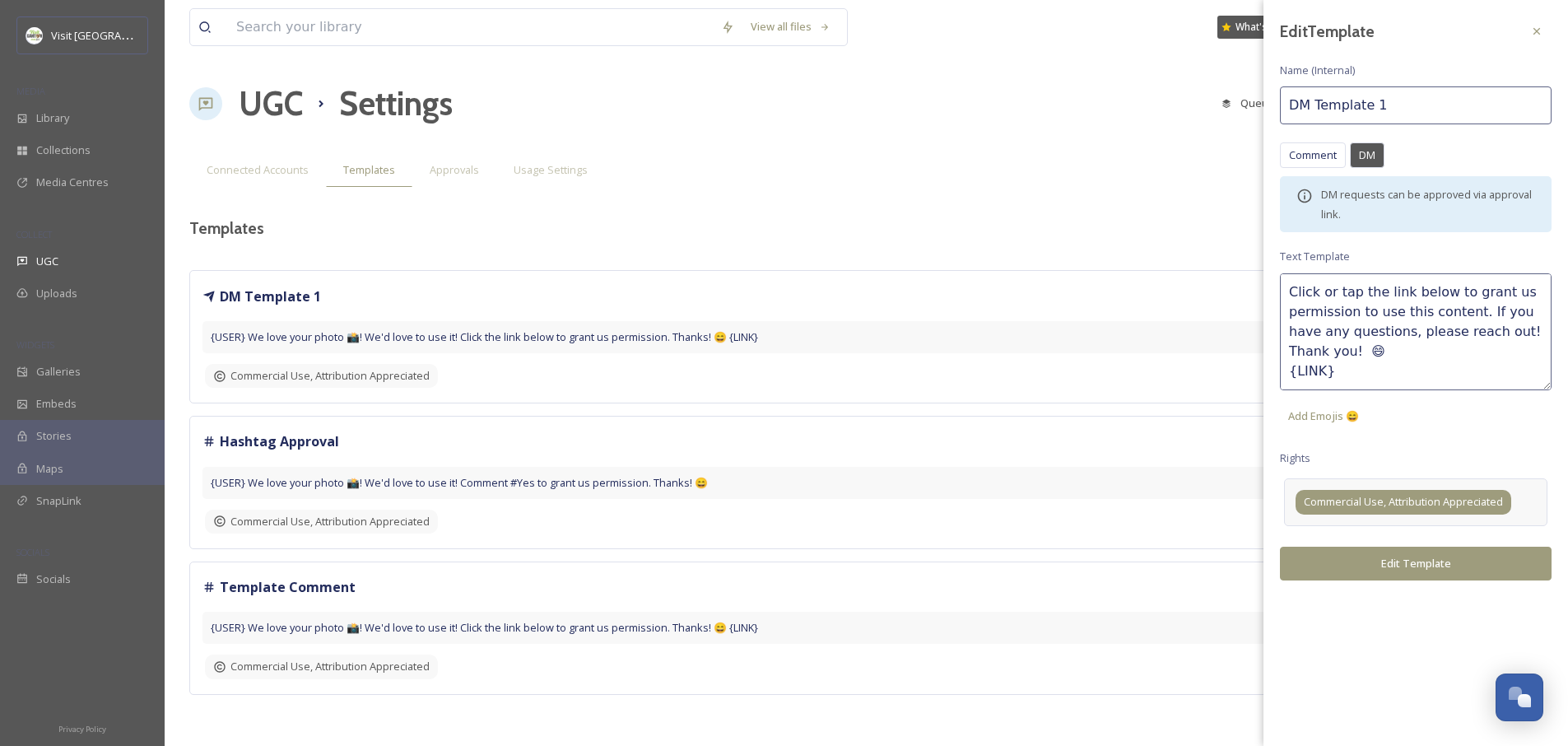
click at [1367, 490] on div "Commercial Use, Attribution Appreciated" at bounding box center [1403, 501] width 216 height 23
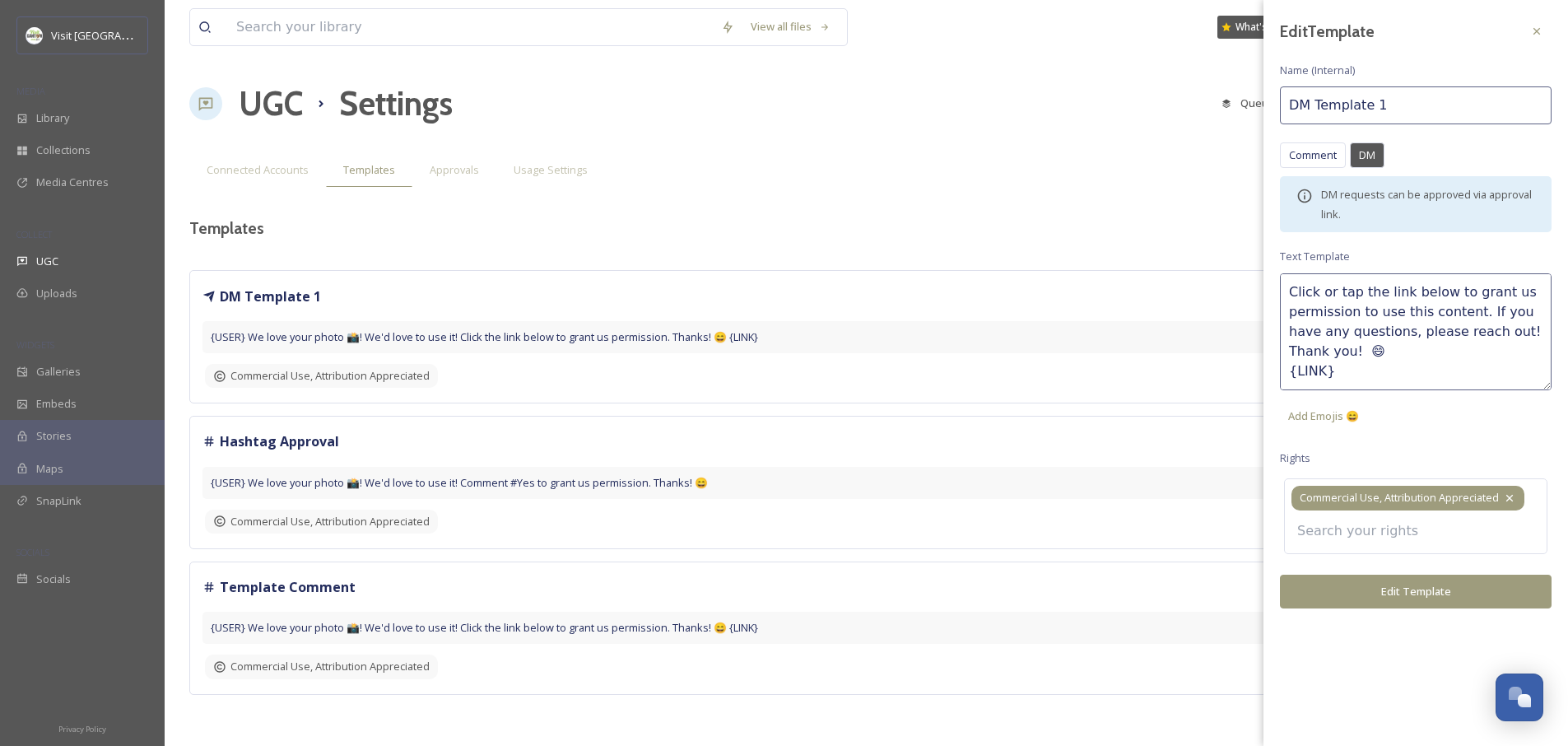
click at [1514, 497] on icon at bounding box center [1510, 498] width 13 height 13
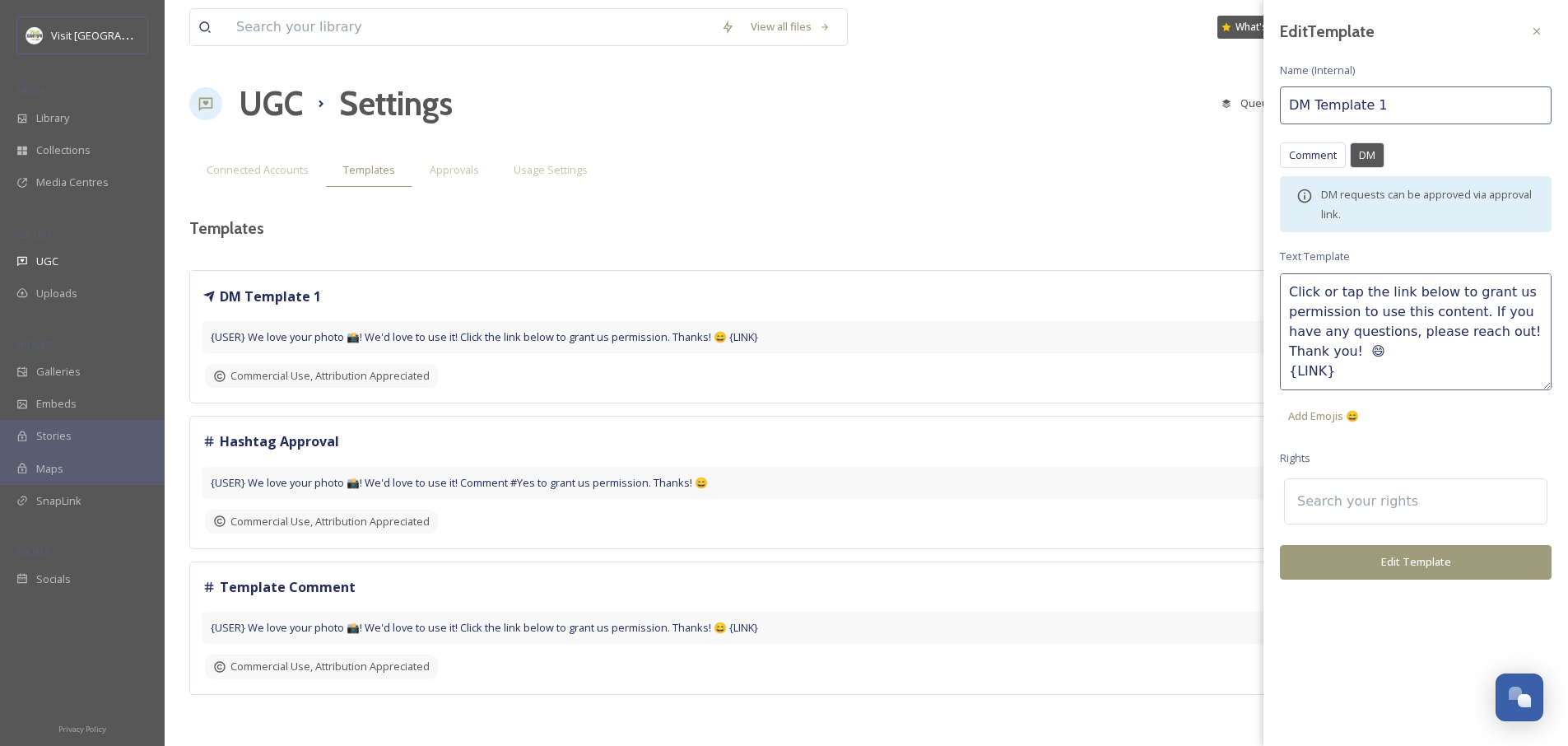
click at [1431, 497] on input at bounding box center [1379, 501] width 181 height 37
click at [1405, 492] on input at bounding box center [1379, 501] width 181 height 37
click at [1408, 455] on div "Edit Template Name (Internal) DM Template 1 Comment DM Comment DM DM requests c…" at bounding box center [1415, 298] width 305 height 596
click at [1387, 500] on div "No rights" at bounding box center [1415, 497] width 263 height 37
click at [1381, 504] on input at bounding box center [1379, 501] width 181 height 37
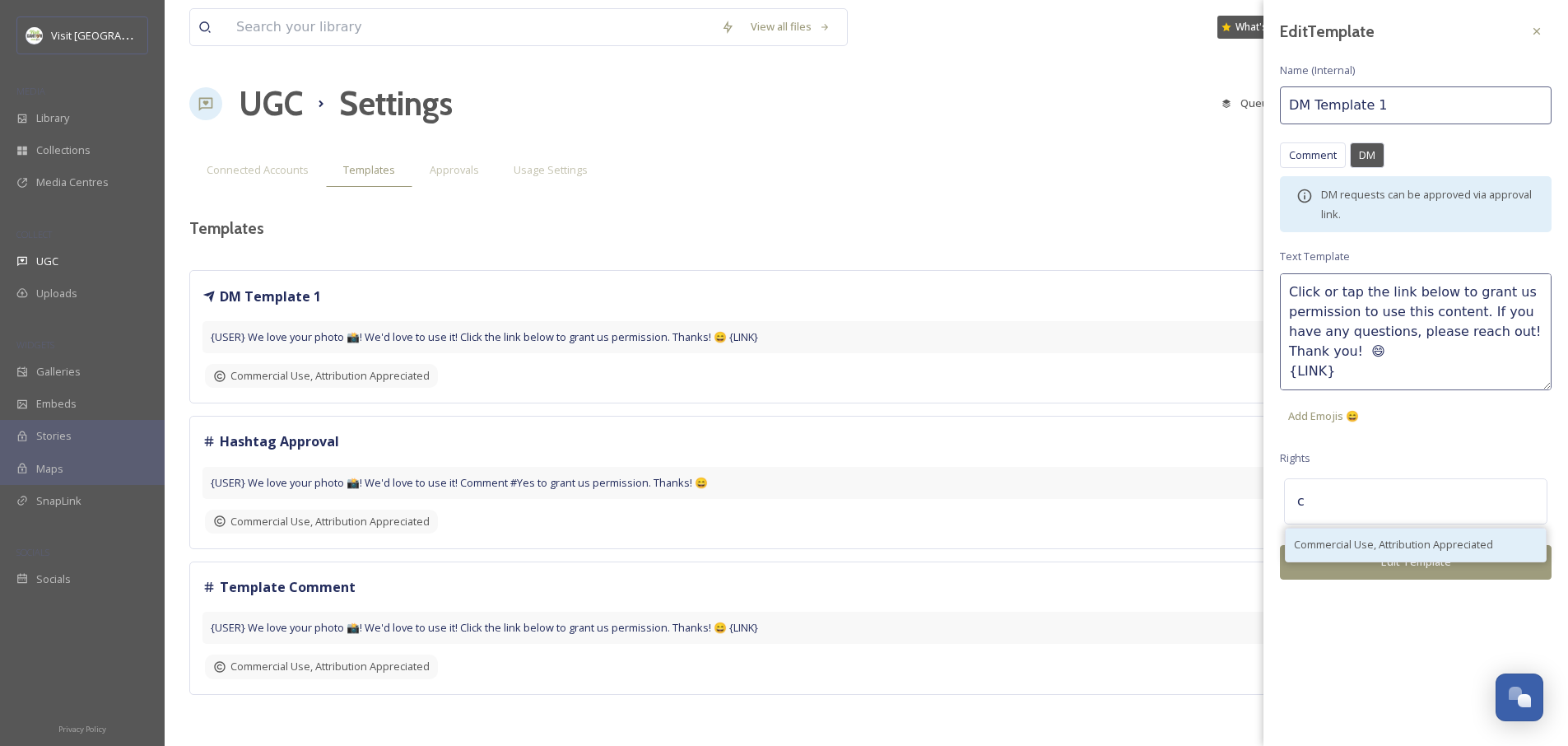
type input "c"
click at [1371, 538] on span "Commercial Use, Attribution Appreciated" at bounding box center [1394, 545] width 200 height 16
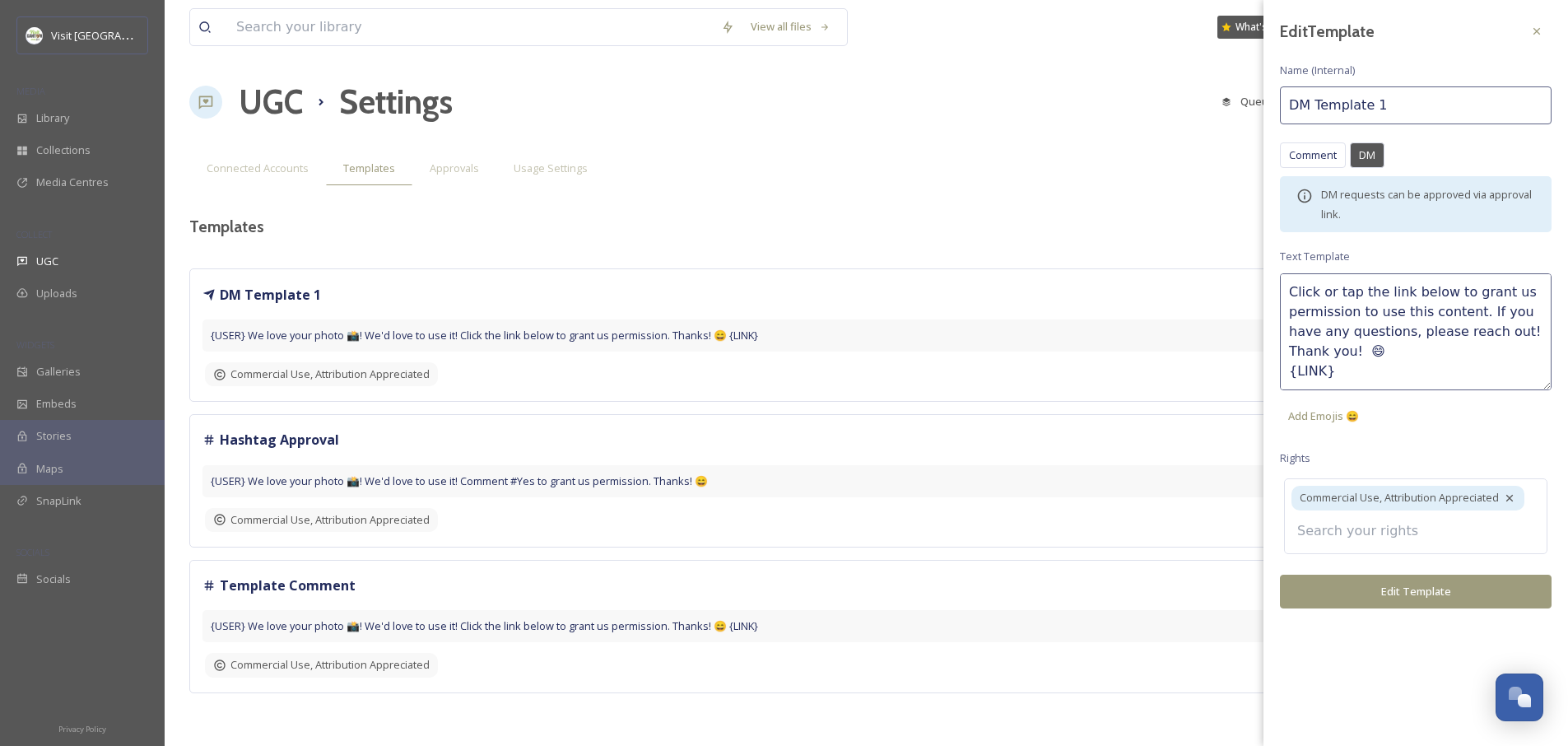
scroll to position [0, 0]
click at [1413, 596] on div "Edit Template Name (Internal) DM Template 1 Comment DM Comment DM DM requests c…" at bounding box center [1415, 312] width 305 height 625
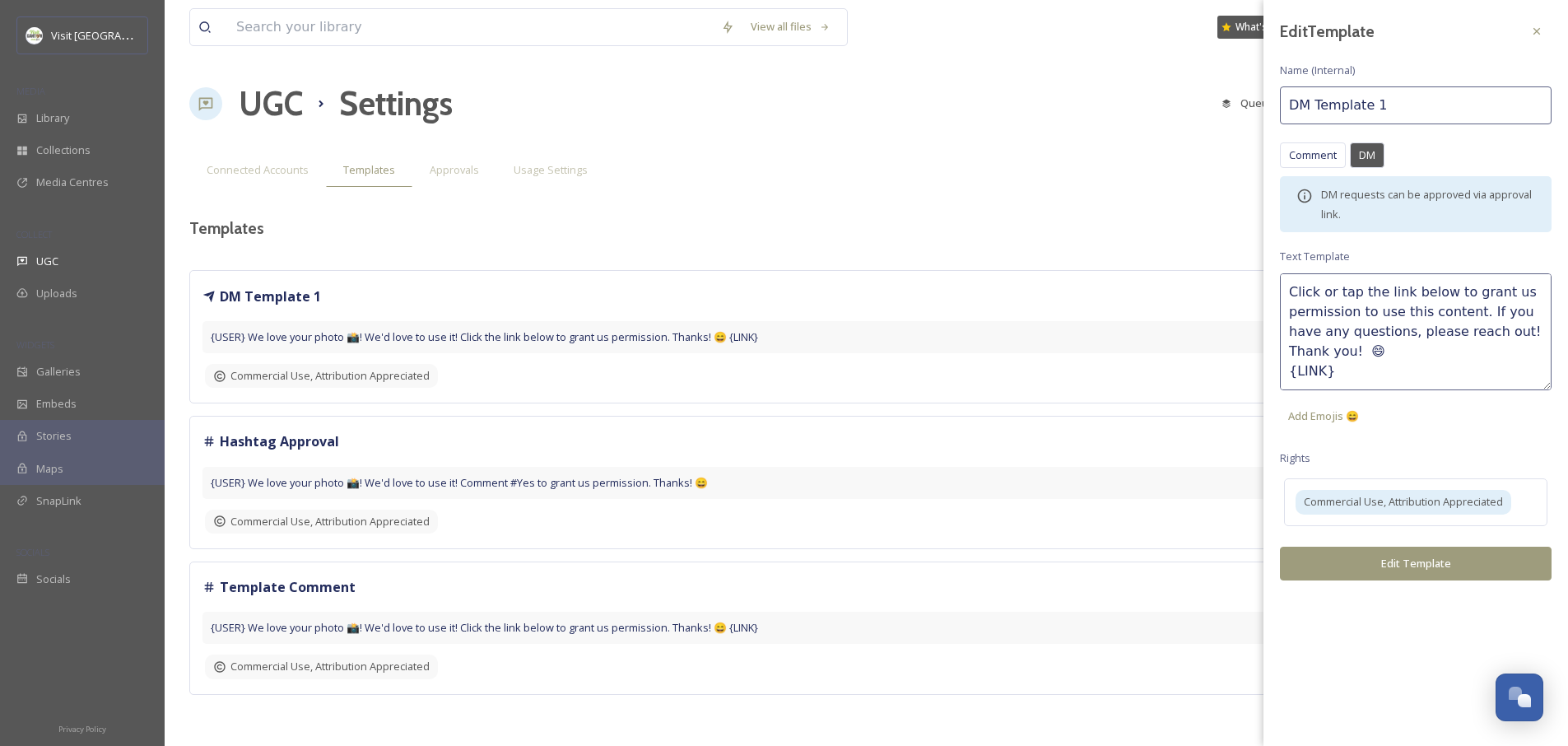
click at [1430, 563] on button "Edit Template" at bounding box center [1416, 563] width 272 height 34
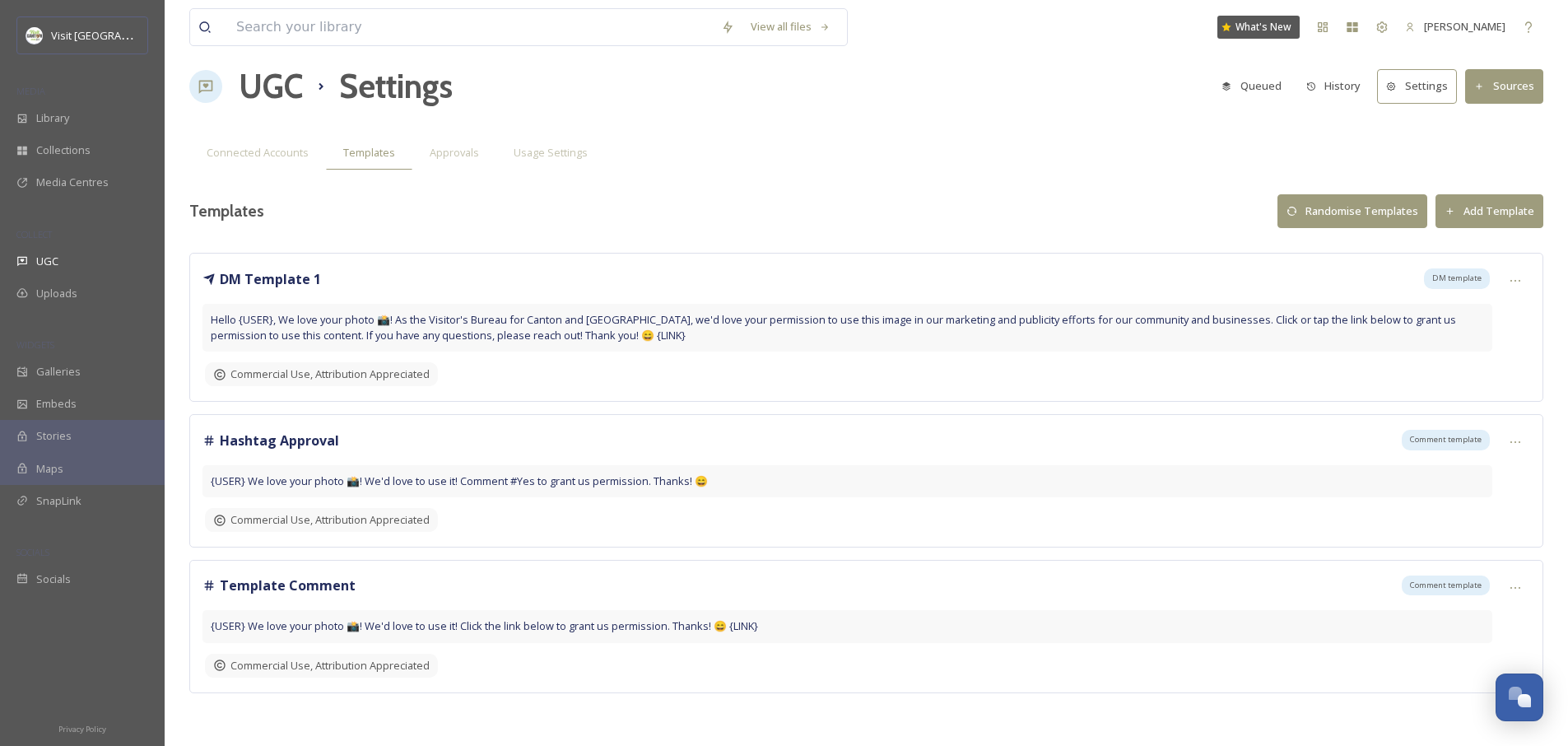
scroll to position [18, 0]
click at [448, 145] on span "Approvals" at bounding box center [454, 152] width 50 height 16
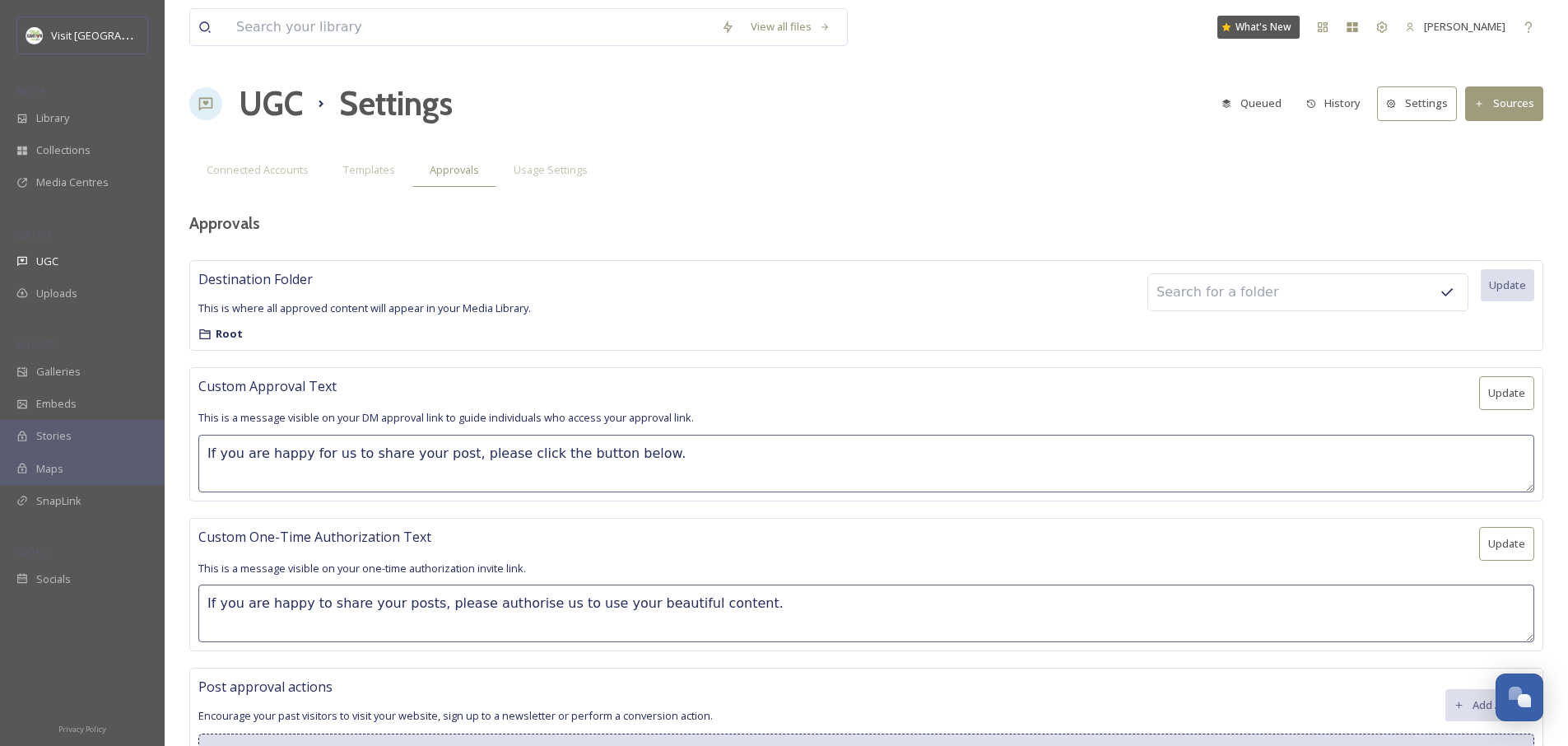
click at [257, 335] on div "Root" at bounding box center [365, 334] width 333 height 16
click at [421, 454] on textarea "If you are happy for us to share your post, please click the button below." at bounding box center [867, 463] width 1337 height 57
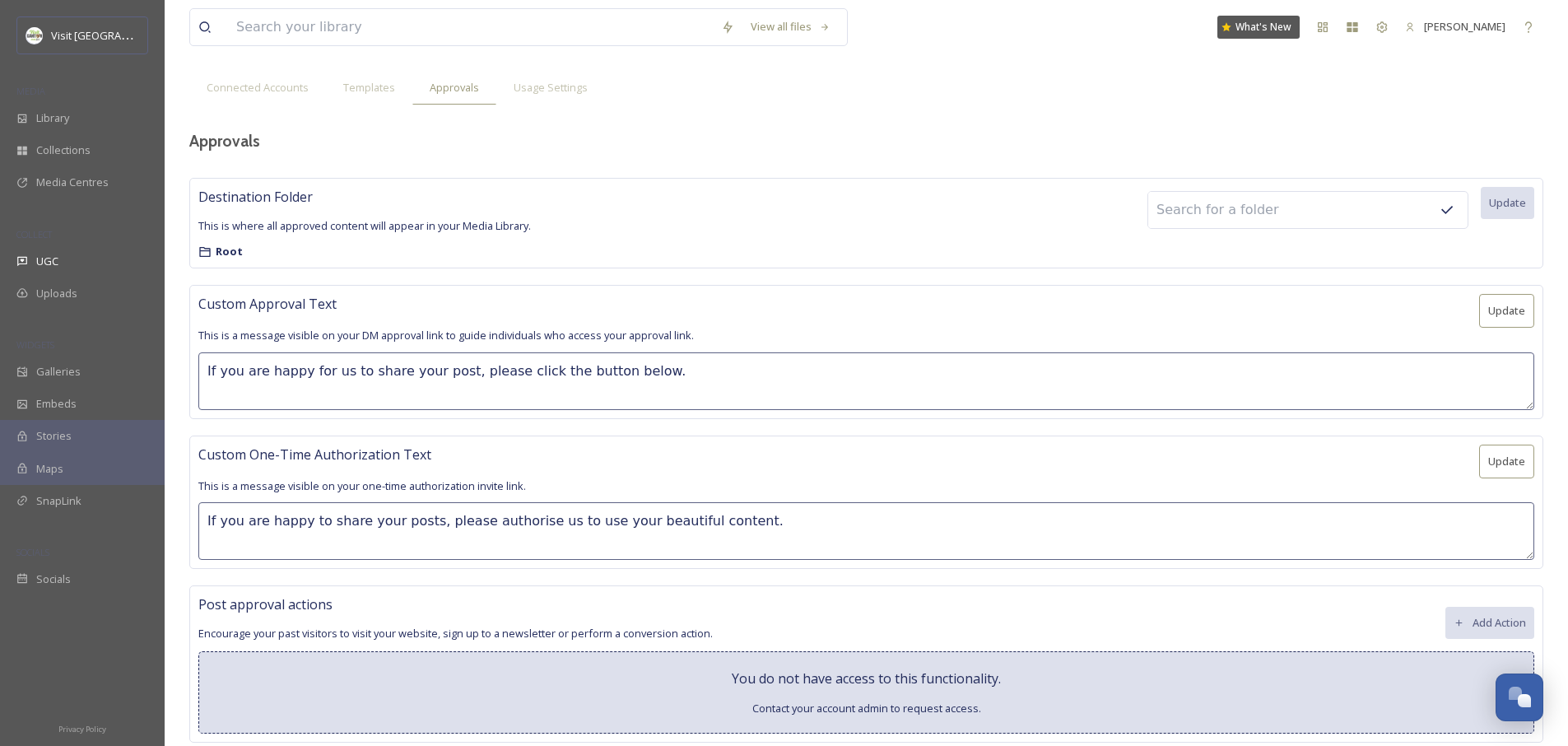
scroll to position [85, 0]
click at [507, 526] on textarea "If you are happy to share your posts, please authorise us to use your beautiful…" at bounding box center [867, 527] width 1337 height 57
click at [500, 366] on textarea "If you are happy for us to share your post, please click the button below." at bounding box center [867, 377] width 1337 height 57
click at [449, 365] on textarea "If you are happy for us to share your post, please click the button below." at bounding box center [867, 377] width 1337 height 57
type textarea "If you are happy for us to share your post, please click the button below."
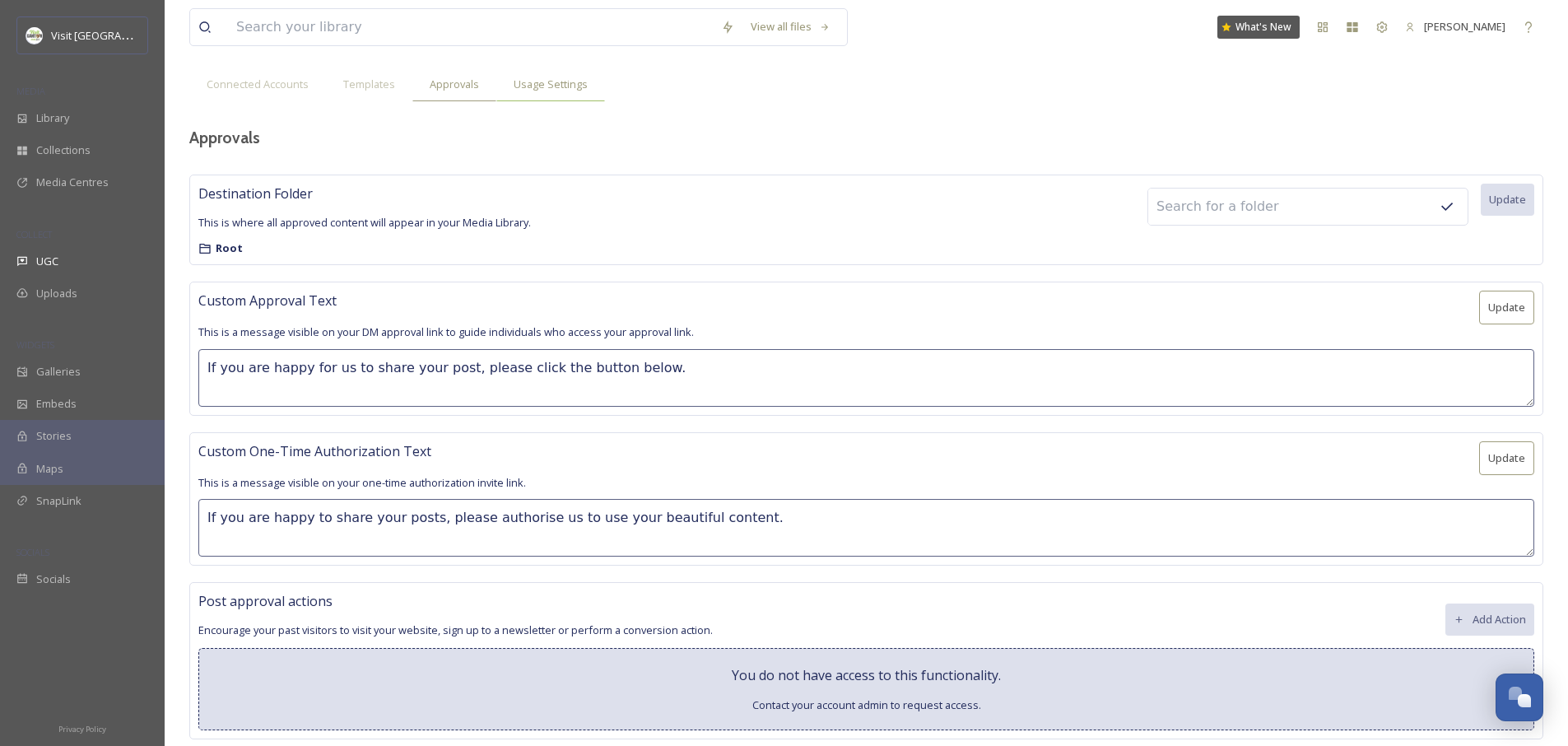
click at [542, 71] on div "Usage Settings" at bounding box center [551, 84] width 109 height 34
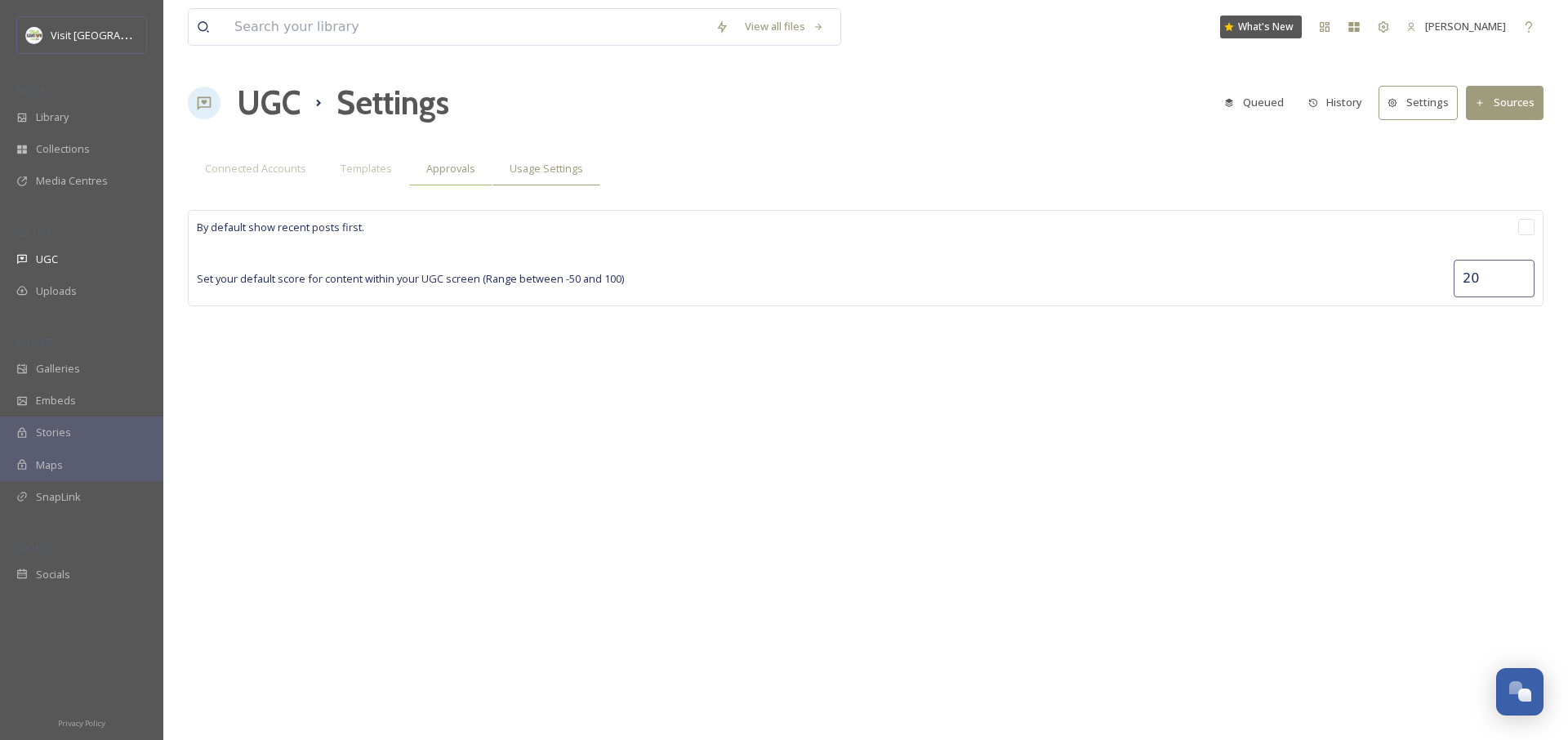
click at [467, 172] on span "Approvals" at bounding box center [450, 168] width 49 height 16
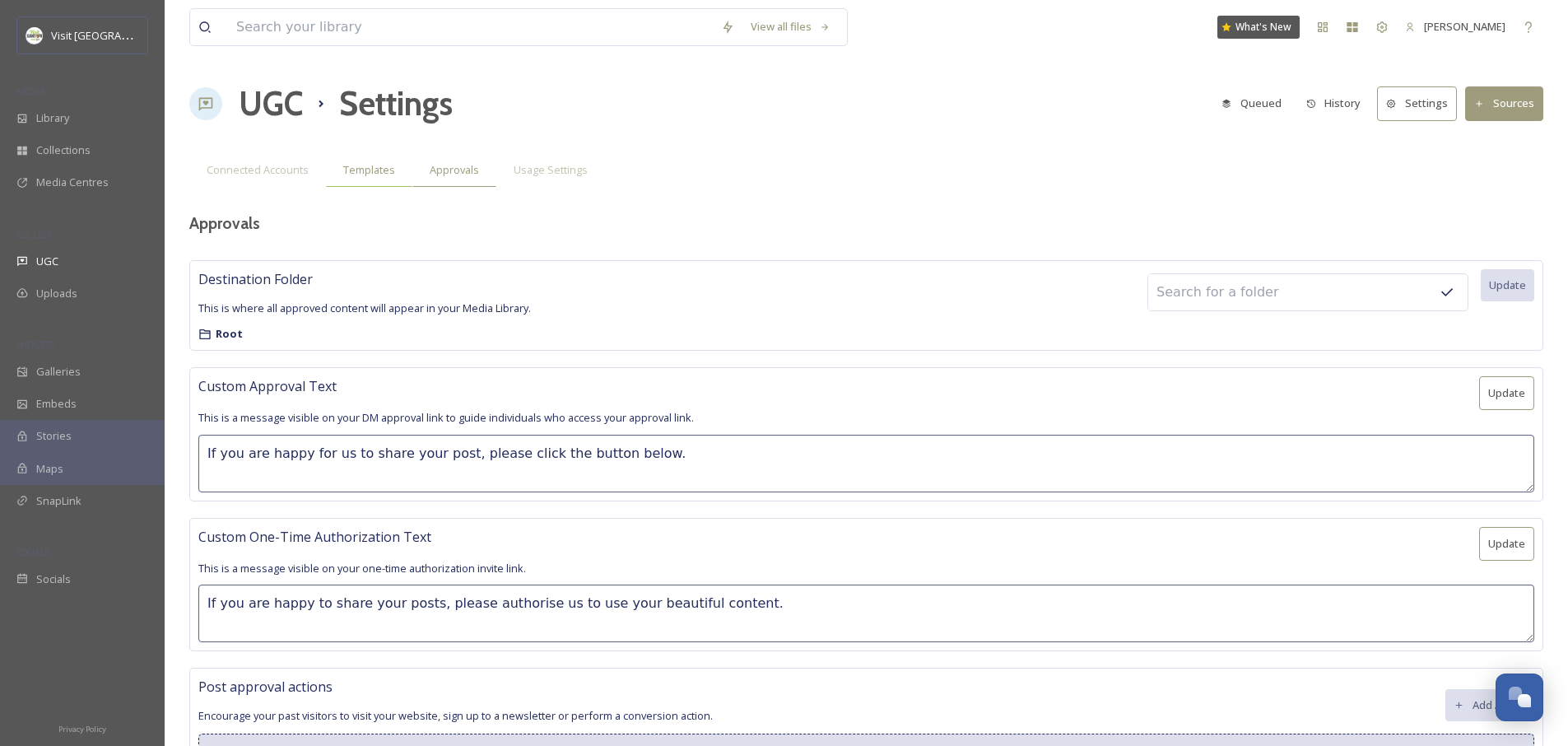
click at [339, 165] on div "Templates" at bounding box center [369, 170] width 86 height 34
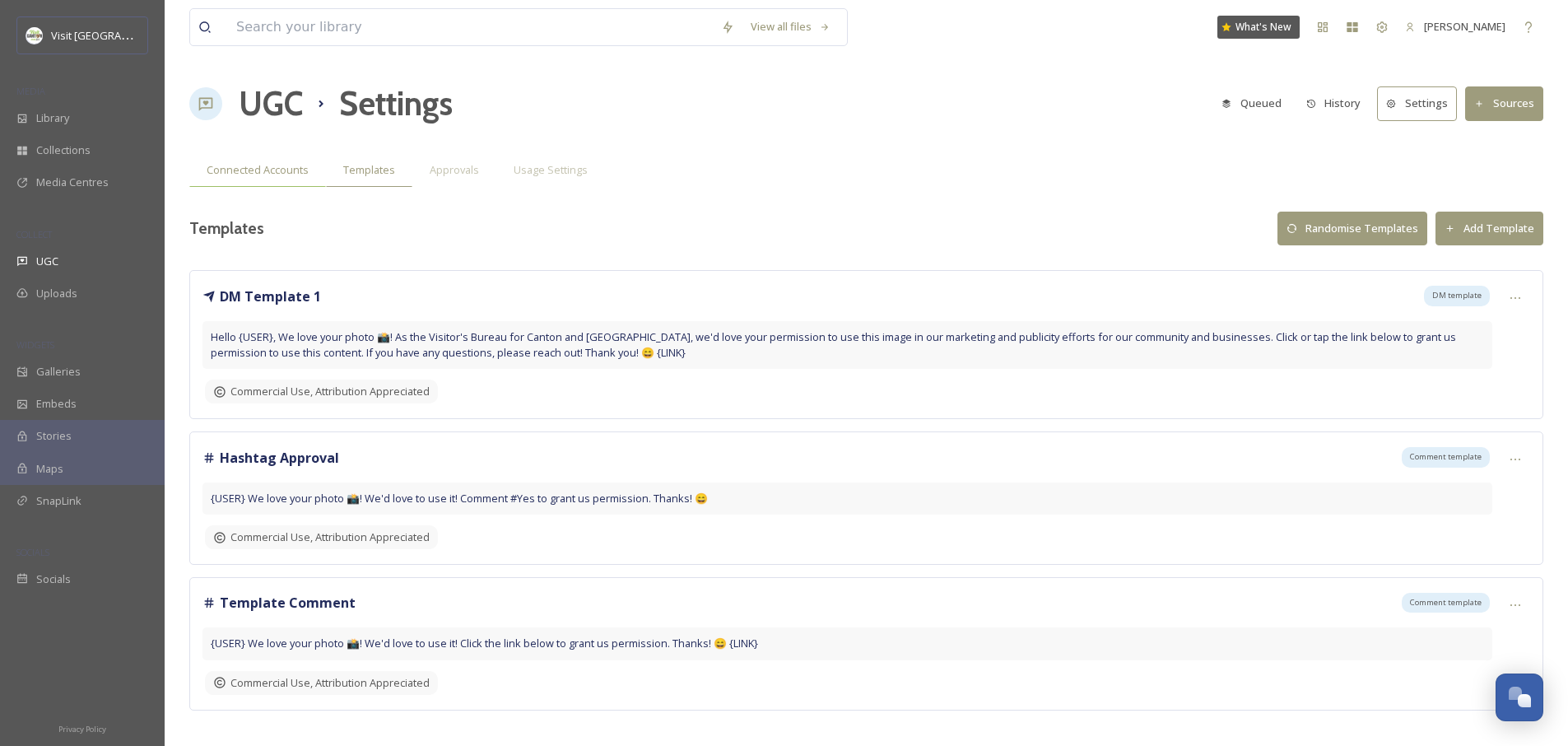
click at [247, 172] on span "Connected Accounts" at bounding box center [257, 170] width 102 height 16
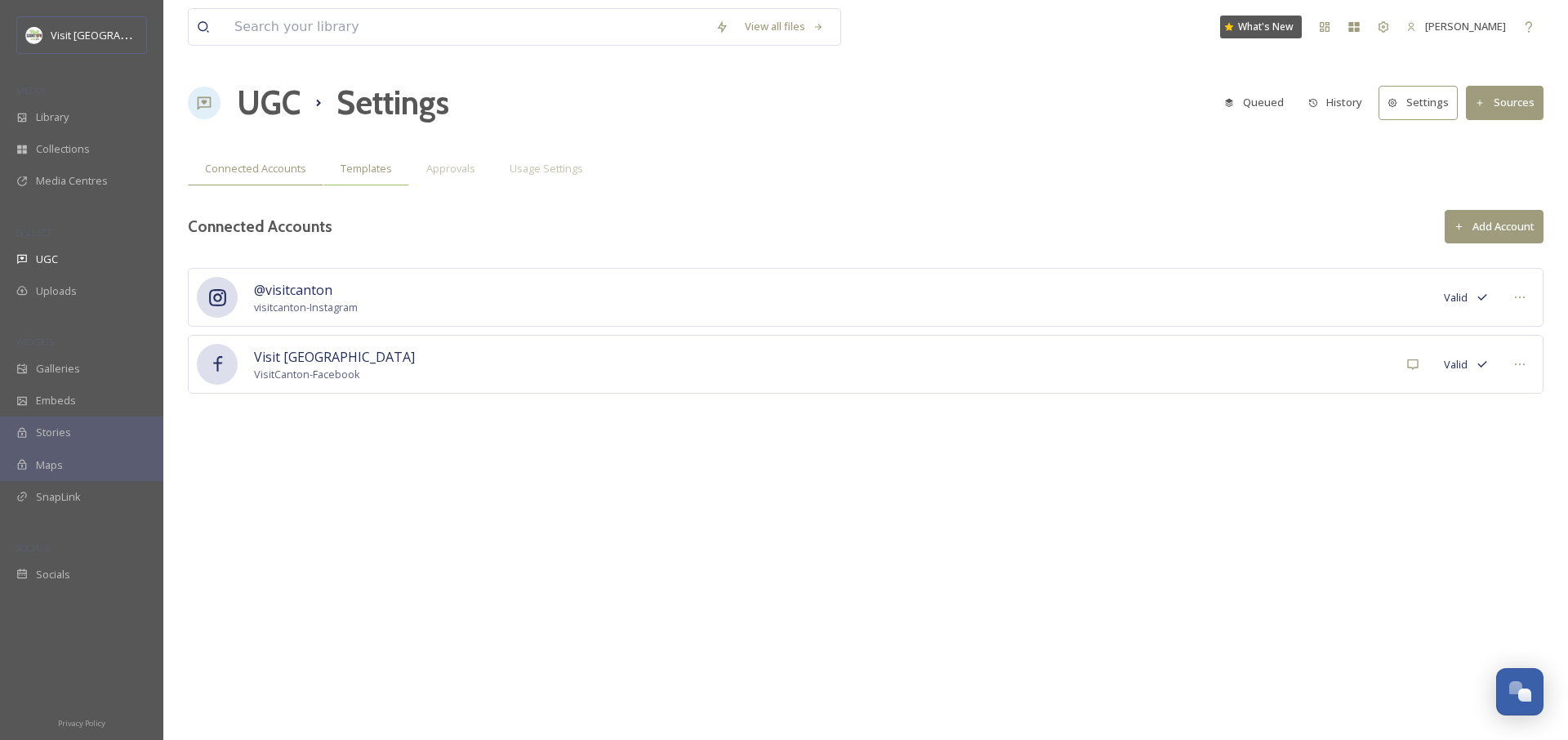
click at [365, 161] on span "Templates" at bounding box center [365, 168] width 51 height 16
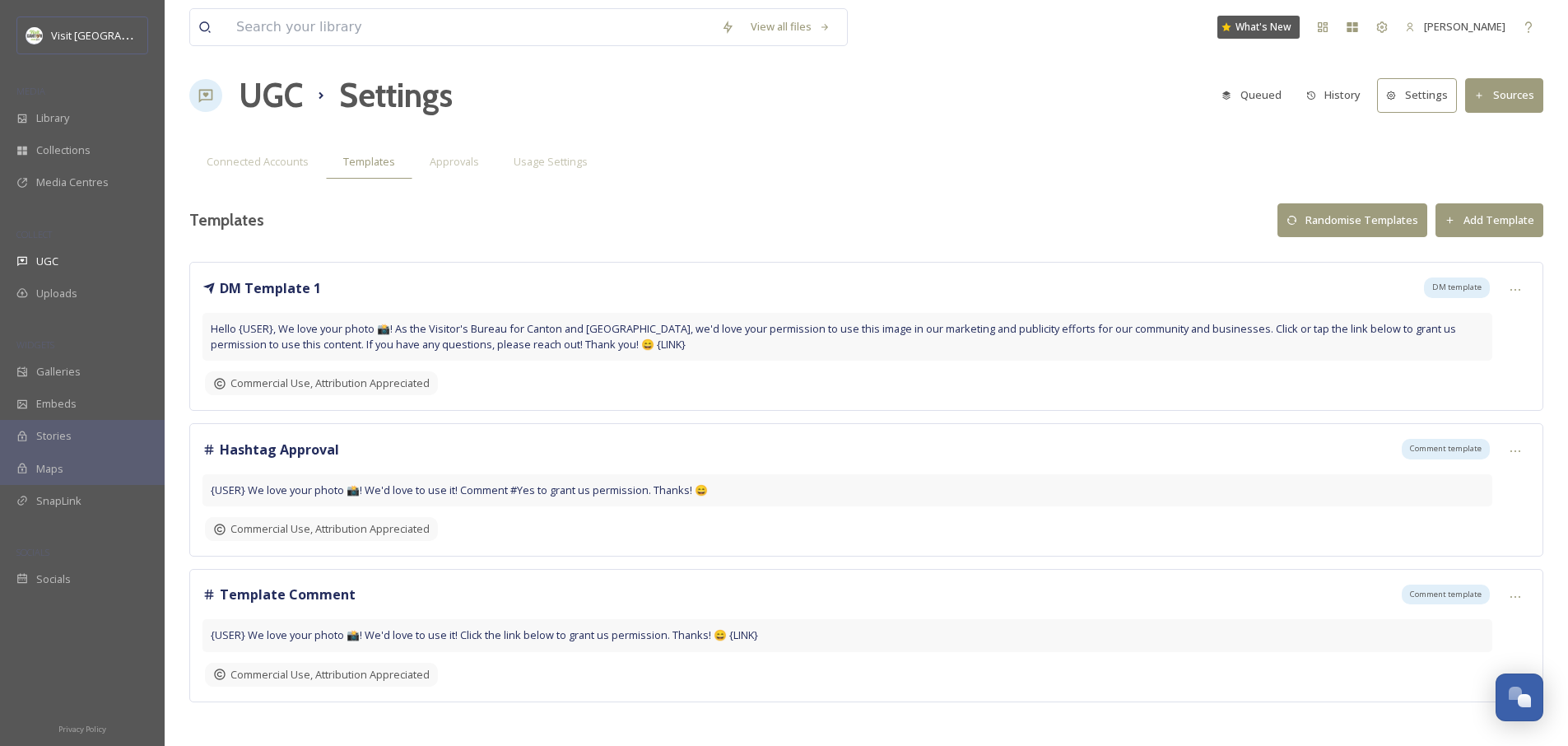
scroll to position [18, 0]
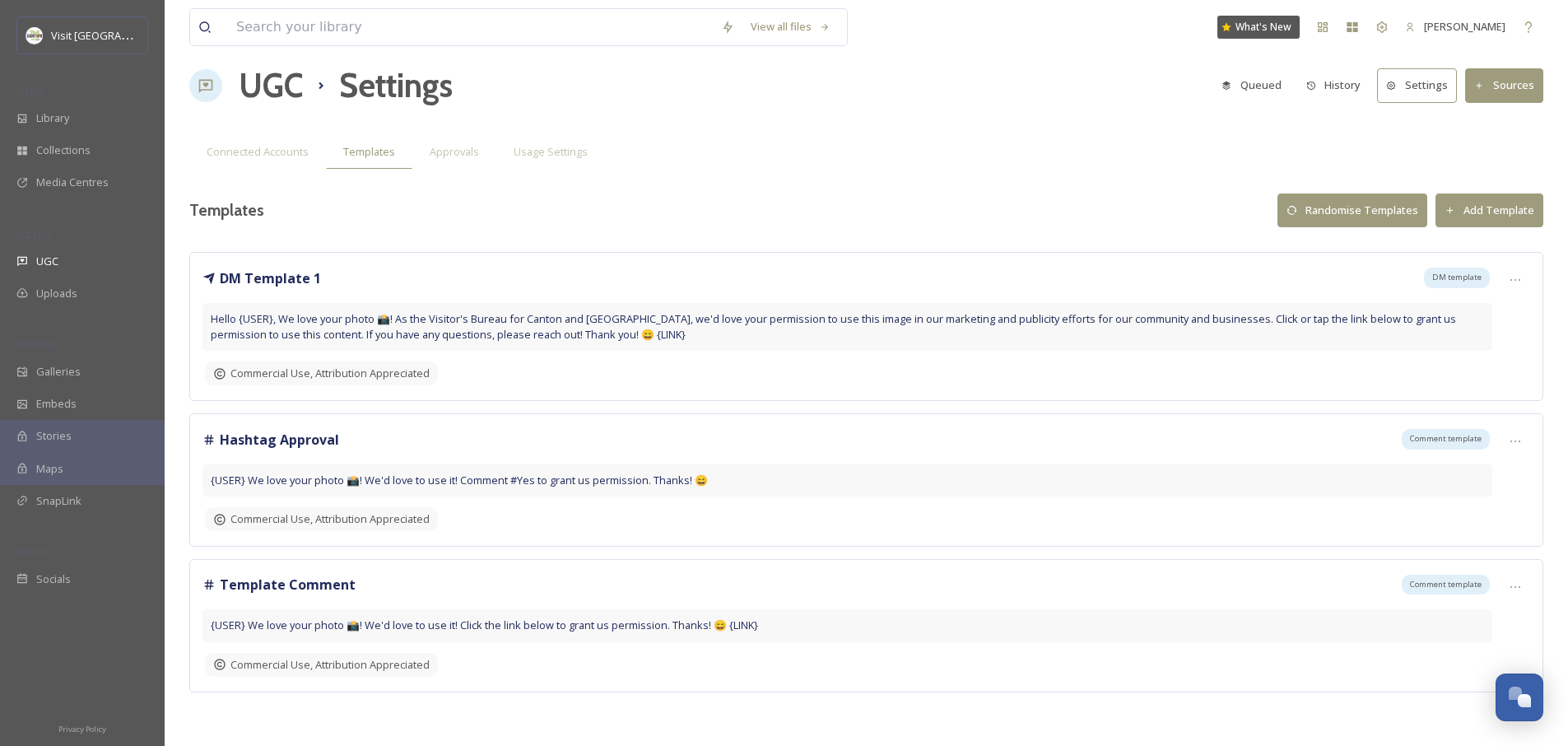
click at [1424, 85] on button "Settings" at bounding box center [1416, 85] width 80 height 34
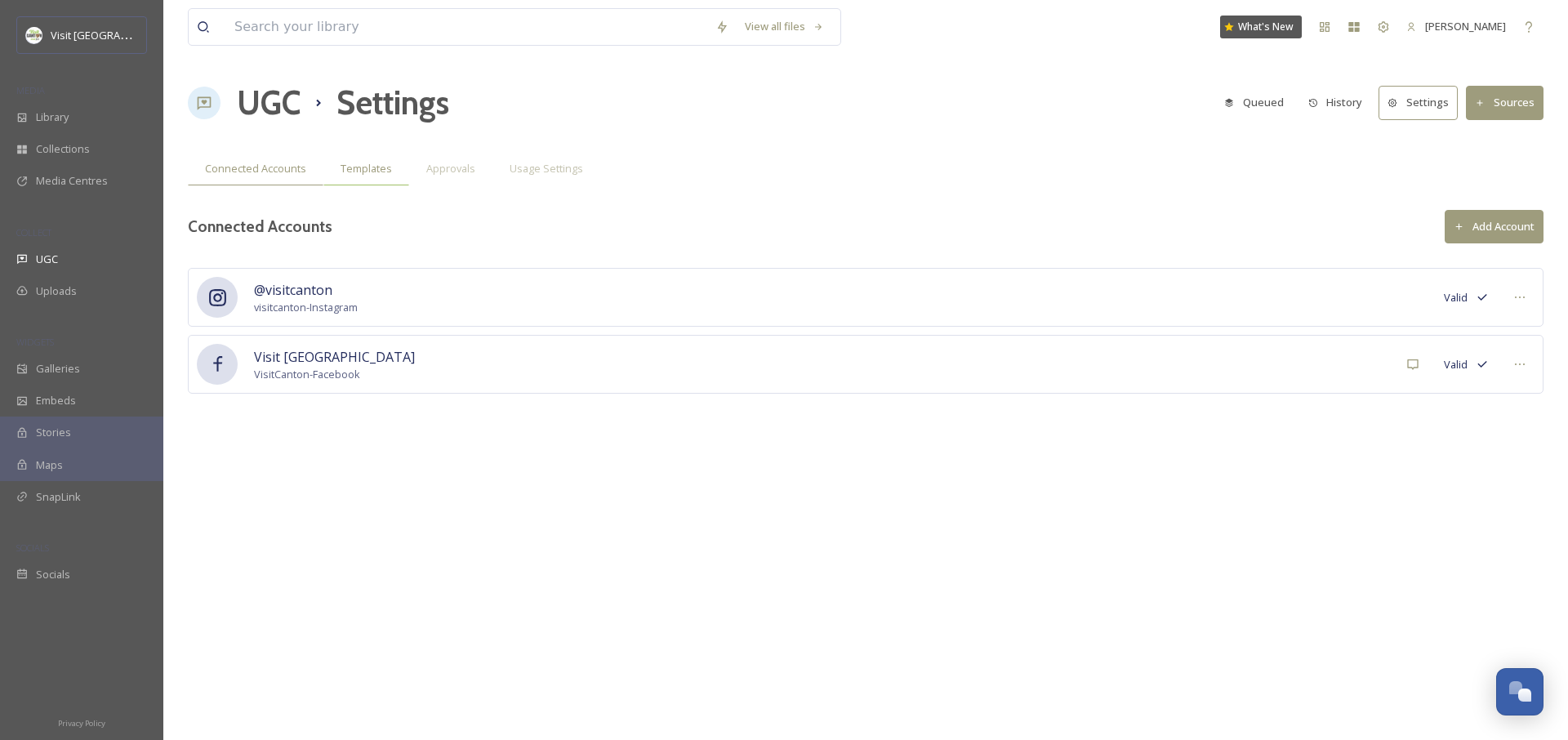
click at [379, 169] on span "Templates" at bounding box center [365, 168] width 51 height 16
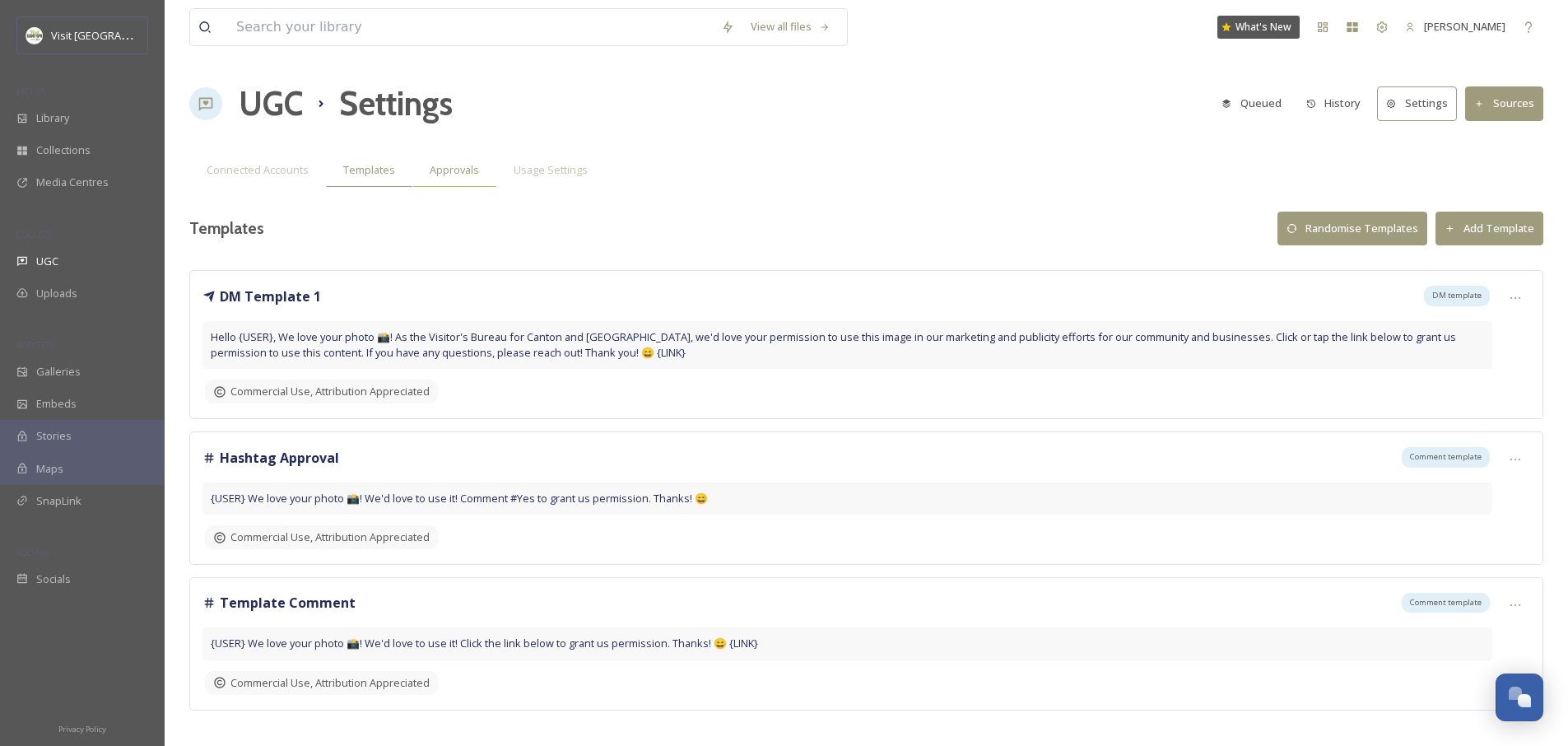
click at [482, 178] on div "Approvals" at bounding box center [455, 170] width 84 height 34
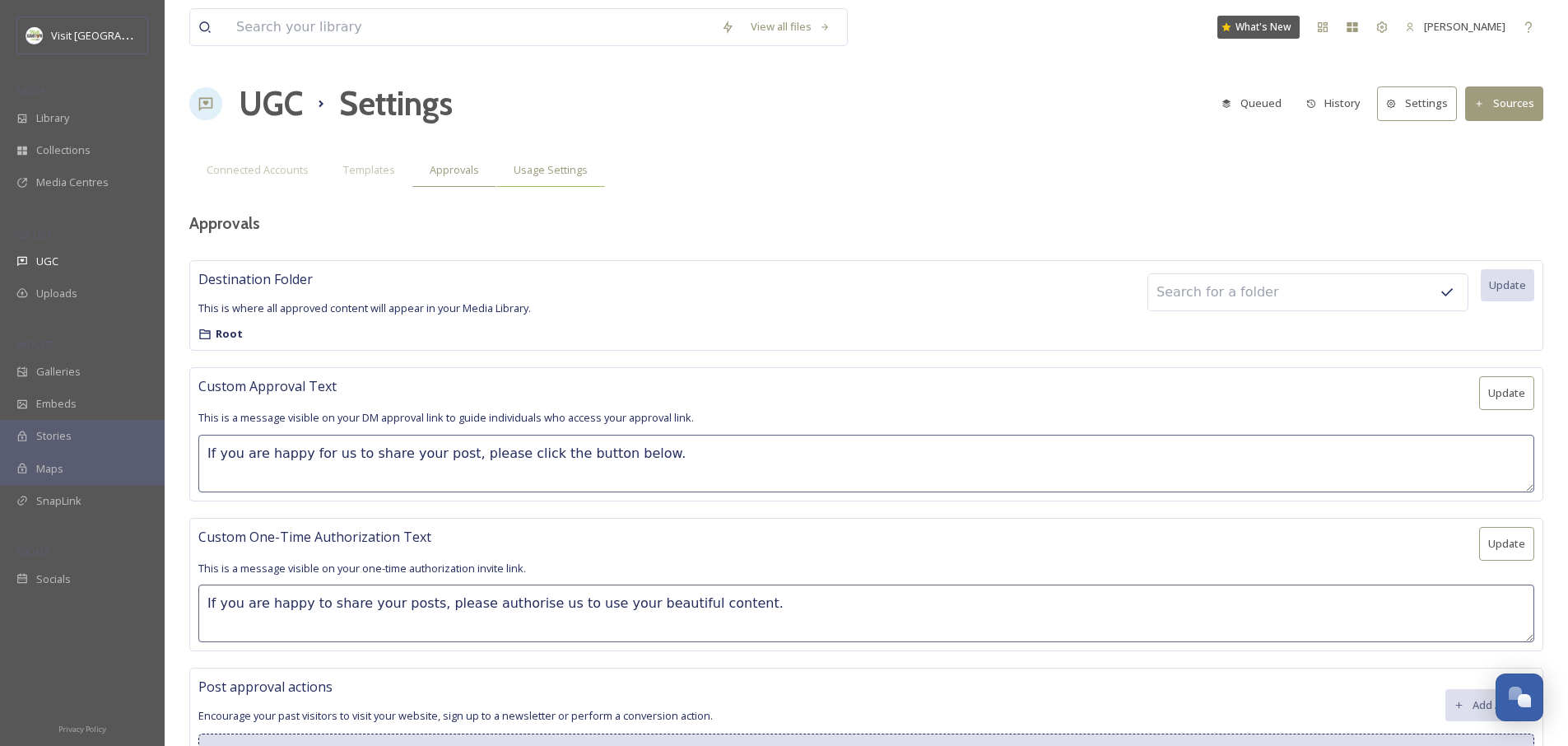
click at [575, 181] on div "Usage Settings" at bounding box center [551, 170] width 109 height 34
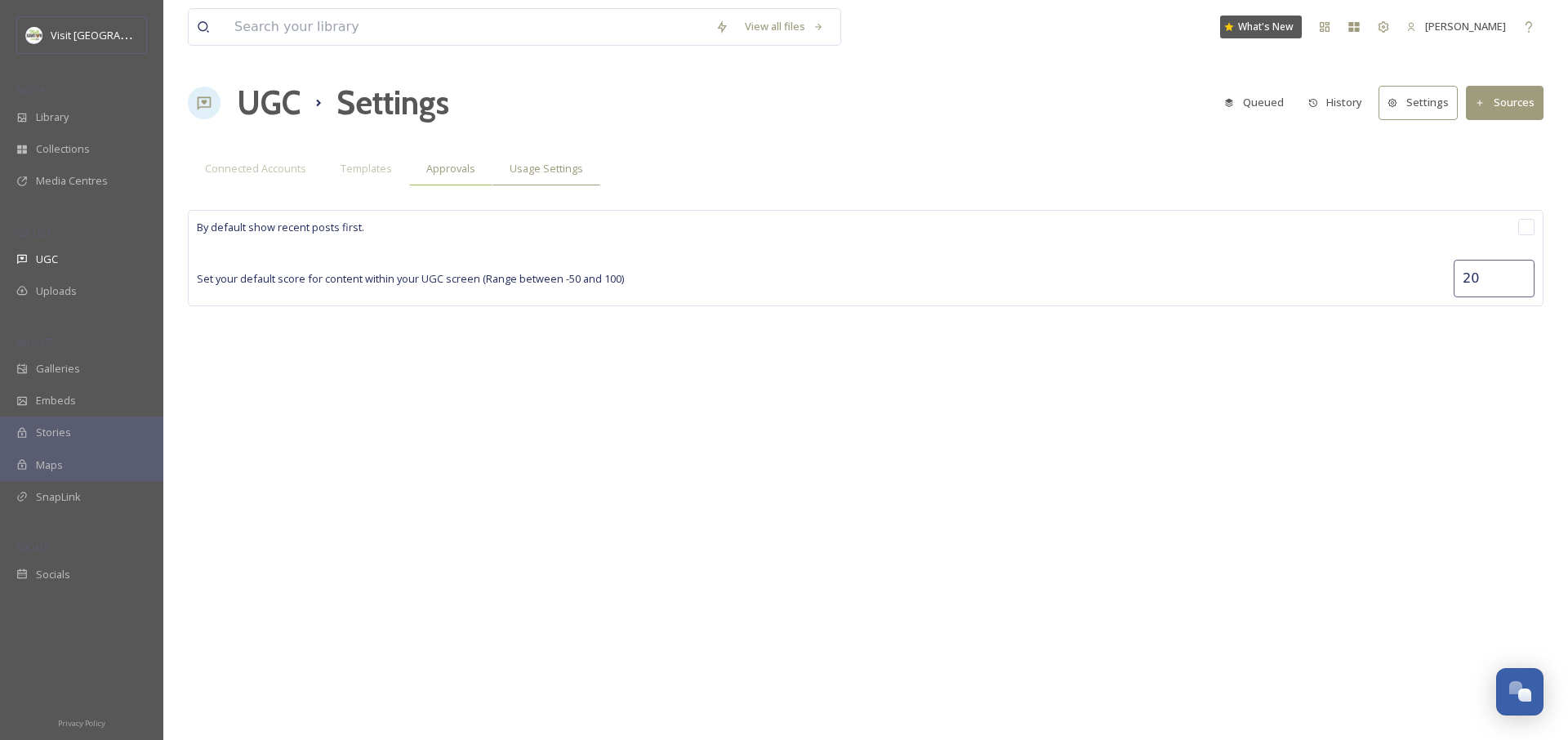
click at [439, 164] on span "Approvals" at bounding box center [450, 168] width 49 height 16
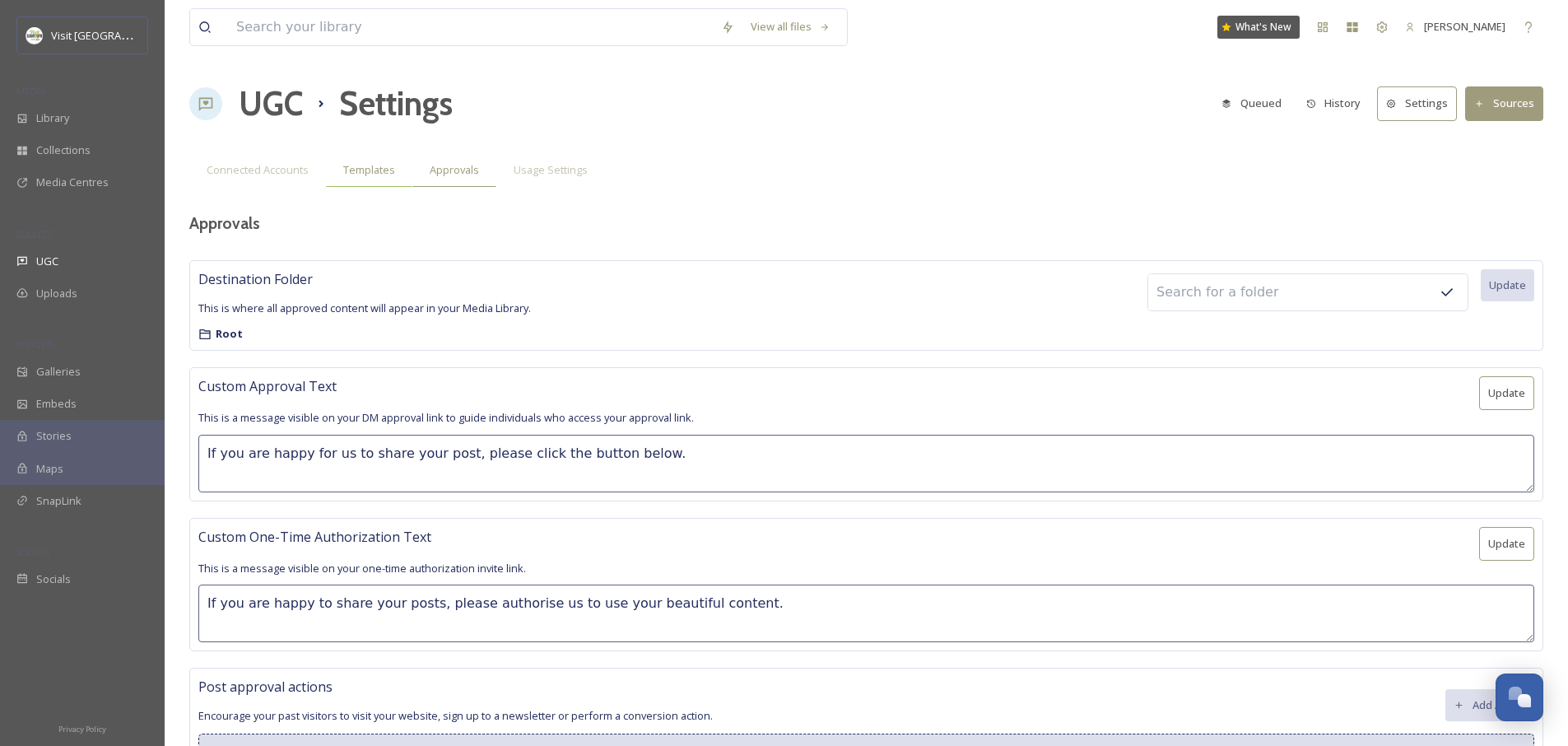
click at [379, 177] on span "Templates" at bounding box center [368, 170] width 52 height 16
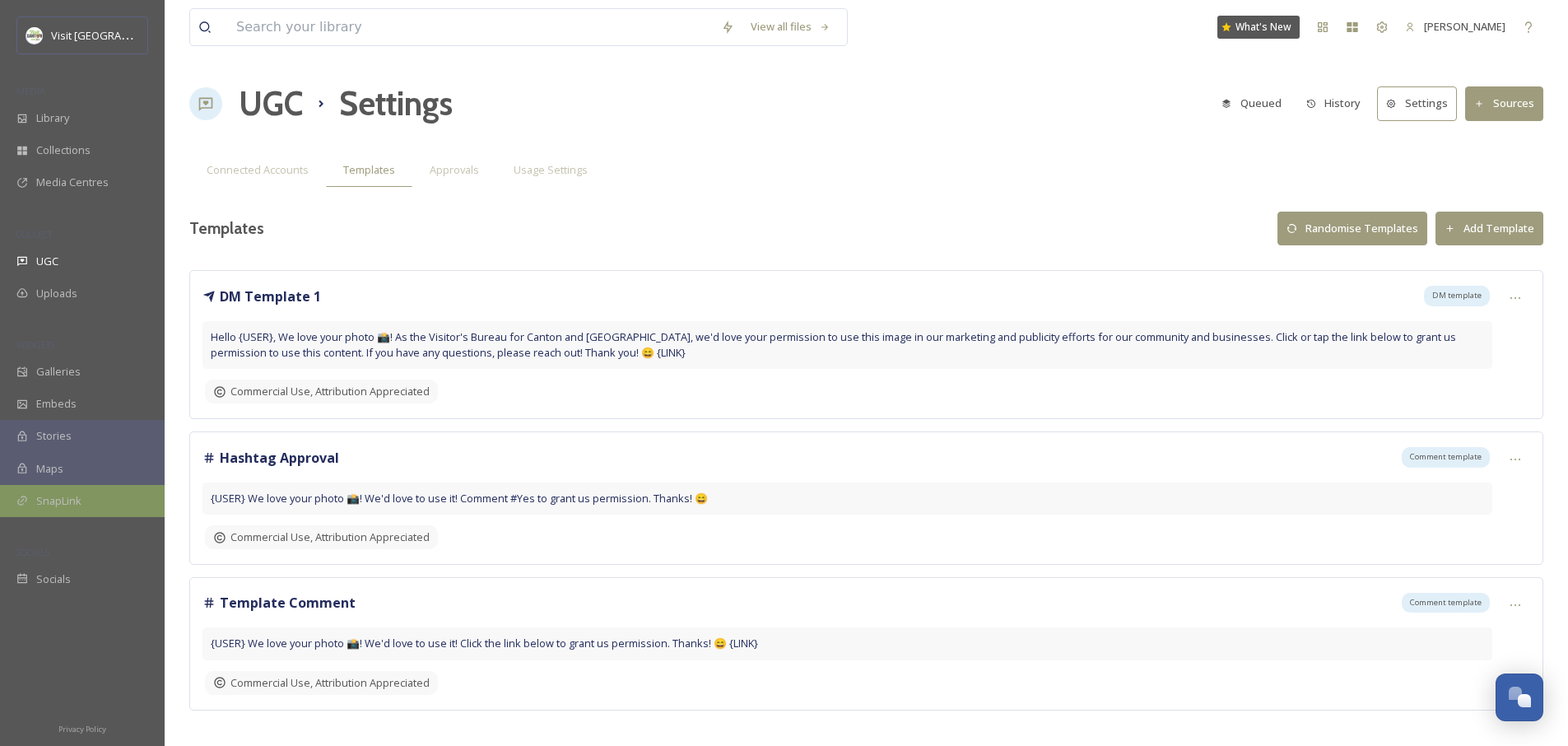
click at [59, 491] on div "SnapLink" at bounding box center [82, 500] width 165 height 32
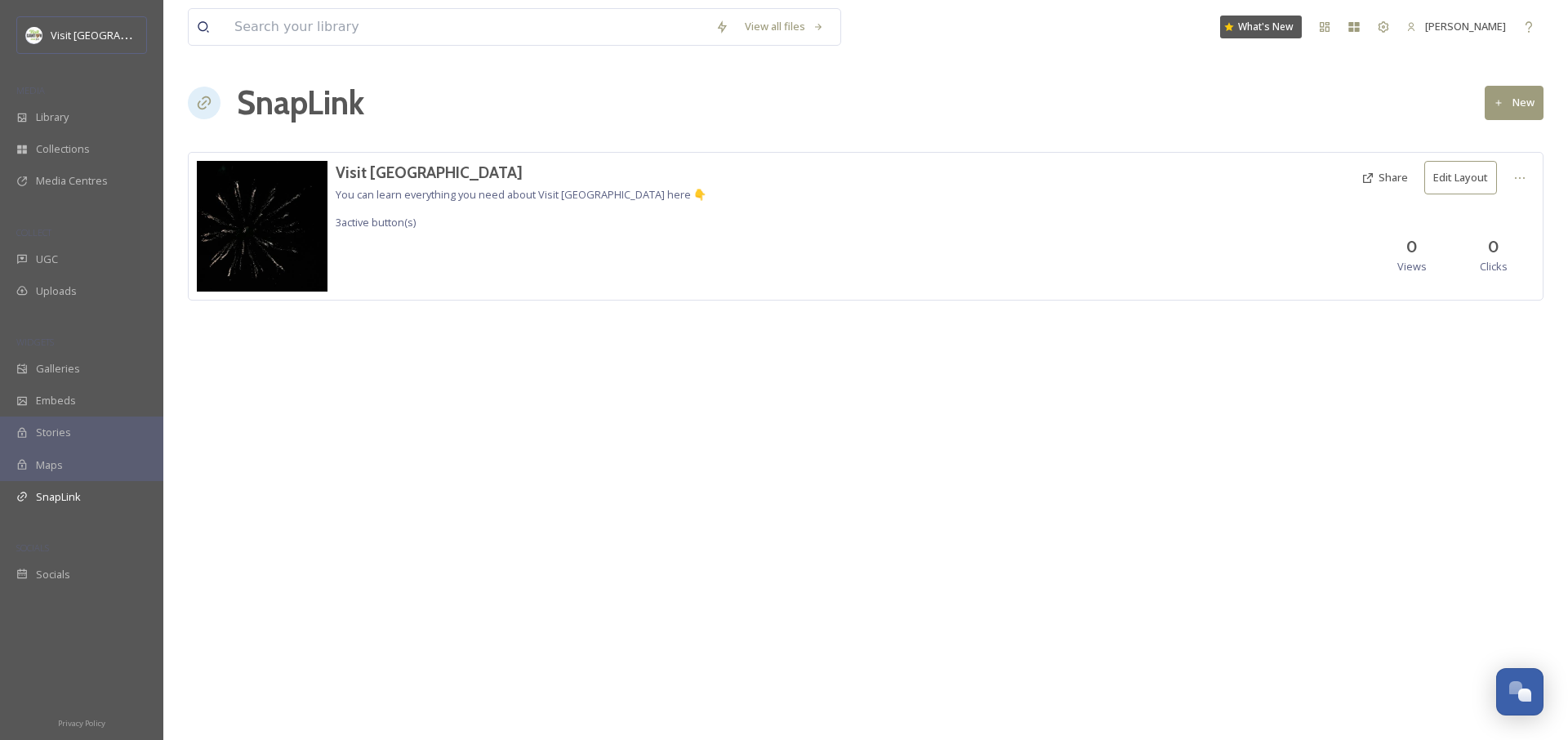
click at [66, 464] on div "Maps" at bounding box center [82, 465] width 164 height 32
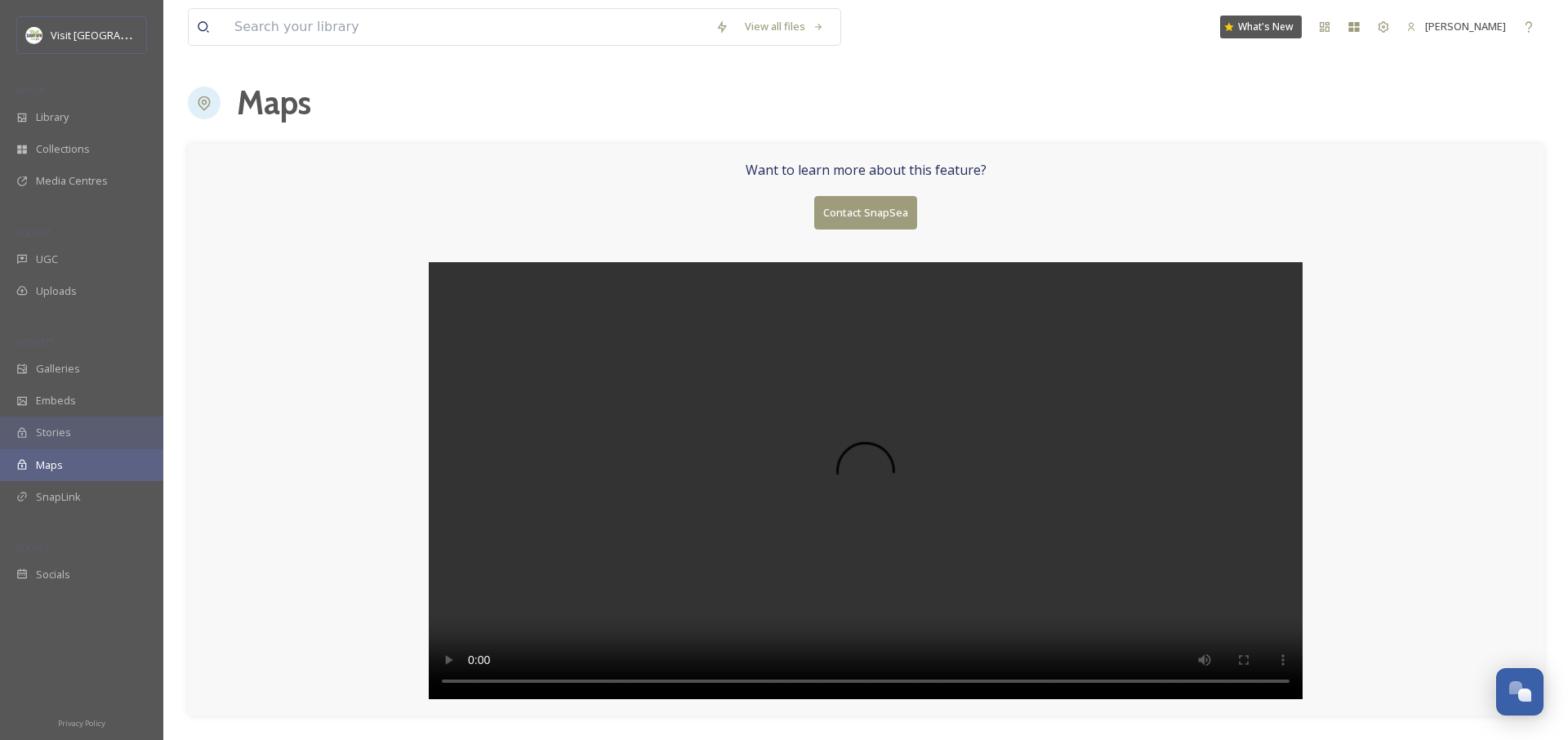
click at [79, 433] on div "Stories" at bounding box center [82, 432] width 164 height 32
click at [84, 393] on div "Embeds" at bounding box center [82, 401] width 164 height 32
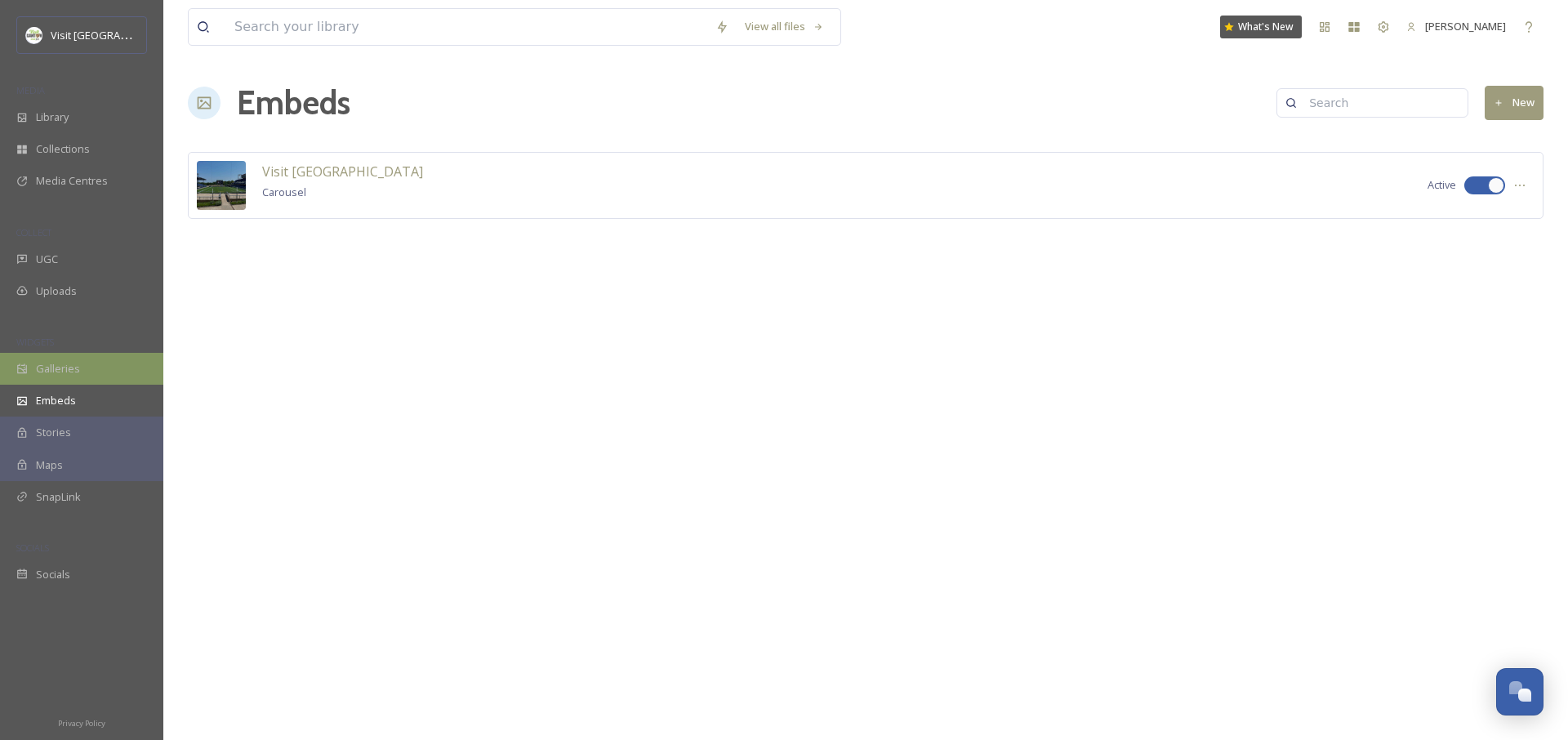
click at [111, 361] on div "Galleries" at bounding box center [82, 368] width 164 height 32
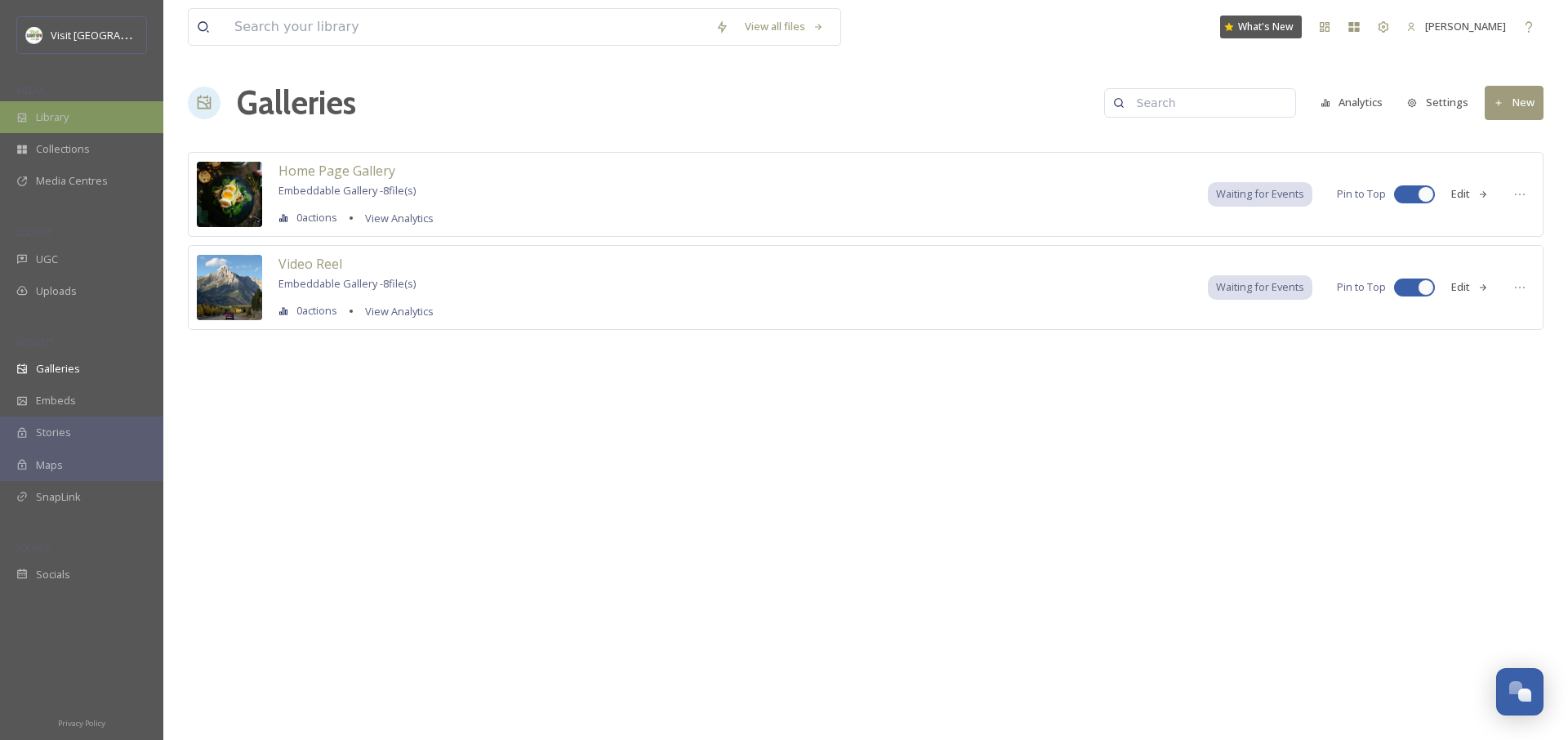
click at [77, 113] on div "Library" at bounding box center [82, 117] width 164 height 32
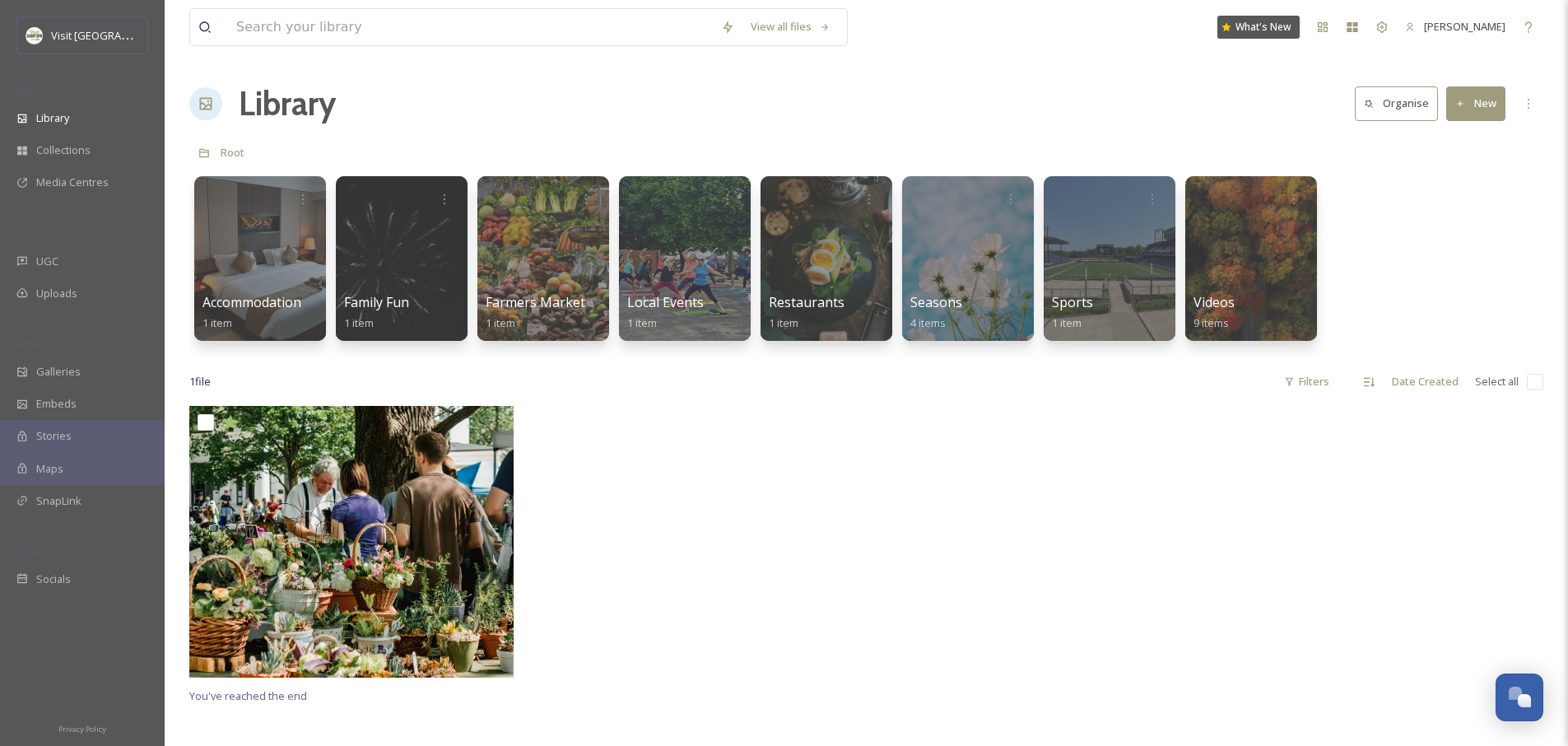
click at [1411, 107] on button "Organise" at bounding box center [1396, 103] width 83 height 34
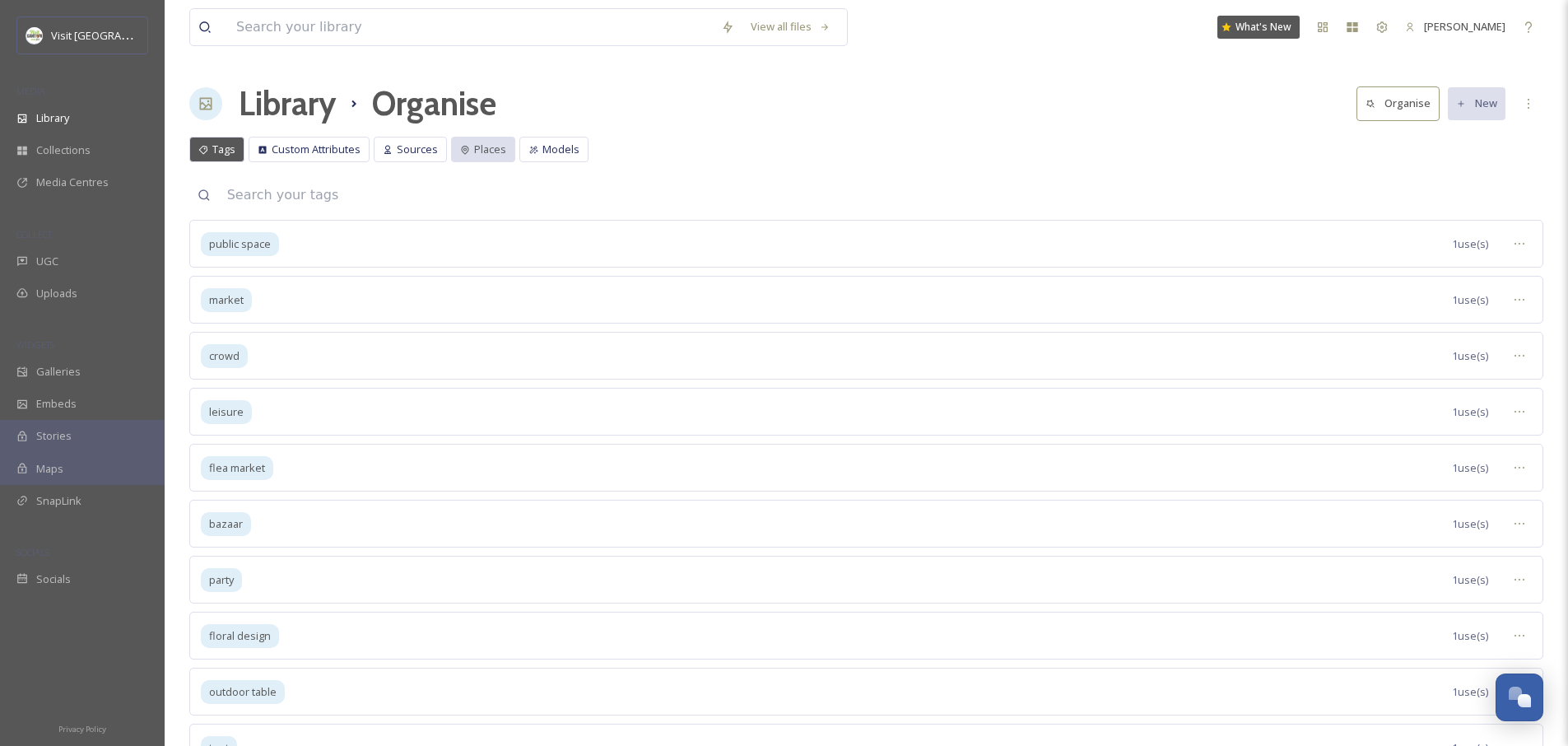
click at [474, 155] on span "Places" at bounding box center [490, 149] width 32 height 16
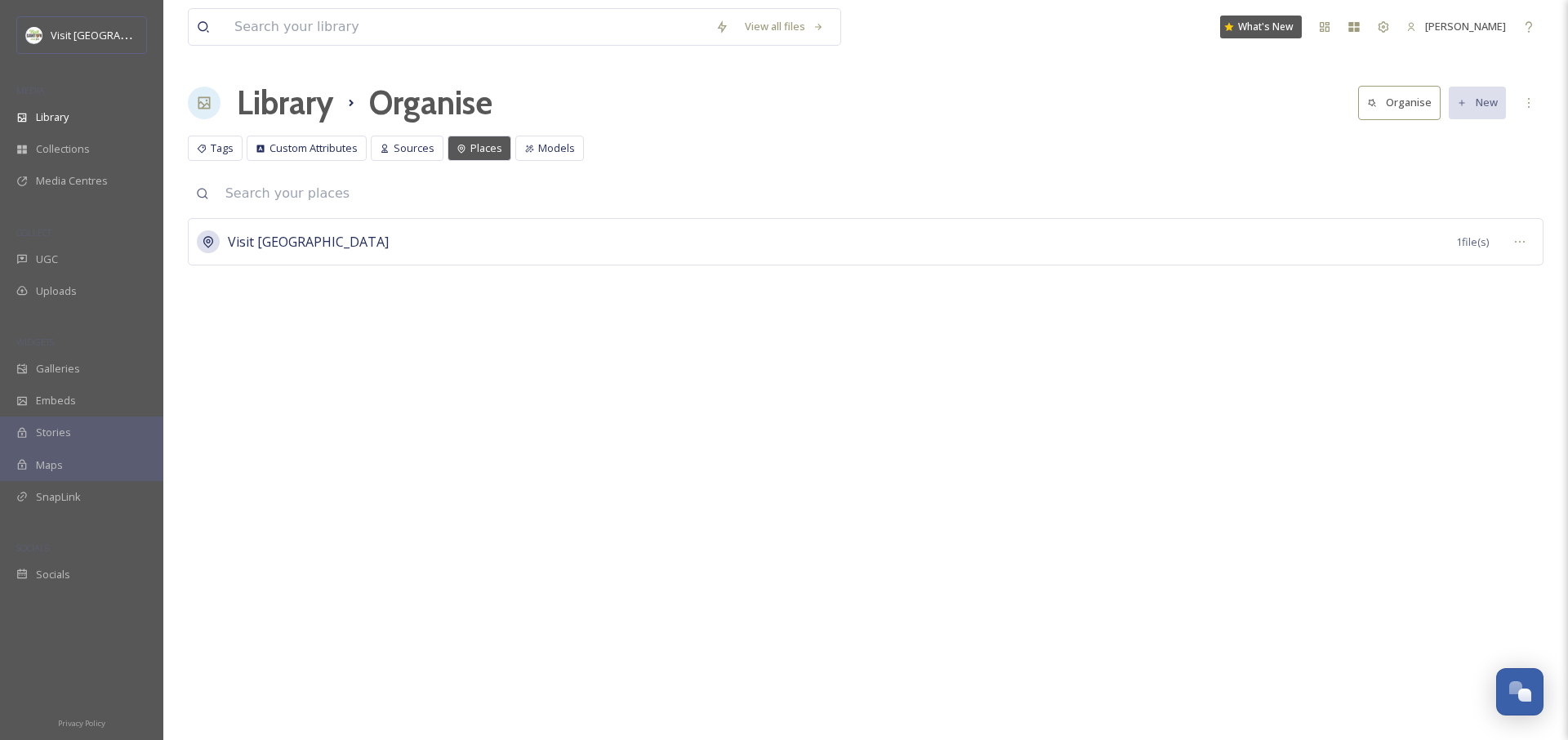
click at [1422, 110] on button "Organise" at bounding box center [1400, 102] width 83 height 33
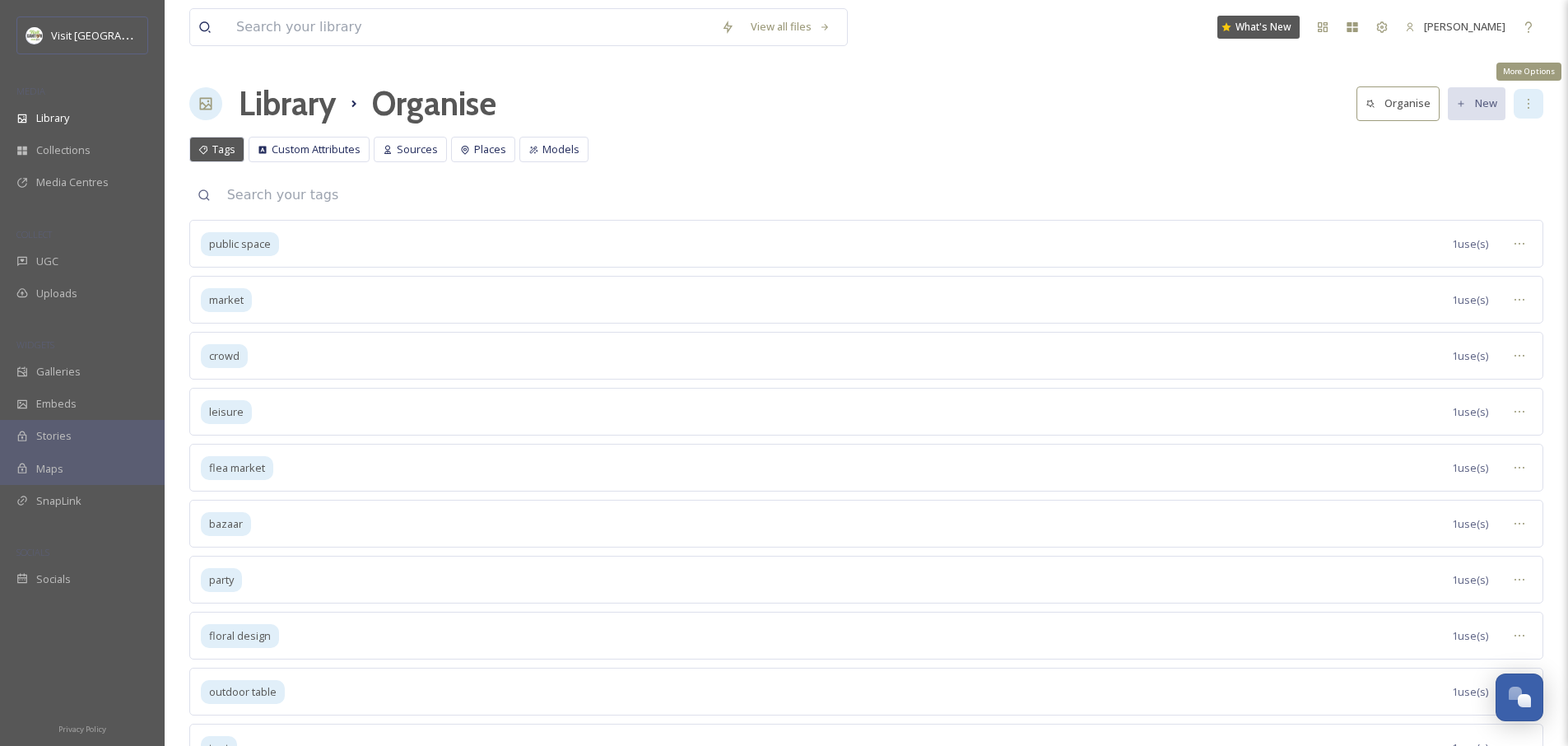
click at [1519, 103] on div "More Options" at bounding box center [1529, 104] width 30 height 30
click at [829, 149] on div "Tags Custom Attributes Sources Places Models Tags Custom Attributes Sources Pla…" at bounding box center [866, 154] width 1354 height 34
click at [342, 107] on div "Library Organise Organise New" at bounding box center [866, 103] width 1354 height 50
click at [295, 115] on h1 "Library" at bounding box center [288, 103] width 97 height 50
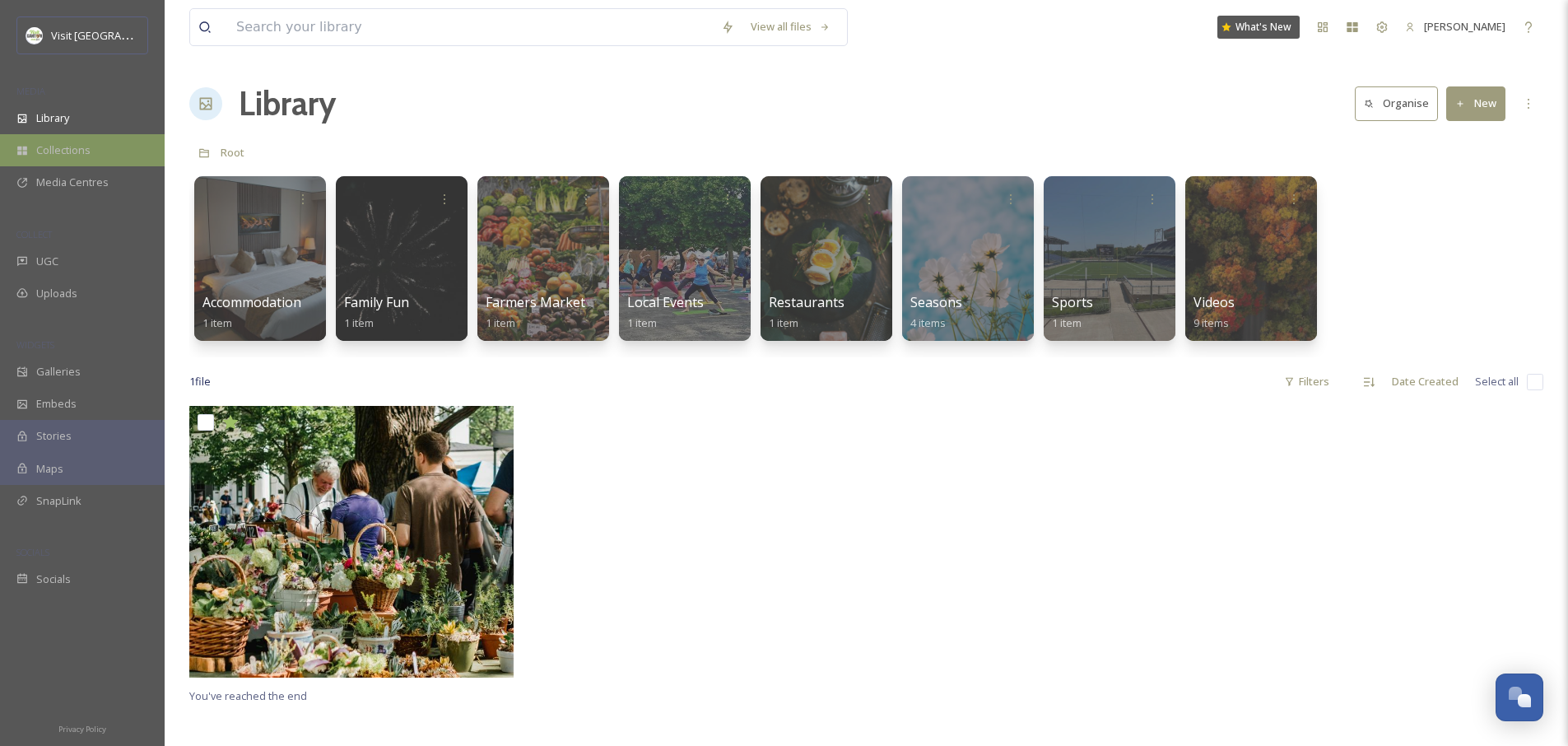
click at [81, 156] on span "Collections" at bounding box center [64, 150] width 54 height 16
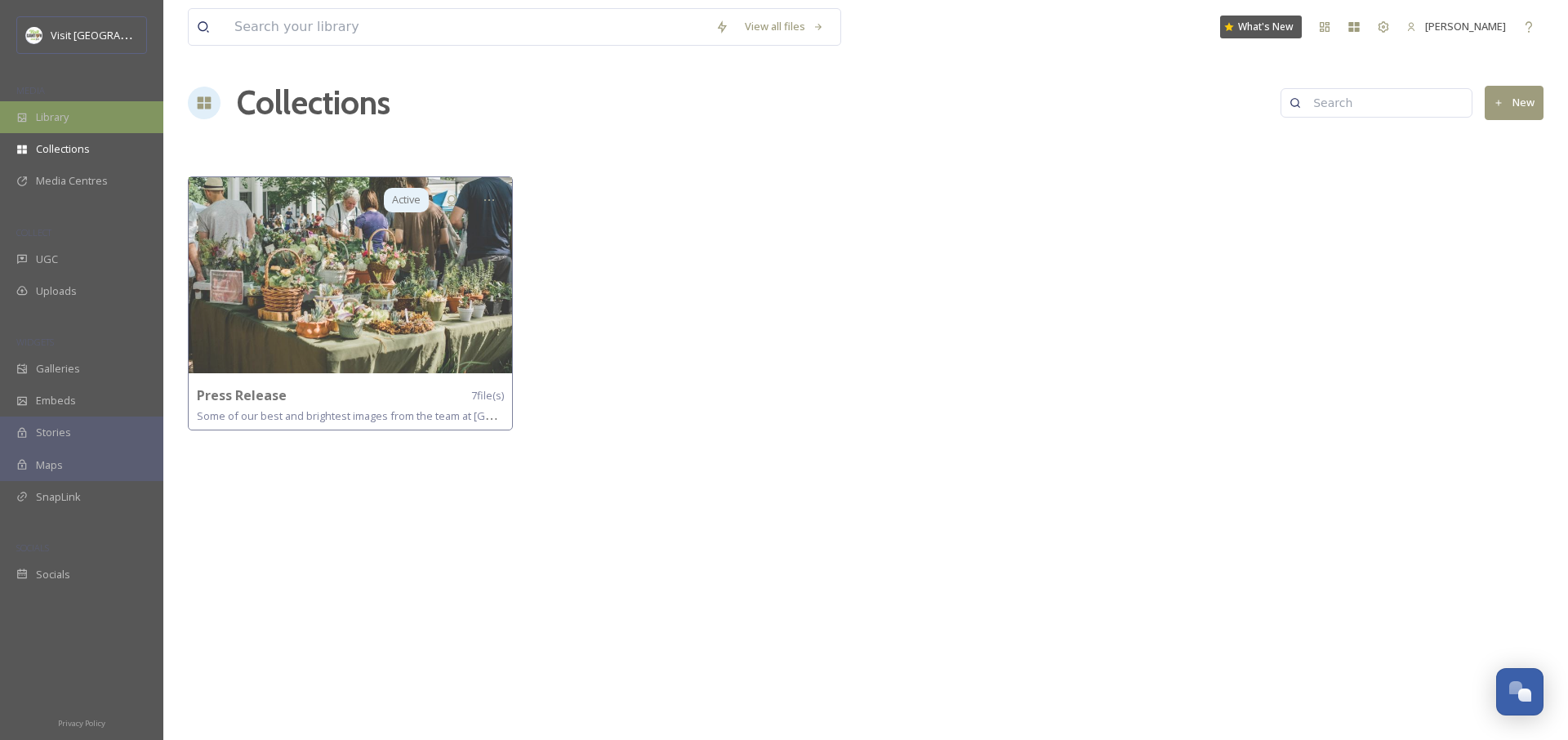
click at [75, 128] on div "Library" at bounding box center [82, 117] width 164 height 32
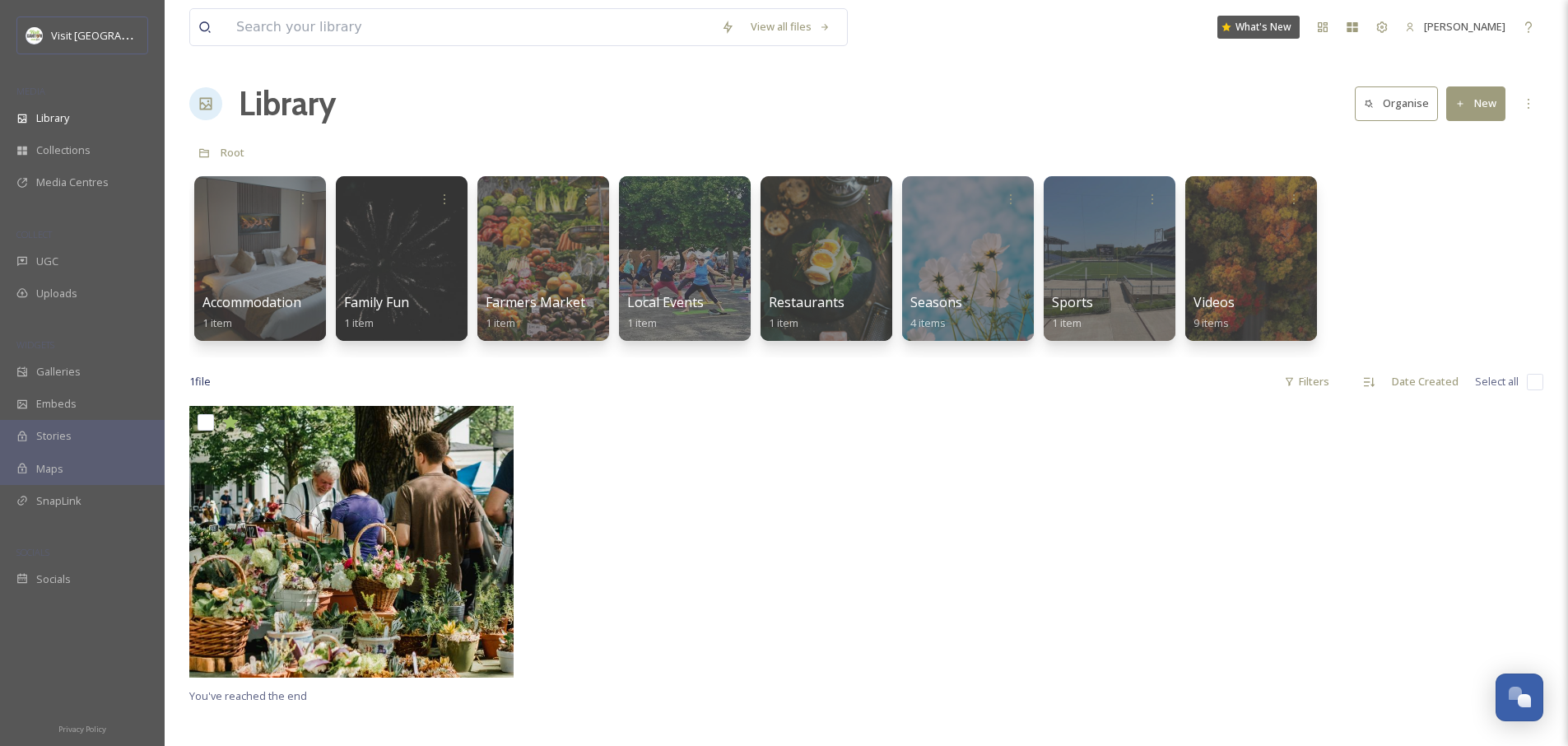
click at [1464, 98] on icon at bounding box center [1460, 103] width 10 height 10
click at [1438, 324] on div "Accommodation 1 item Family Fun 1 item Farmers Market 1 item Local Events 1 ite…" at bounding box center [866, 262] width 1354 height 189
click at [1528, 101] on icon at bounding box center [1529, 104] width 13 height 13
click at [1309, 97] on div "Library Organise New" at bounding box center [866, 103] width 1354 height 50
click at [1477, 105] on button "New" at bounding box center [1475, 103] width 59 height 34
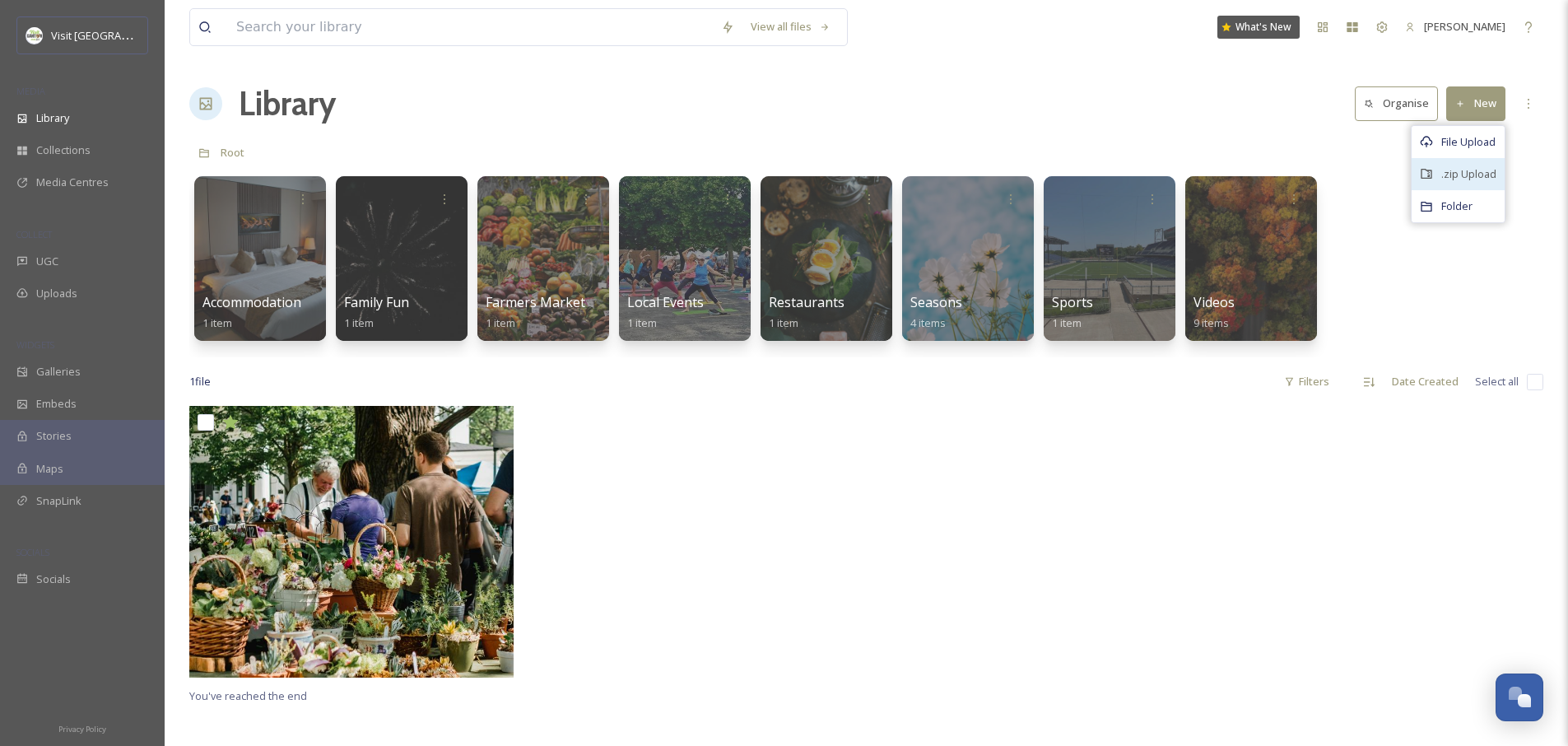
click at [1460, 178] on span ".zip Upload" at bounding box center [1469, 173] width 55 height 16
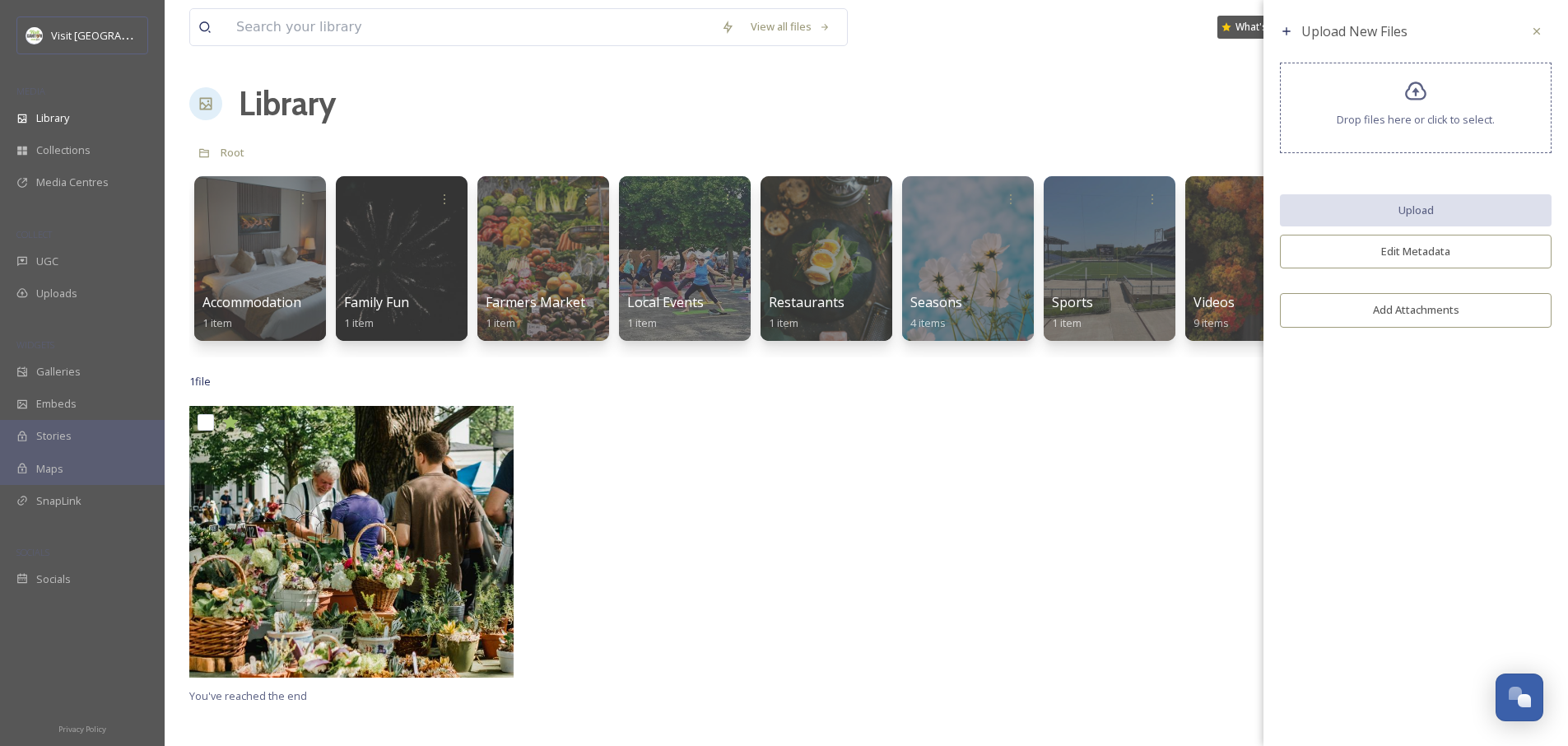
click at [1429, 229] on div "Upload New Files Drop files here or click to select. Upload Edit Metadata Add A…" at bounding box center [1415, 176] width 305 height 352
click at [1424, 243] on button "Edit Metadata" at bounding box center [1416, 251] width 272 height 34
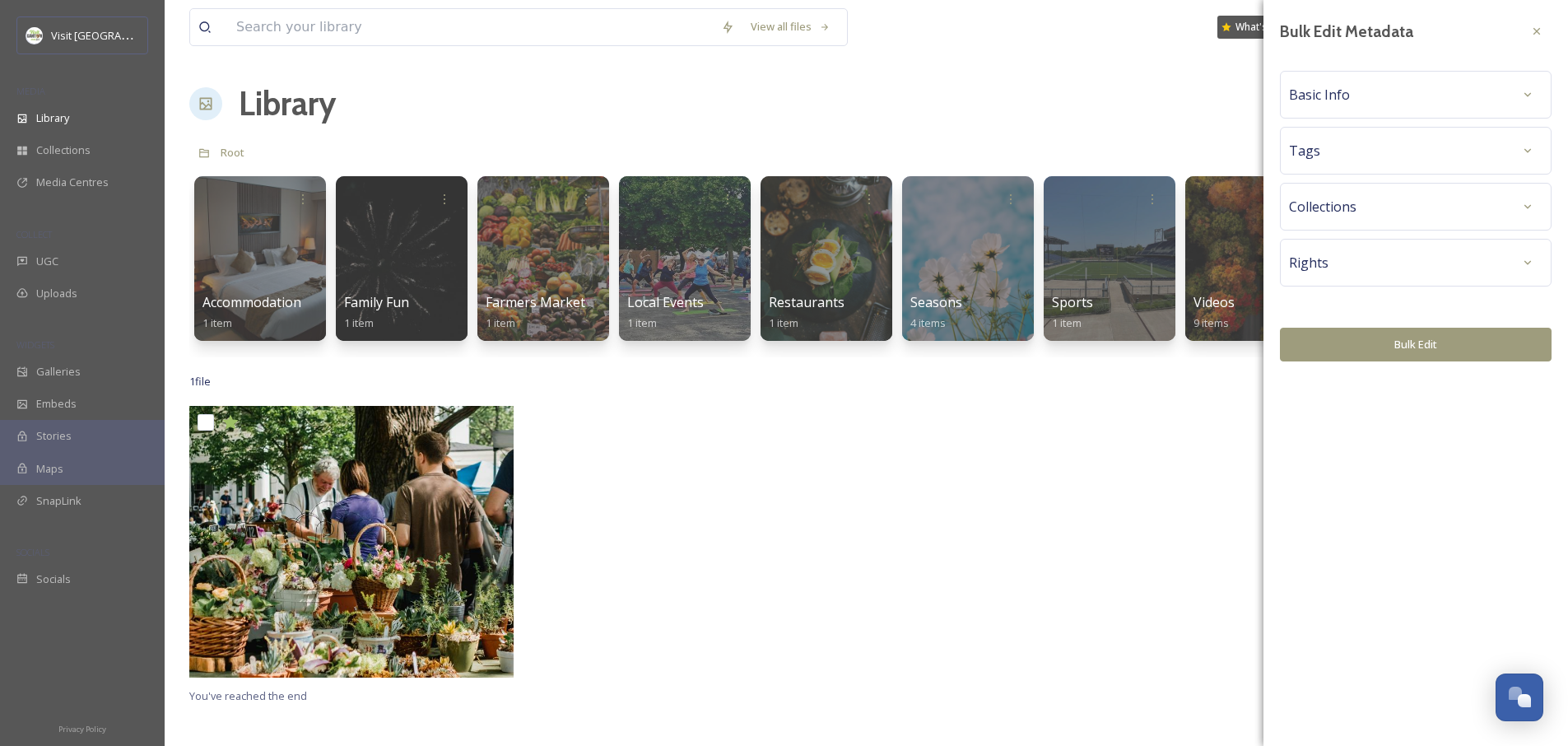
click at [1342, 112] on div "Basic Info" at bounding box center [1416, 95] width 272 height 48
click at [1360, 105] on div "Basic Info" at bounding box center [1415, 95] width 254 height 30
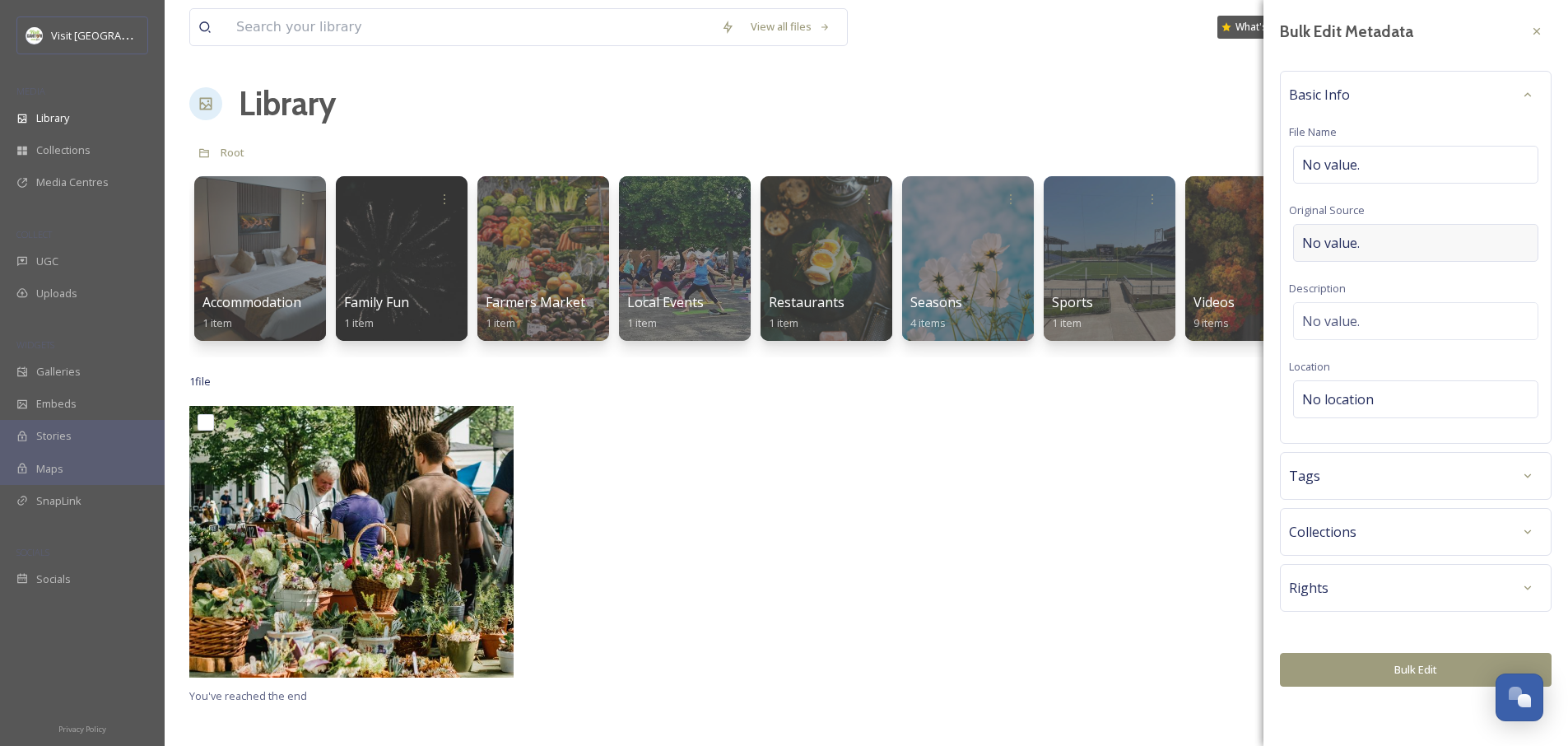
click at [1355, 242] on span "No value." at bounding box center [1331, 243] width 57 height 20
click at [1357, 163] on span "No value." at bounding box center [1331, 164] width 57 height 20
click at [1361, 125] on div "Basic Info File Name Original Source No value. Description No value. Location N…" at bounding box center [1416, 255] width 272 height 368
click at [1341, 477] on div "Tags" at bounding box center [1415, 476] width 254 height 30
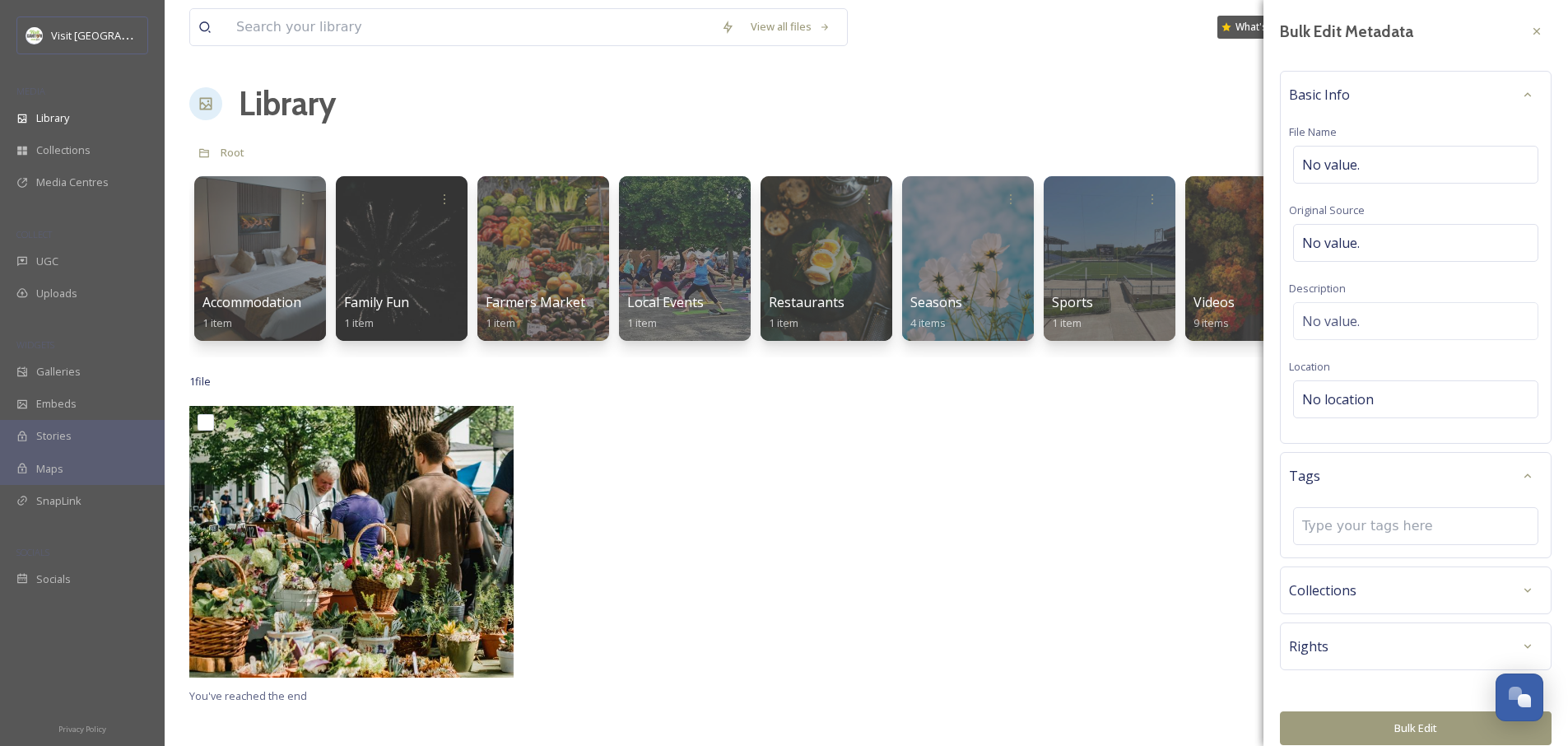
click at [1341, 587] on span "Collections" at bounding box center [1322, 589] width 67 height 20
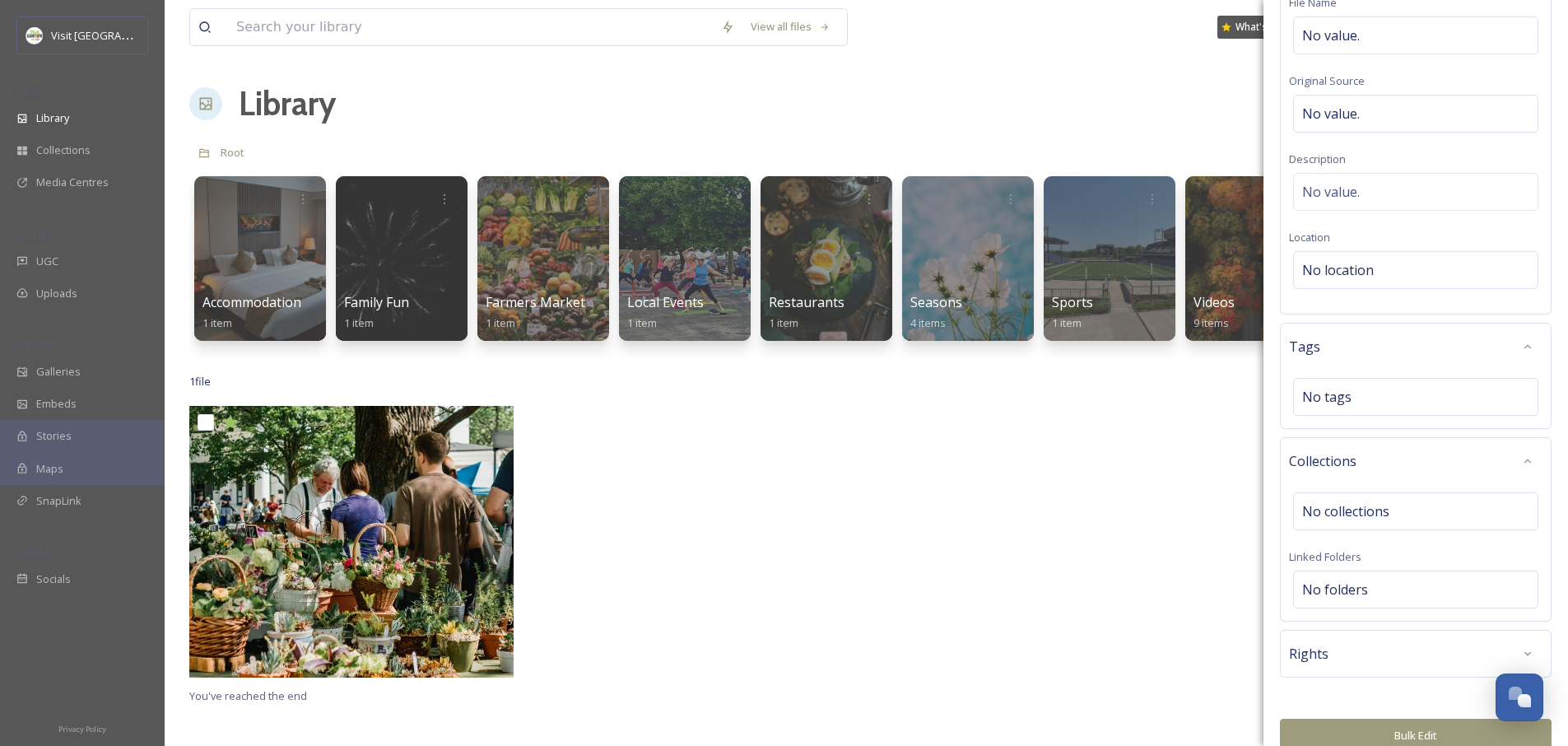
scroll to position [152, 0]
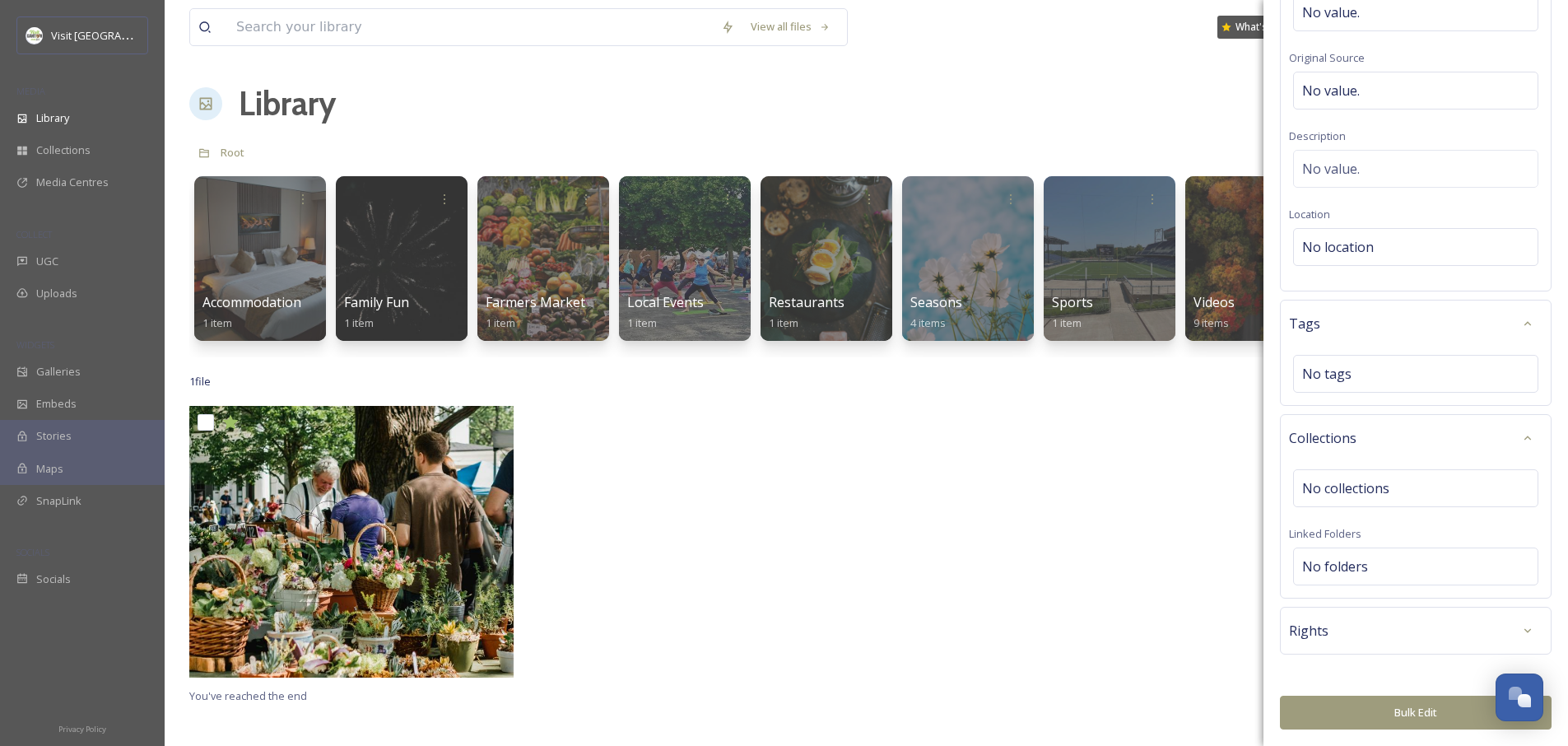
click at [1344, 338] on div "Tags No tags" at bounding box center [1416, 352] width 272 height 106
click at [1351, 380] on div "No tags" at bounding box center [1416, 374] width 246 height 37
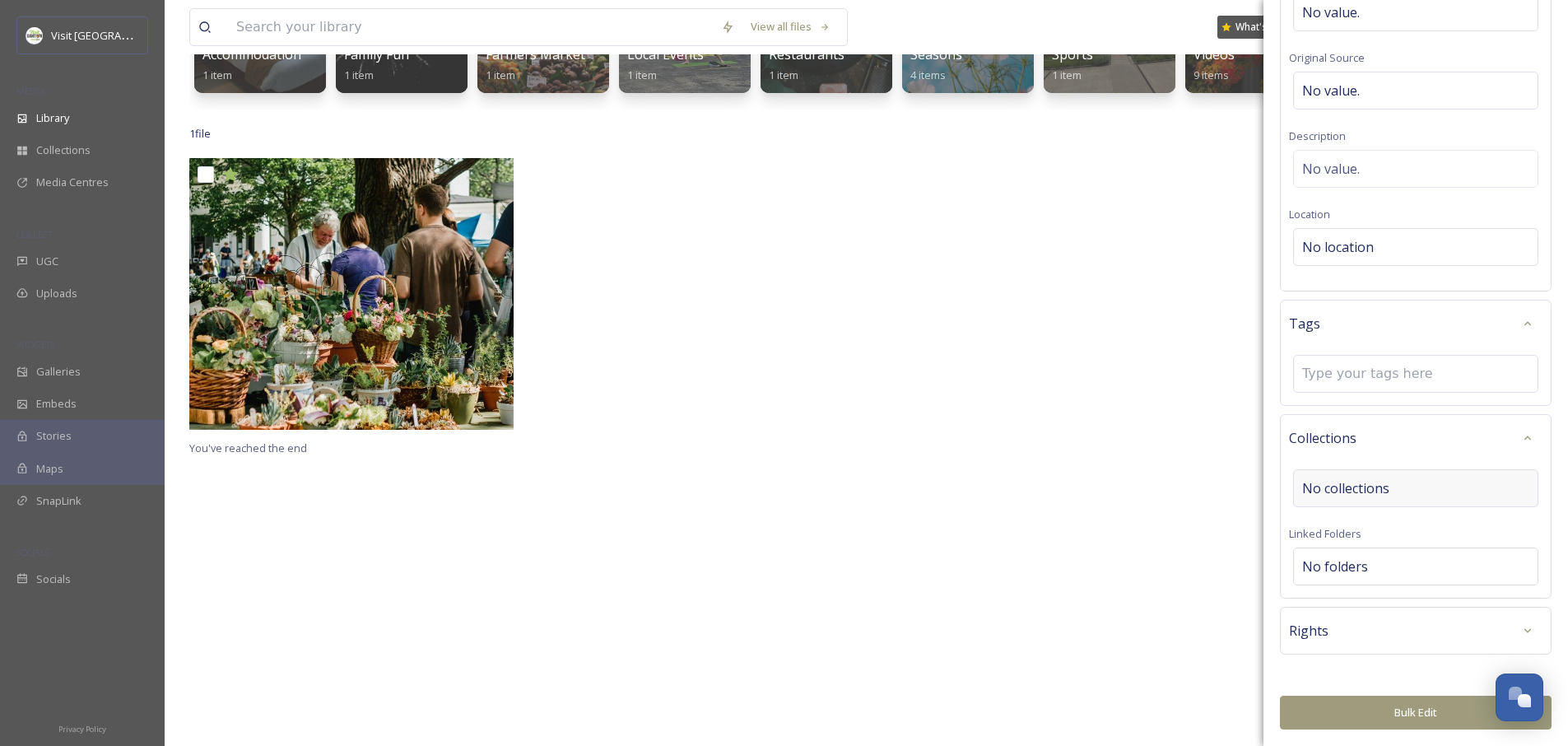
scroll to position [406, 0]
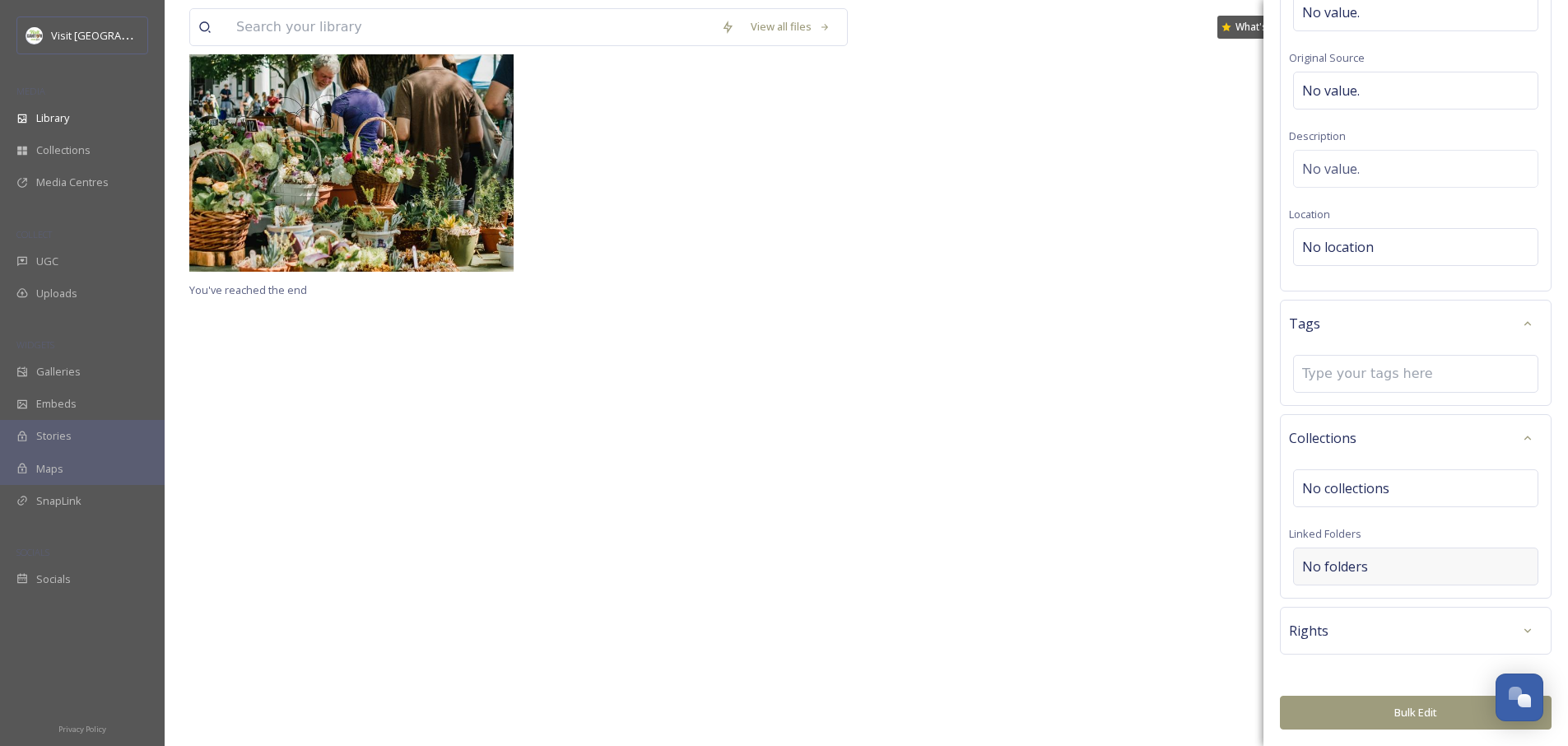
click at [1351, 567] on span "No folders" at bounding box center [1336, 566] width 66 height 20
click at [1378, 565] on input at bounding box center [1420, 566] width 252 height 37
click at [1325, 628] on span "Rights" at bounding box center [1308, 630] width 39 height 20
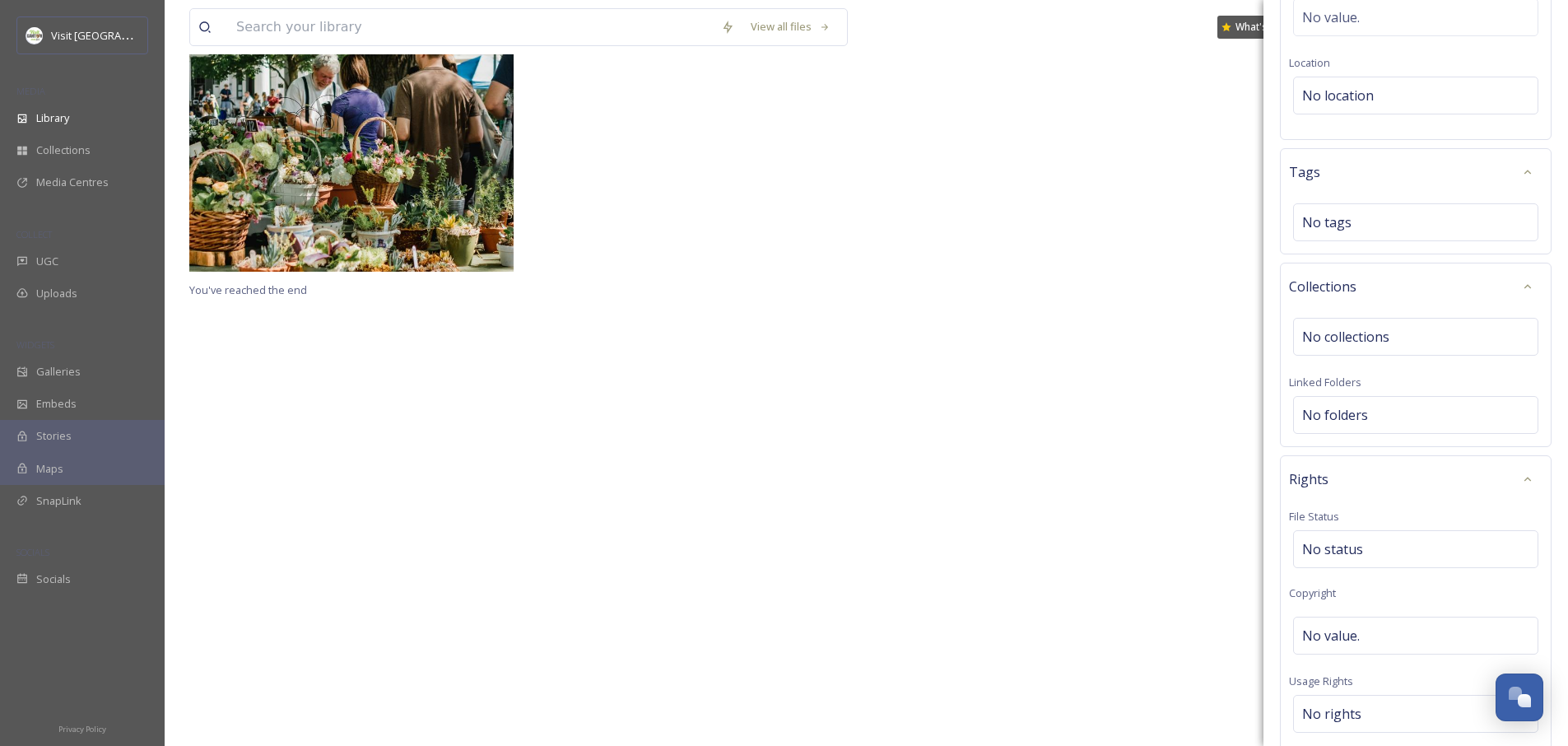
scroll to position [632, 0]
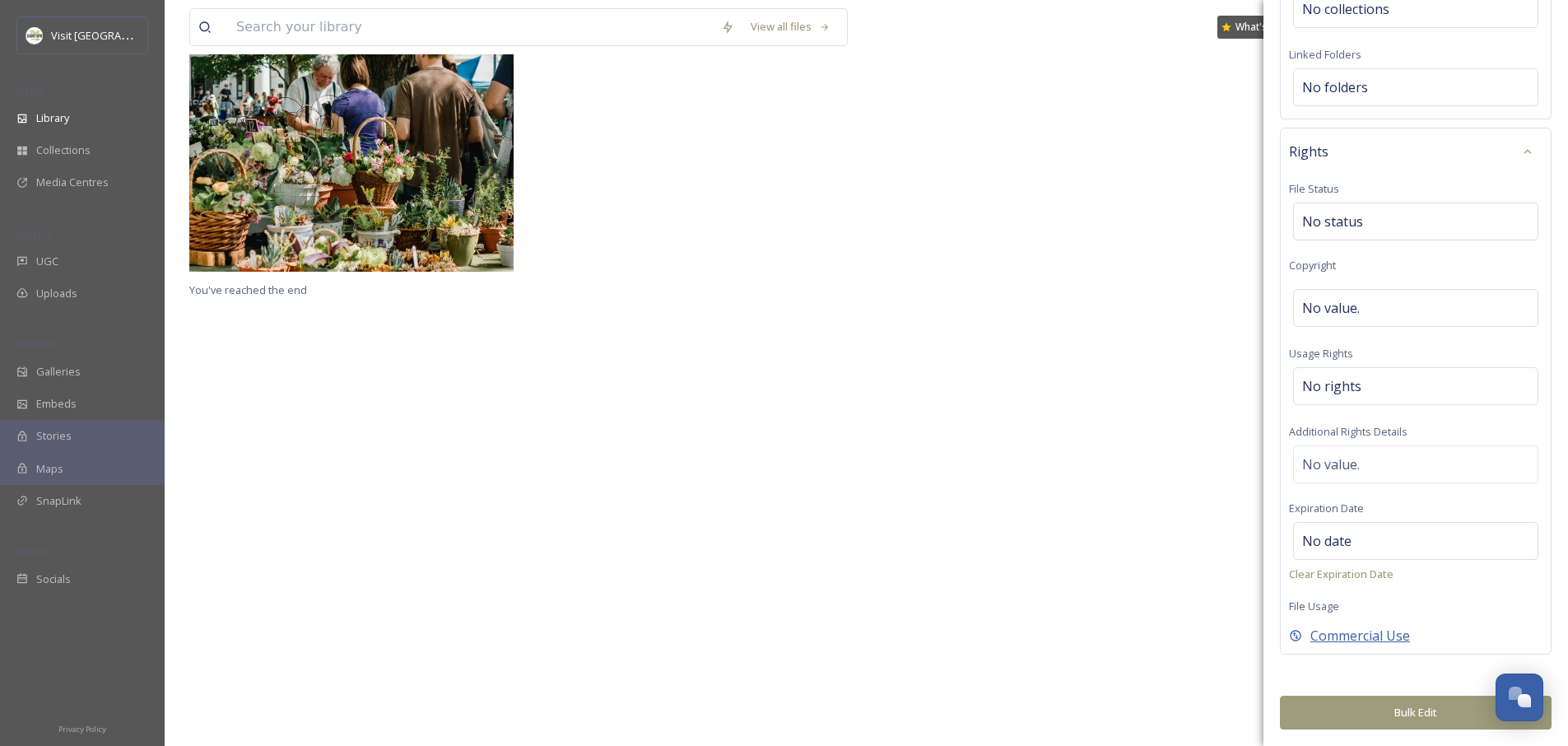
click at [1332, 642] on span "Commercial Use" at bounding box center [1360, 635] width 99 height 20
click at [1332, 642] on span "Internal Use Only" at bounding box center [1364, 635] width 108 height 20
click at [1332, 642] on span "Commercial Use" at bounding box center [1360, 635] width 99 height 20
click at [1332, 642] on span "Internal Use Only" at bounding box center [1364, 635] width 108 height 20
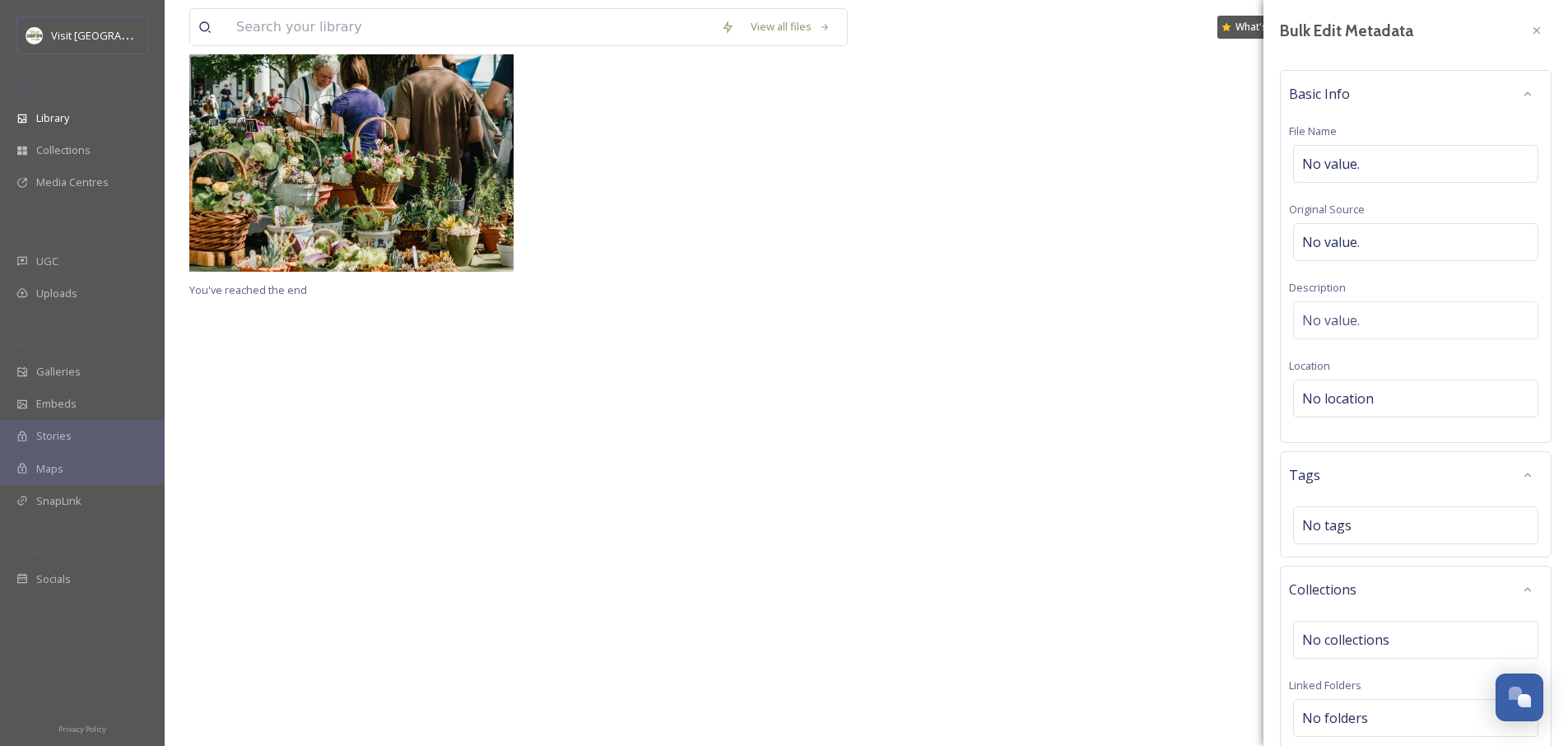
scroll to position [0, 0]
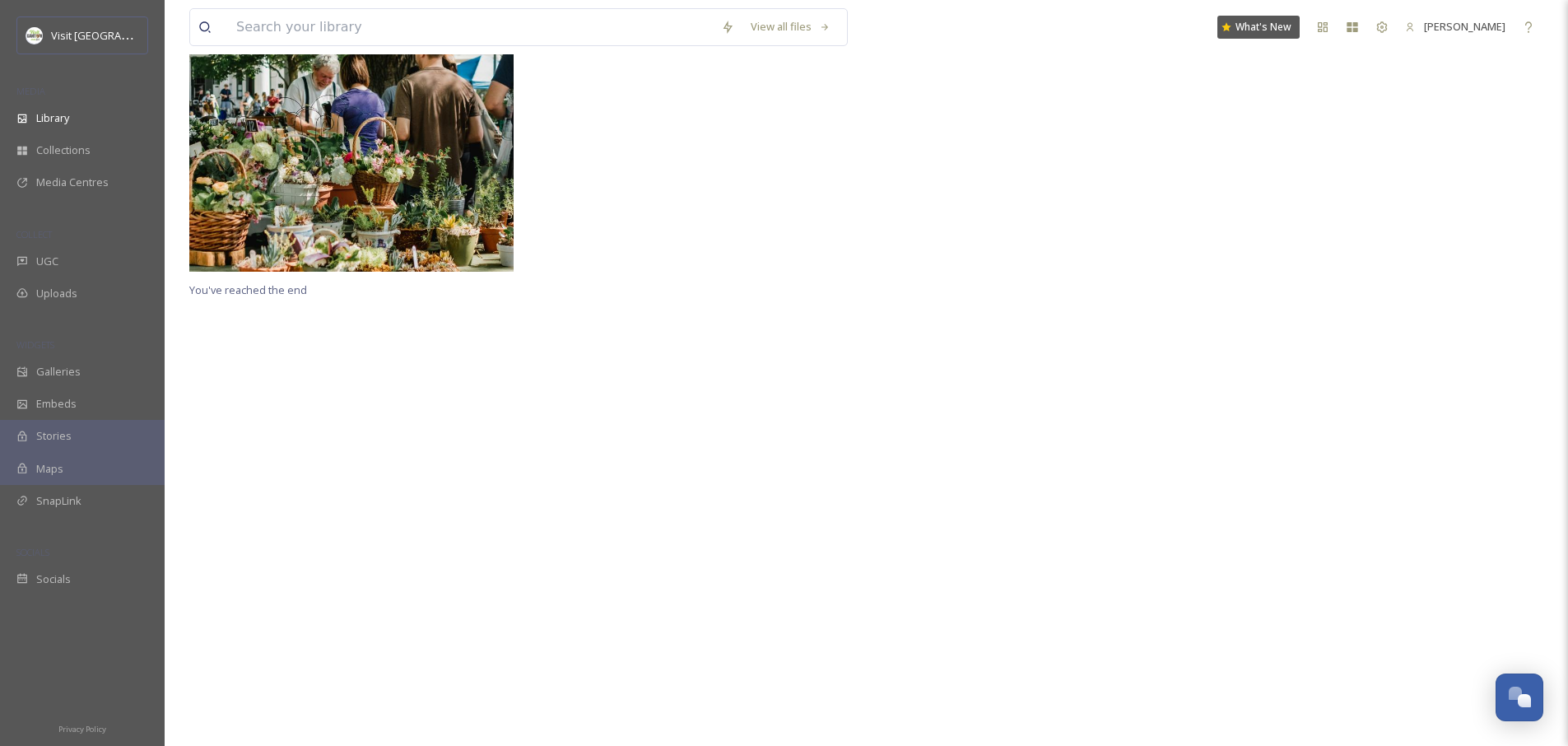
click at [1156, 342] on div "You've reached the end" at bounding box center [866, 373] width 1354 height 746
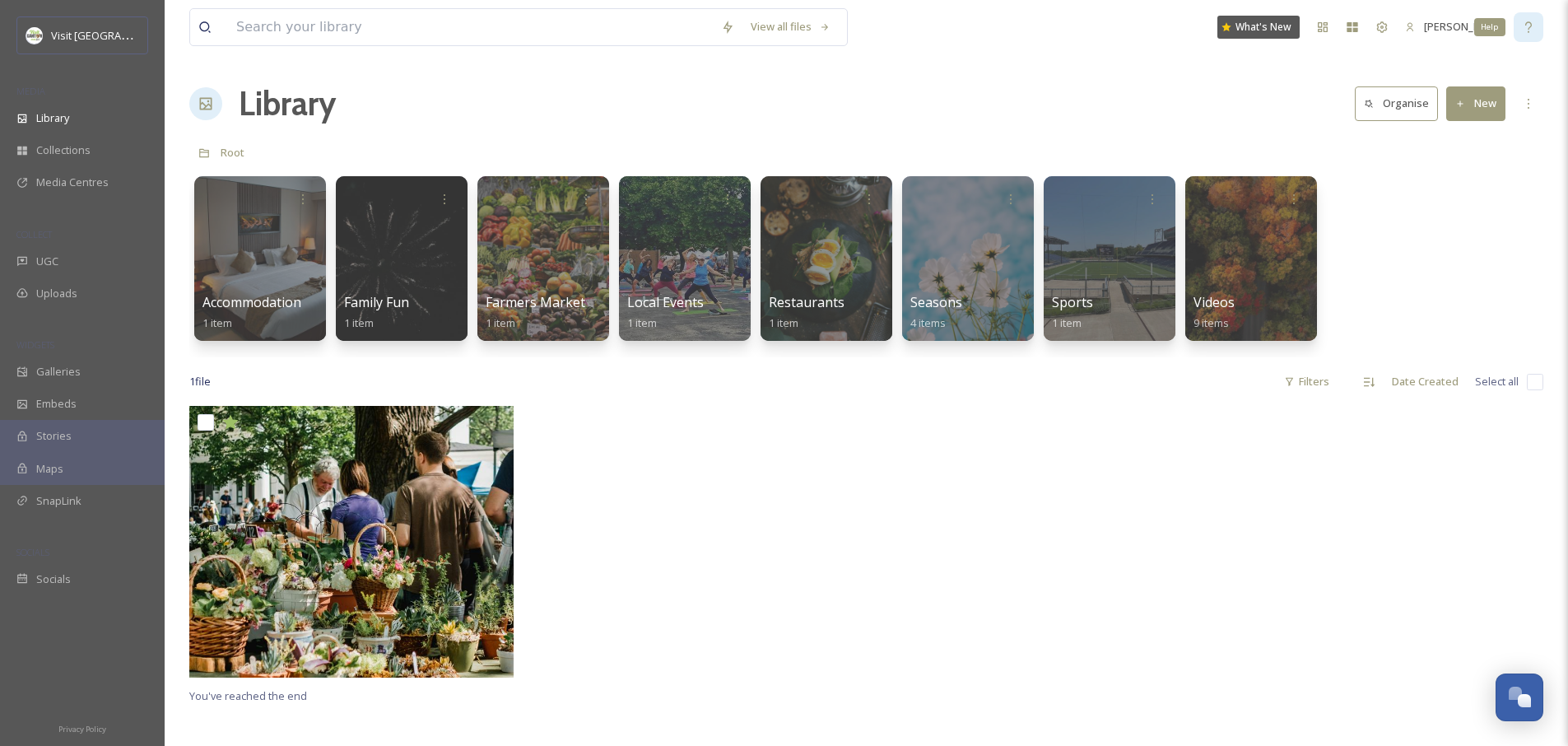
click at [1532, 30] on icon at bounding box center [1529, 27] width 13 height 13
